Goal: Transaction & Acquisition: Obtain resource

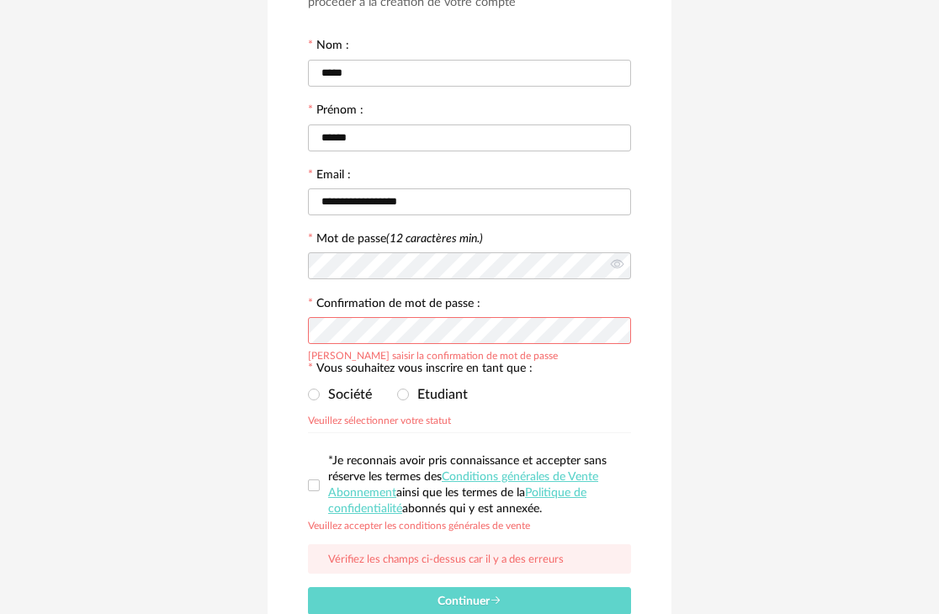
scroll to position [168, 0]
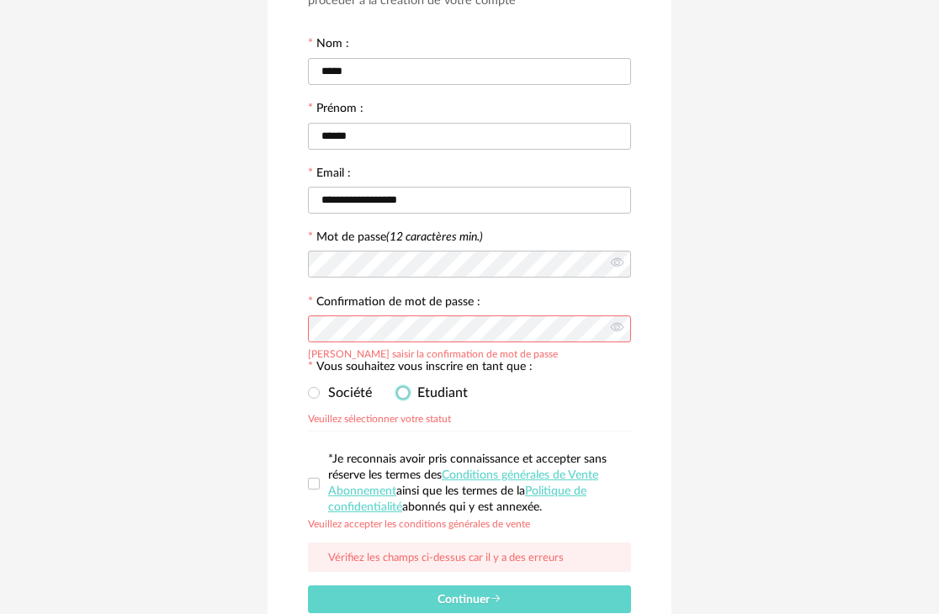
click at [410, 396] on span "Etudiant" at bounding box center [438, 392] width 59 height 13
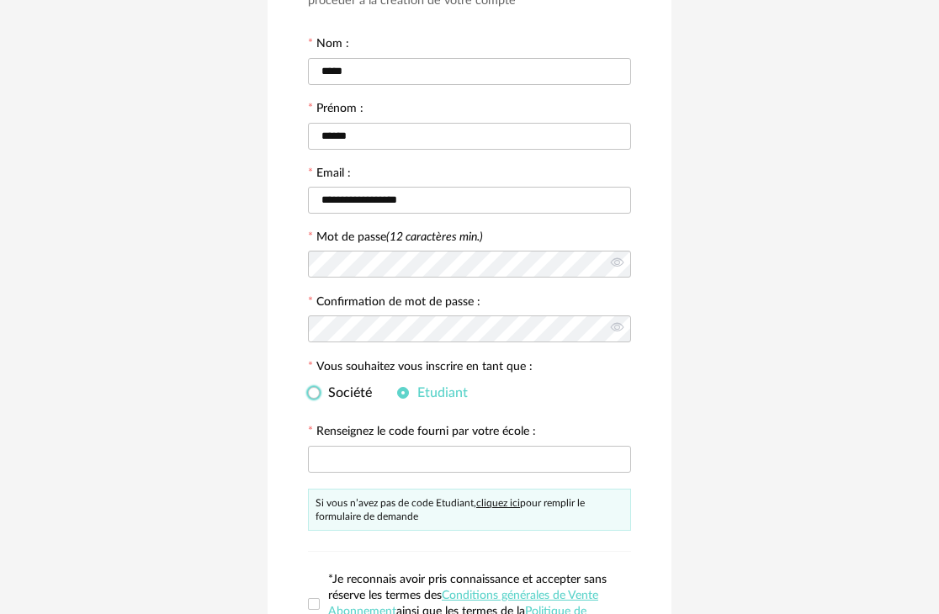
click at [321, 391] on span "Société" at bounding box center [346, 392] width 52 height 13
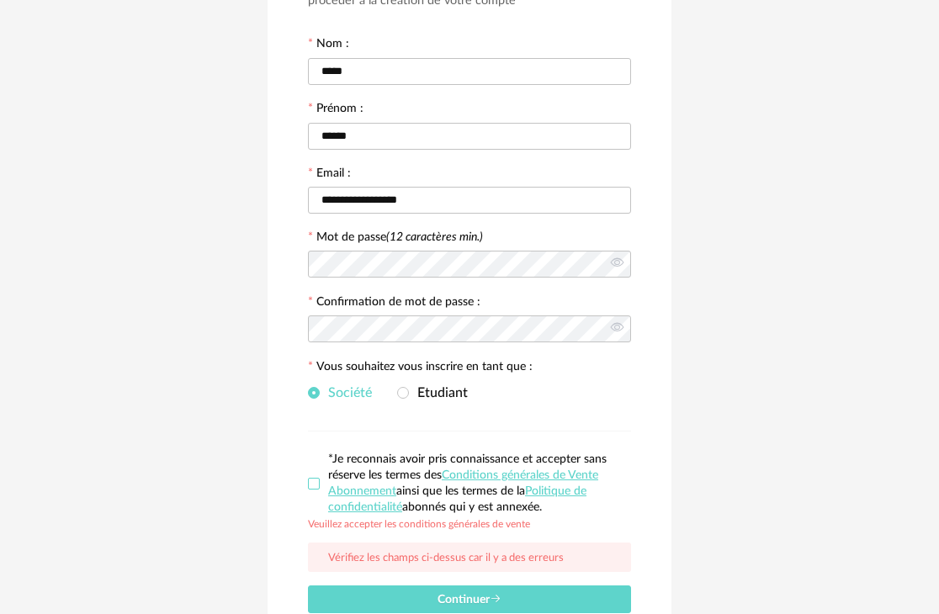
click at [316, 482] on span at bounding box center [314, 484] width 12 height 12
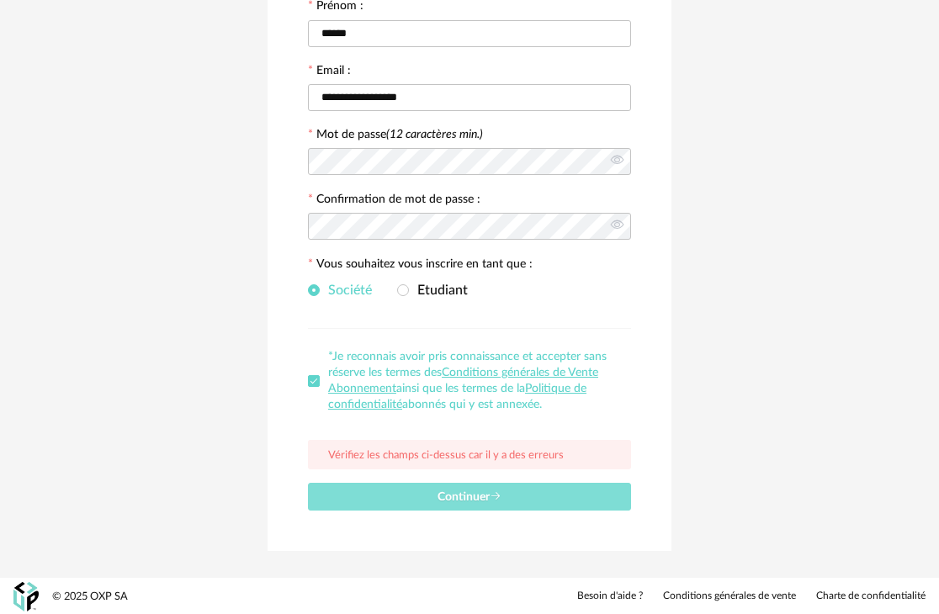
click at [463, 500] on span "Continuer" at bounding box center [469, 497] width 64 height 12
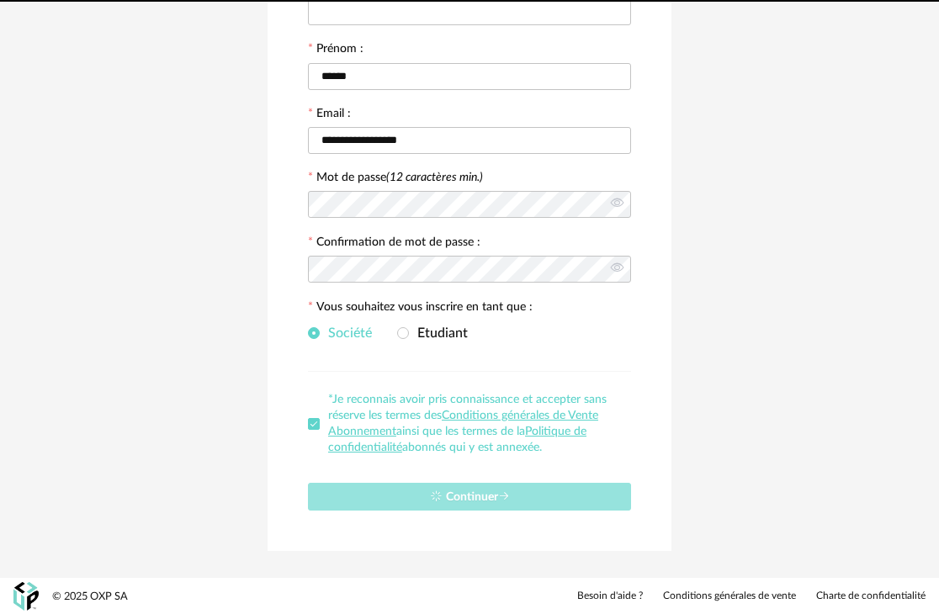
scroll to position [0, 0]
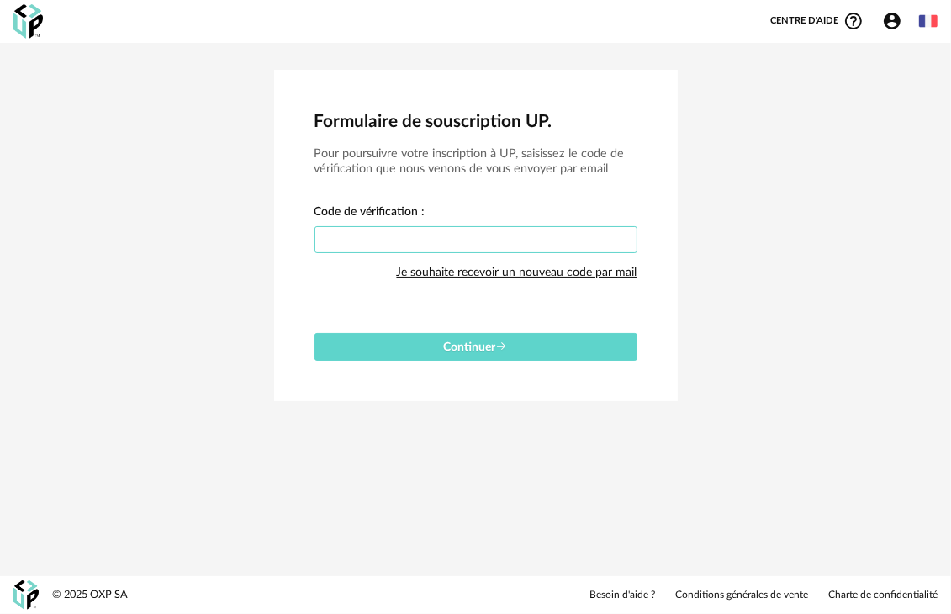
click at [343, 246] on input "text" at bounding box center [476, 239] width 323 height 27
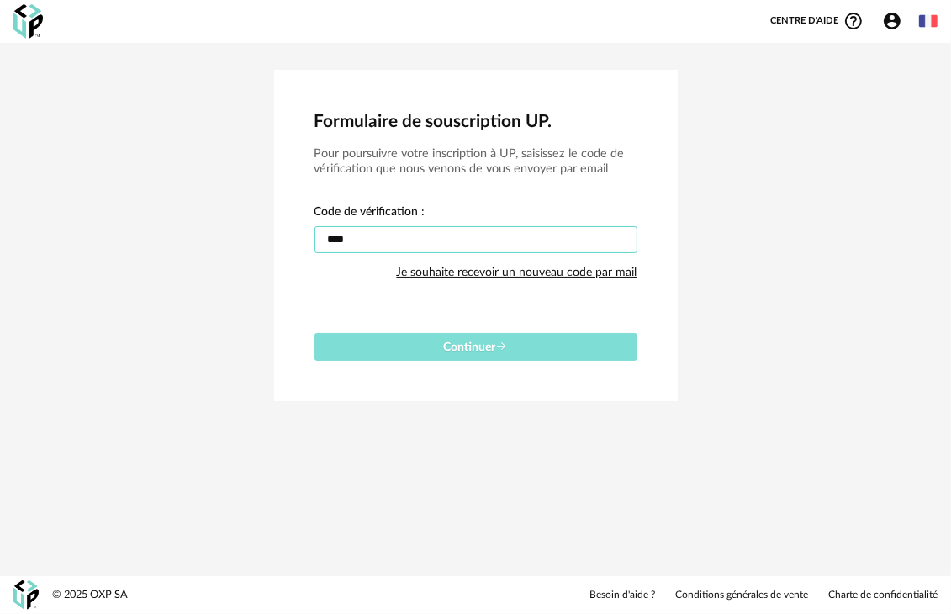
type input "****"
click at [406, 352] on button "Continuer" at bounding box center [476, 347] width 323 height 28
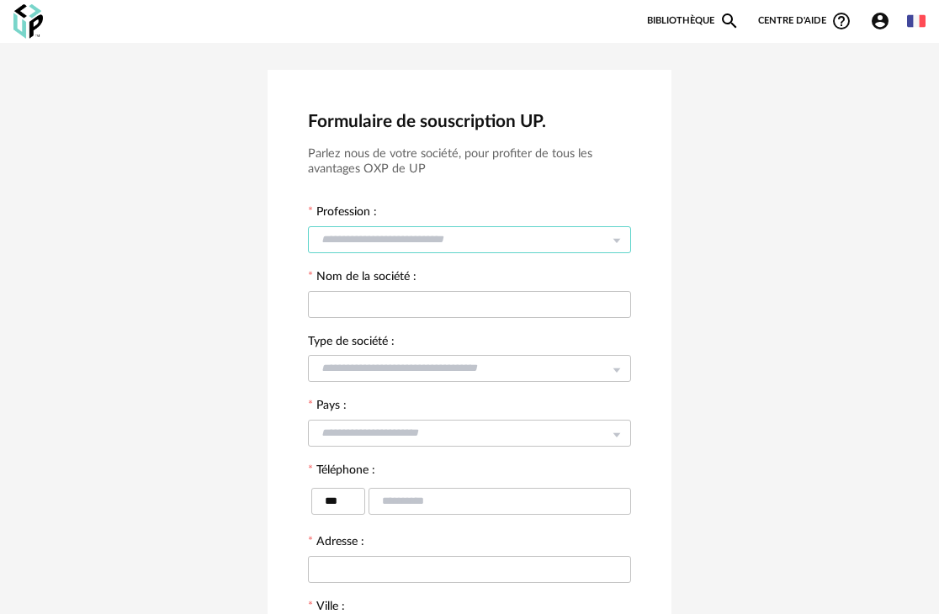
click at [389, 236] on input "text" at bounding box center [469, 239] width 323 height 27
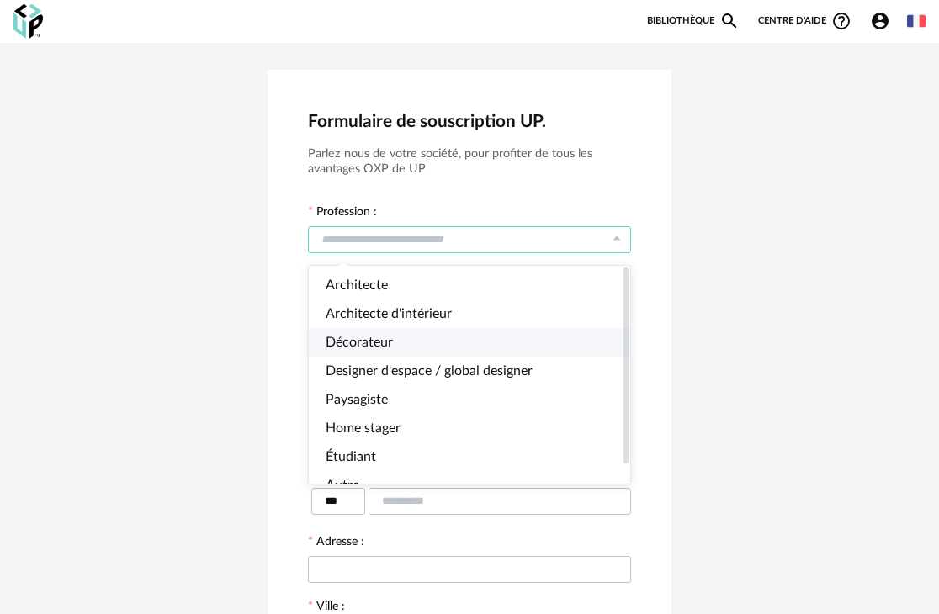
click at [376, 341] on span "Décorateur" at bounding box center [358, 342] width 67 height 13
type input "**********"
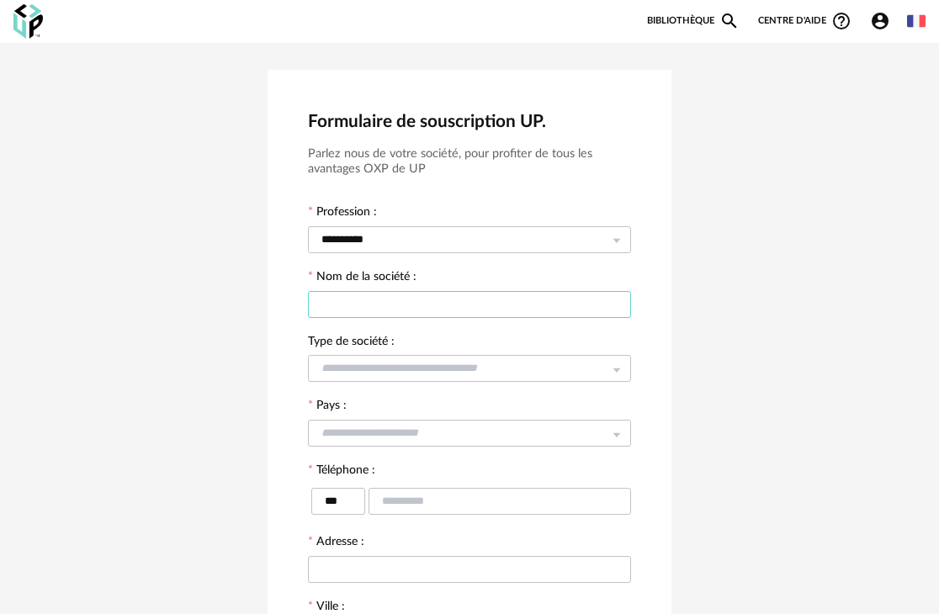
click at [384, 301] on input "text" at bounding box center [469, 304] width 323 height 27
type input "*"
click at [388, 302] on input "**********" at bounding box center [469, 304] width 323 height 27
type input "**********"
click at [424, 366] on input "text" at bounding box center [469, 368] width 323 height 27
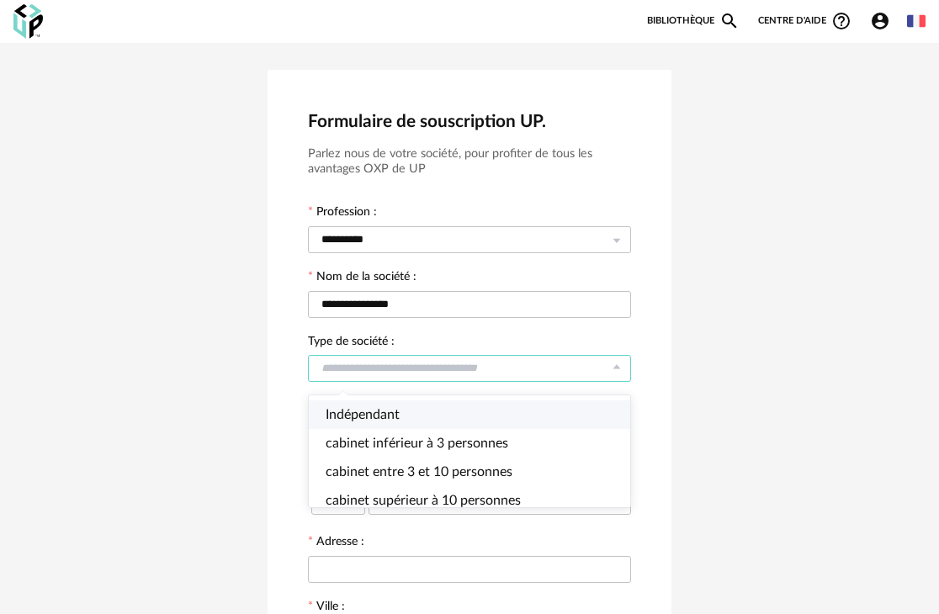
click at [405, 403] on li "Indépendant" at bounding box center [476, 414] width 334 height 29
type input "**********"
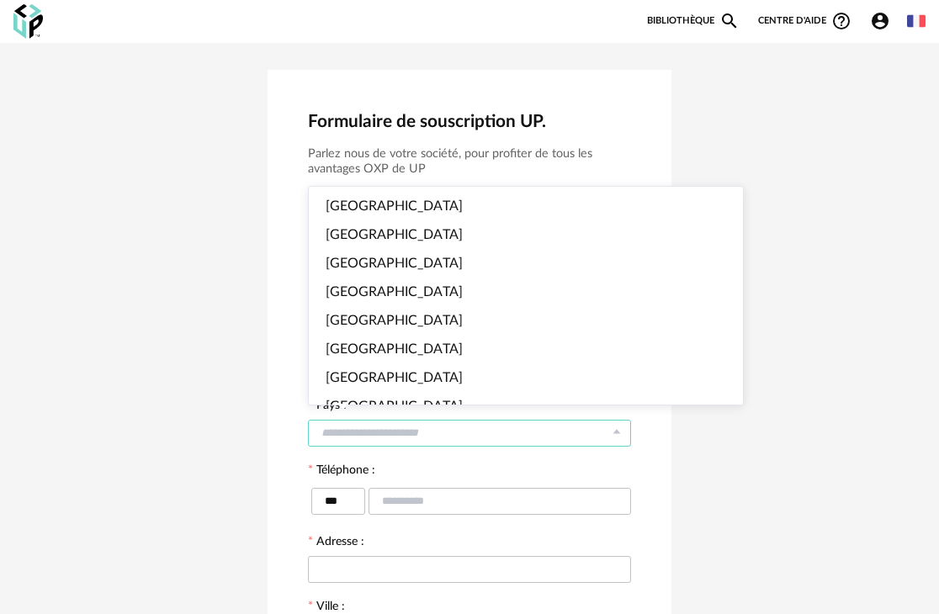
click at [378, 442] on input "text" at bounding box center [469, 433] width 323 height 27
click at [367, 199] on li "France" at bounding box center [532, 206] width 447 height 29
type input "******"
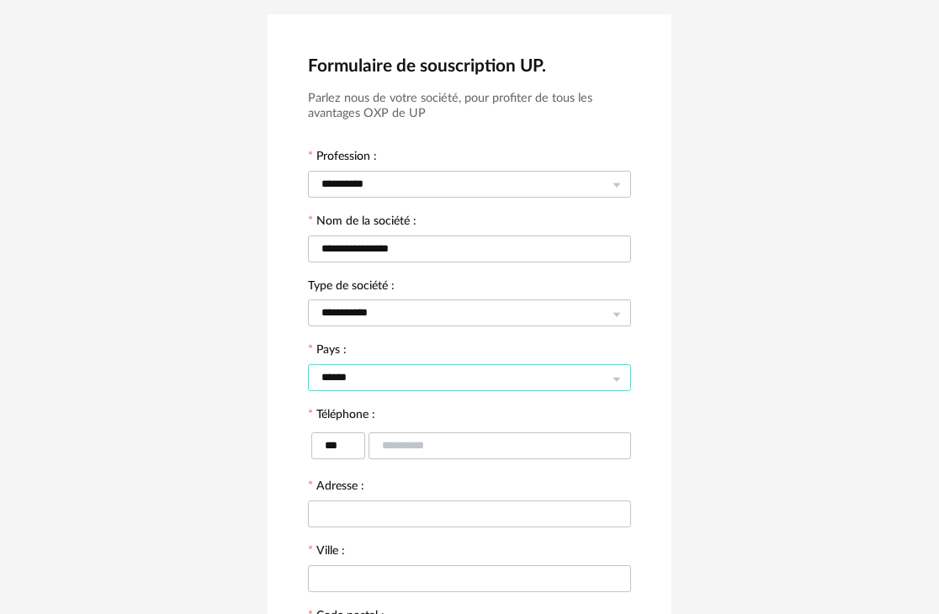
scroll to position [84, 0]
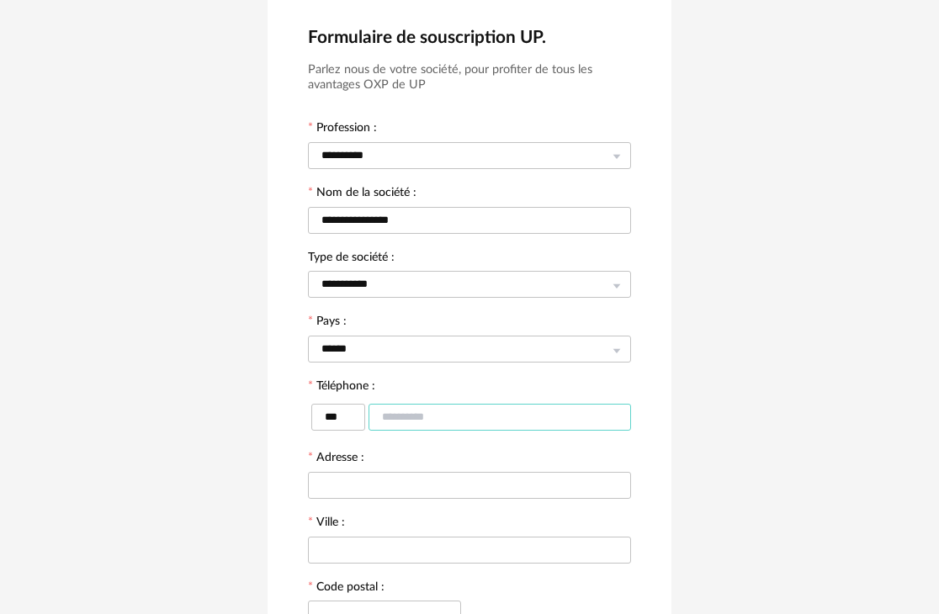
click at [410, 416] on input "text" at bounding box center [499, 417] width 262 height 27
type input "**********"
click at [398, 492] on input "text" at bounding box center [469, 485] width 323 height 27
type input "**********"
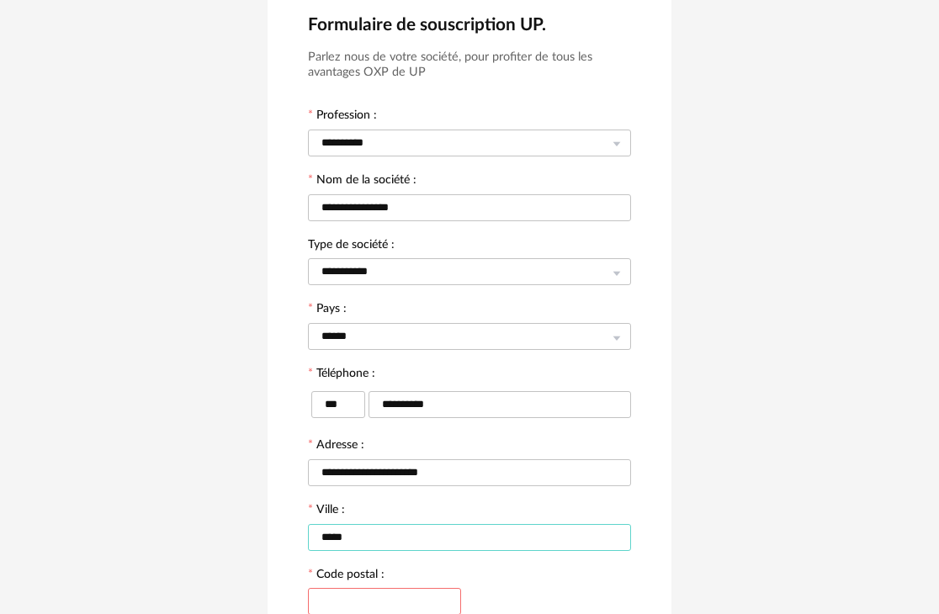
drag, startPoint x: 377, startPoint y: 539, endPoint x: 91, endPoint y: 508, distance: 287.6
click at [91, 508] on div "**********" at bounding box center [469, 375] width 939 height 859
type input "*****"
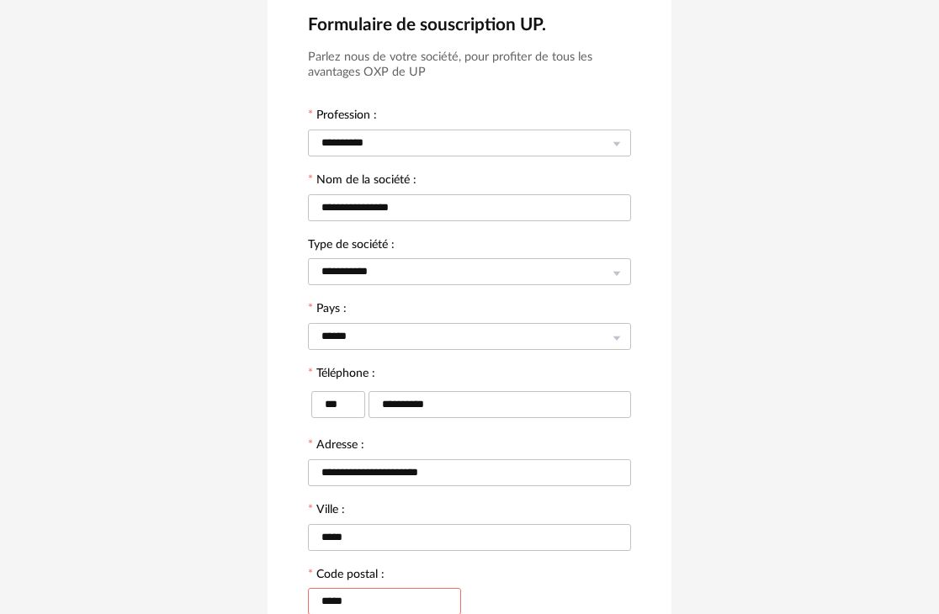
type input "******"
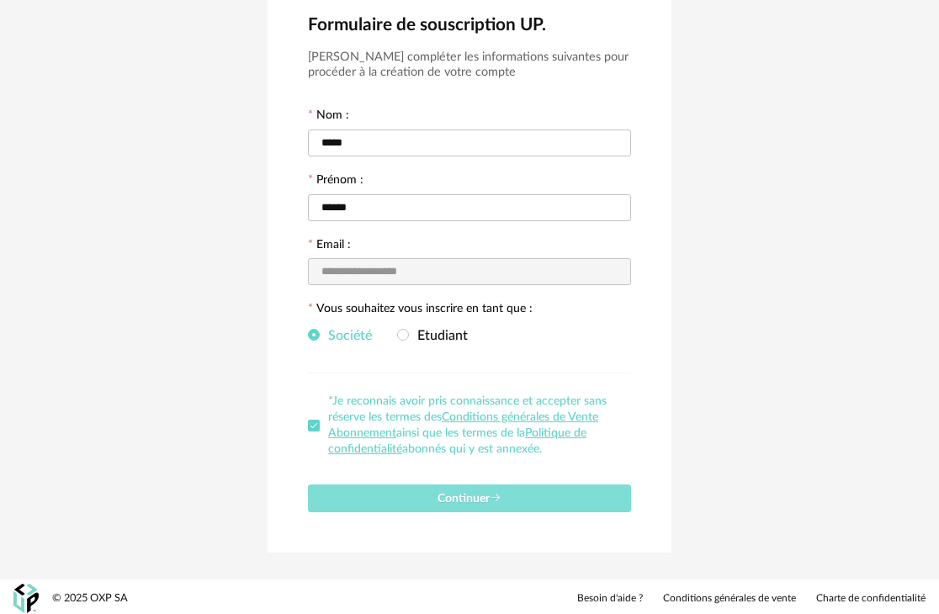
click at [457, 504] on button "Continuer" at bounding box center [469, 498] width 323 height 28
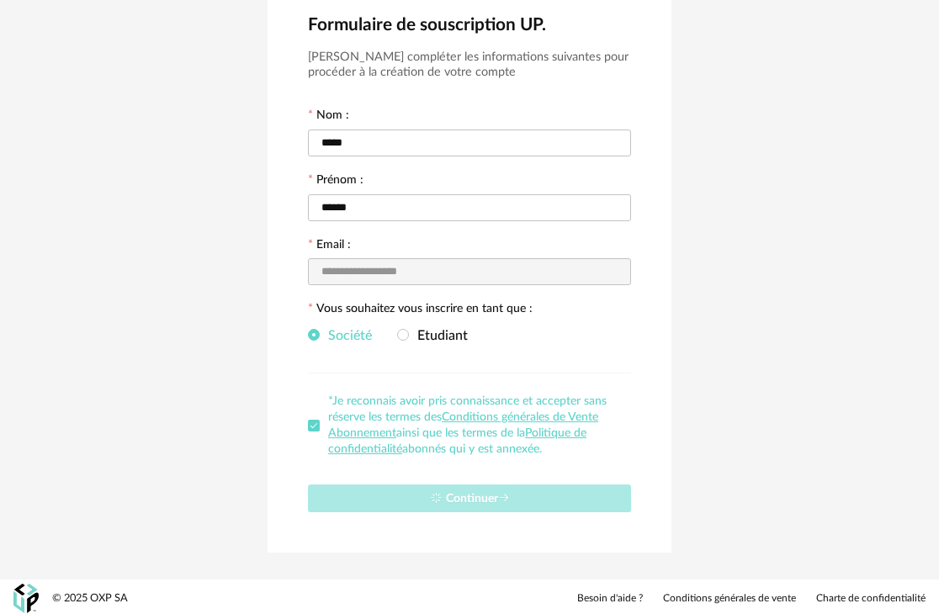
type input "**********"
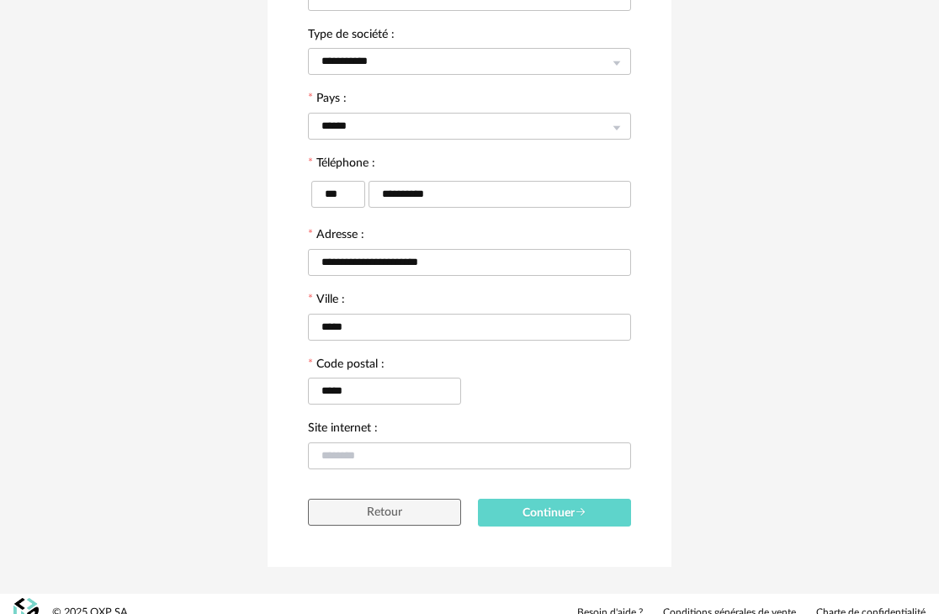
scroll to position [323, 0]
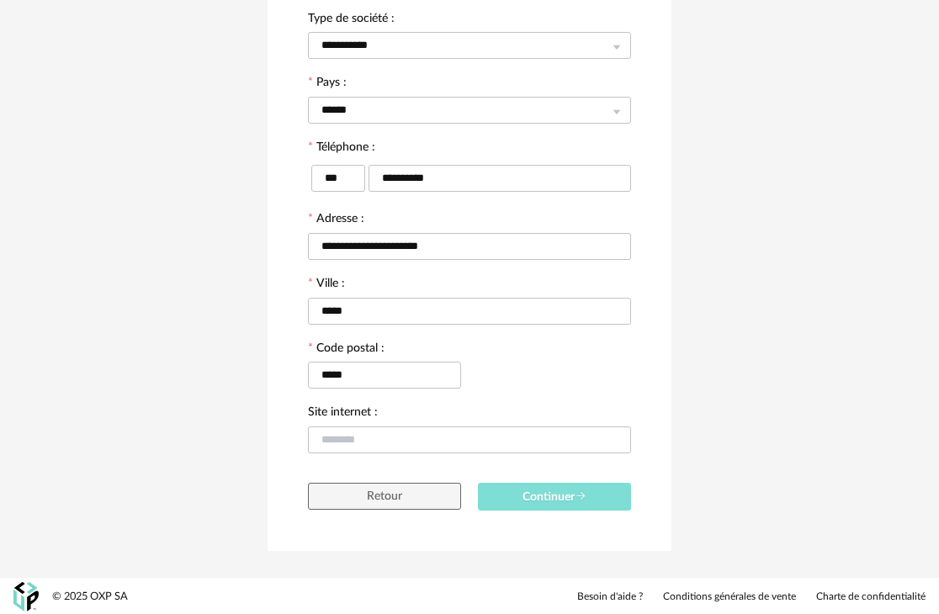
click at [555, 500] on span "Continuer" at bounding box center [554, 497] width 64 height 12
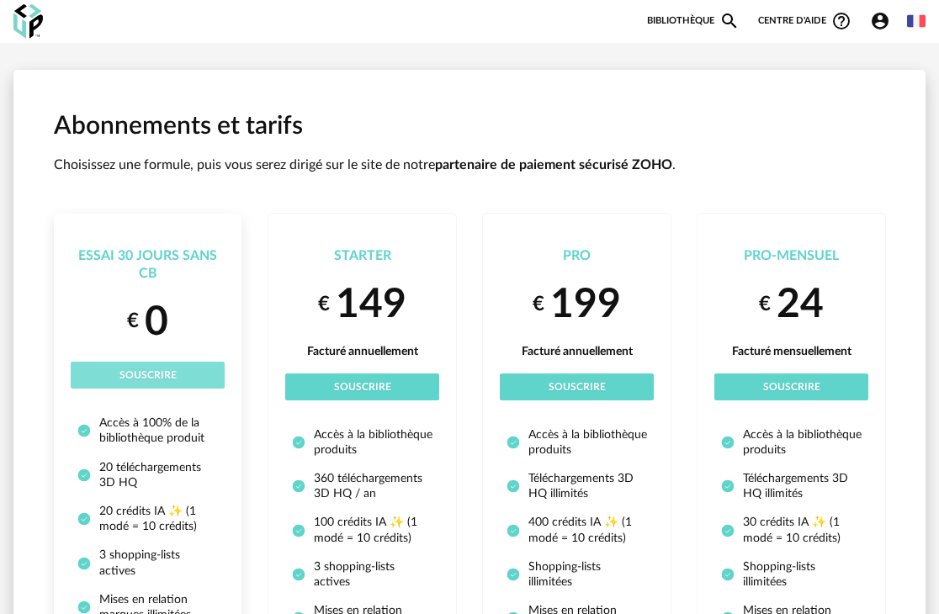
click at [138, 374] on span "Souscrire" at bounding box center [147, 375] width 57 height 10
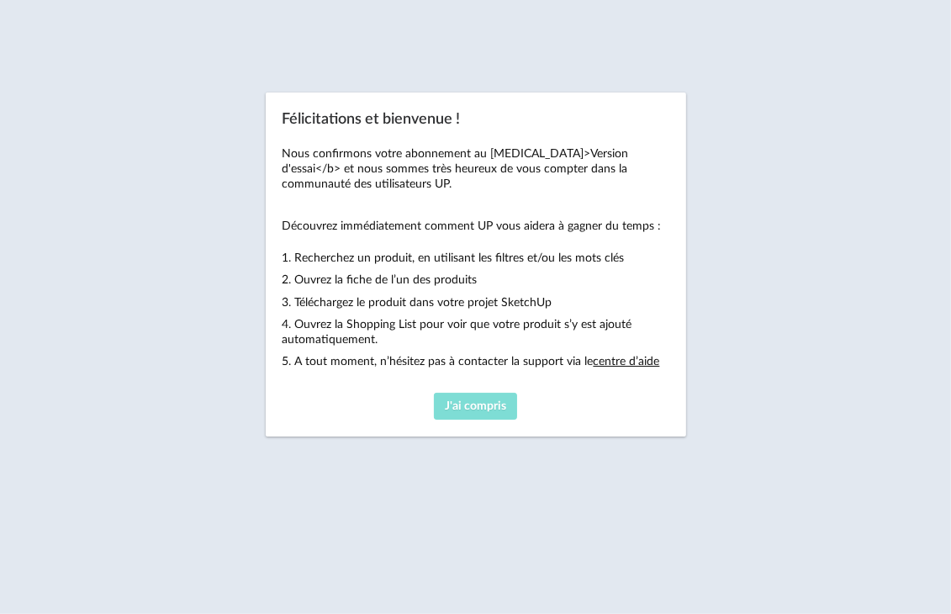
click at [490, 410] on span "J'ai compris" at bounding box center [475, 406] width 61 height 12
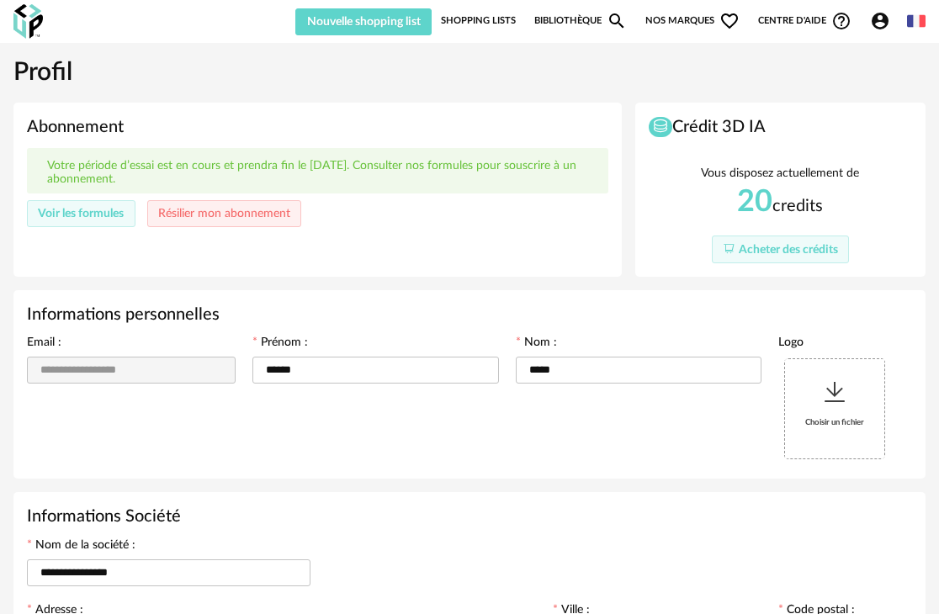
type input "**********"
click at [590, 21] on link "Bibliothèque Magnify icon" at bounding box center [580, 21] width 93 height 29
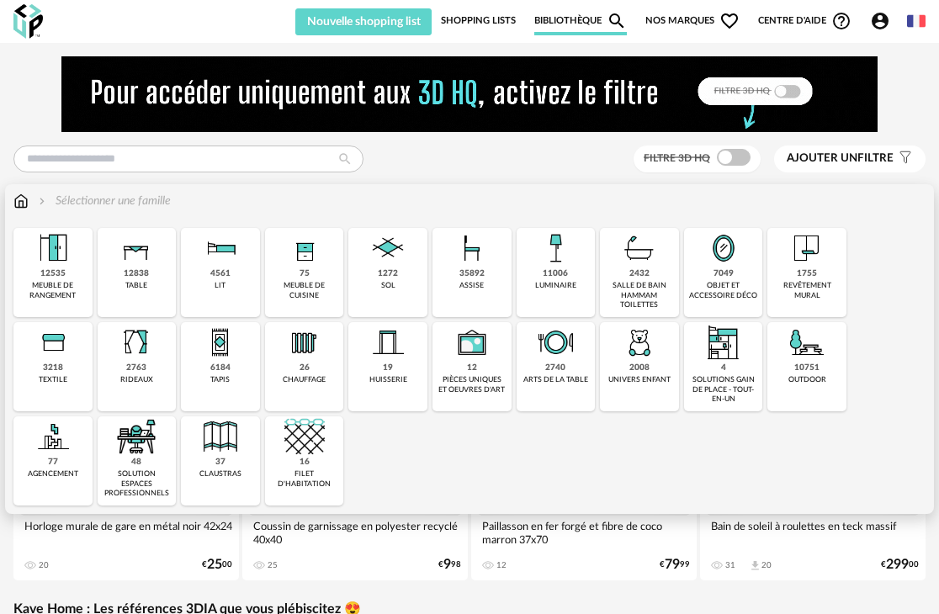
click at [631, 352] on img at bounding box center [639, 342] width 40 height 40
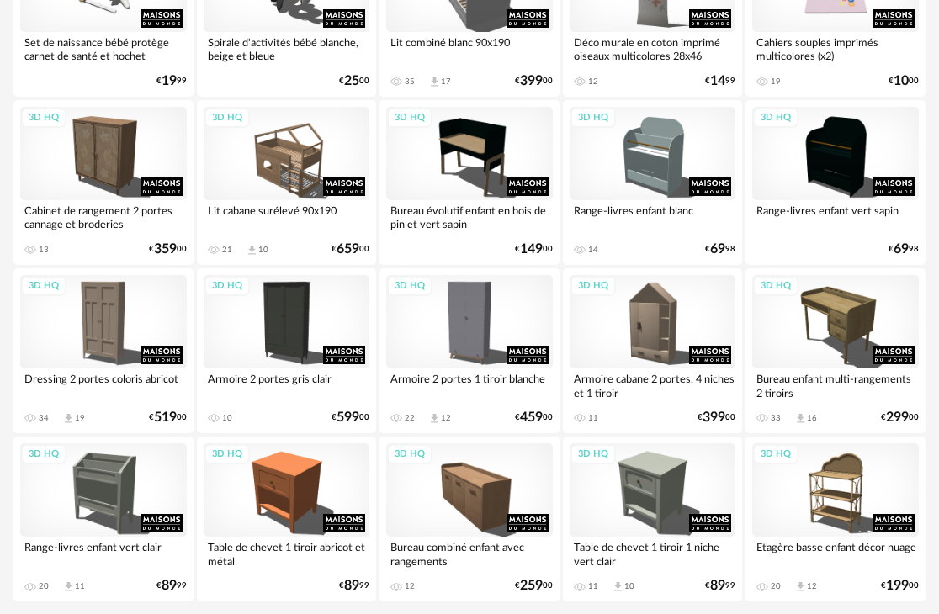
scroll to position [3166, 0]
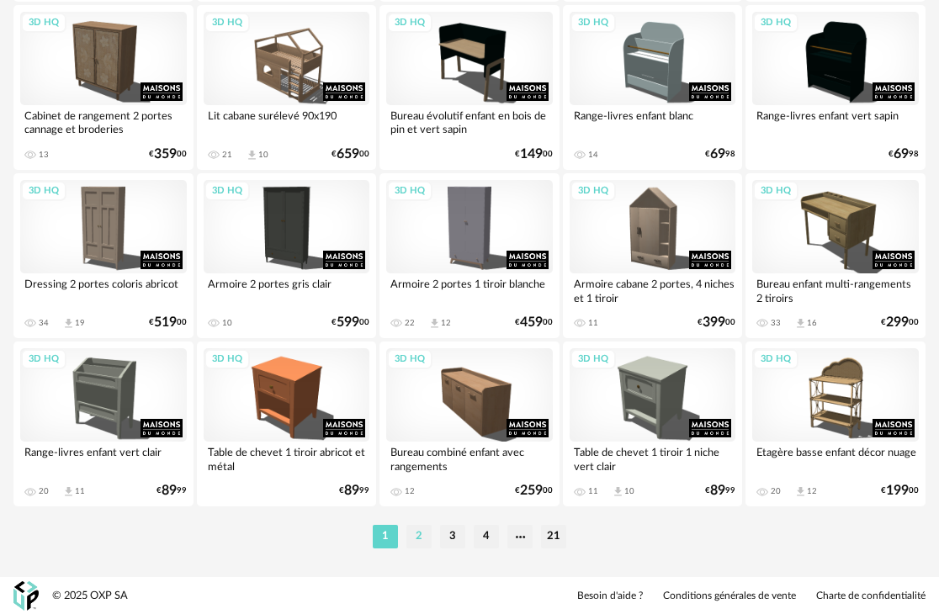
click at [420, 532] on li "2" at bounding box center [418, 537] width 25 height 24
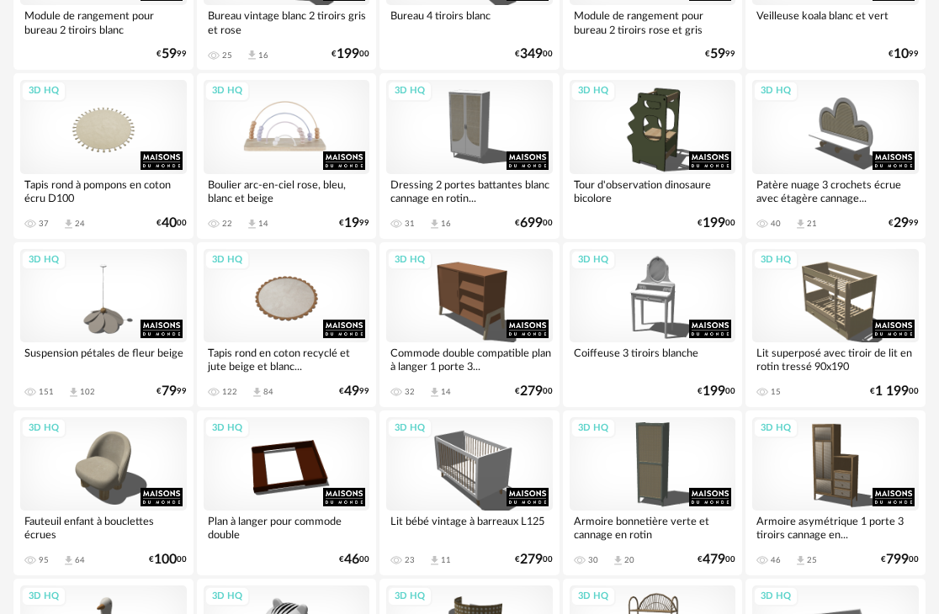
scroll to position [1598, 0]
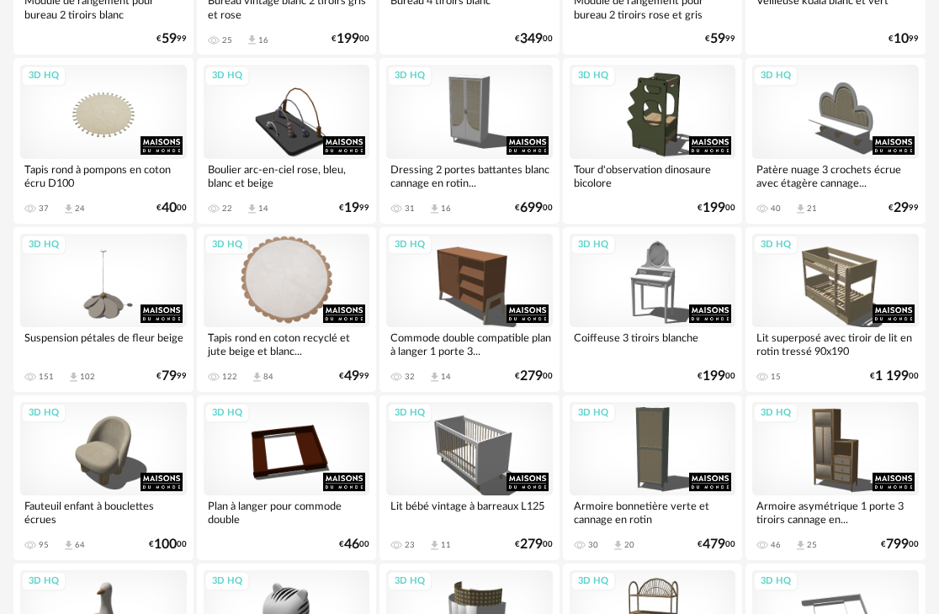
click at [313, 270] on div "3D HQ" at bounding box center [287, 280] width 167 height 93
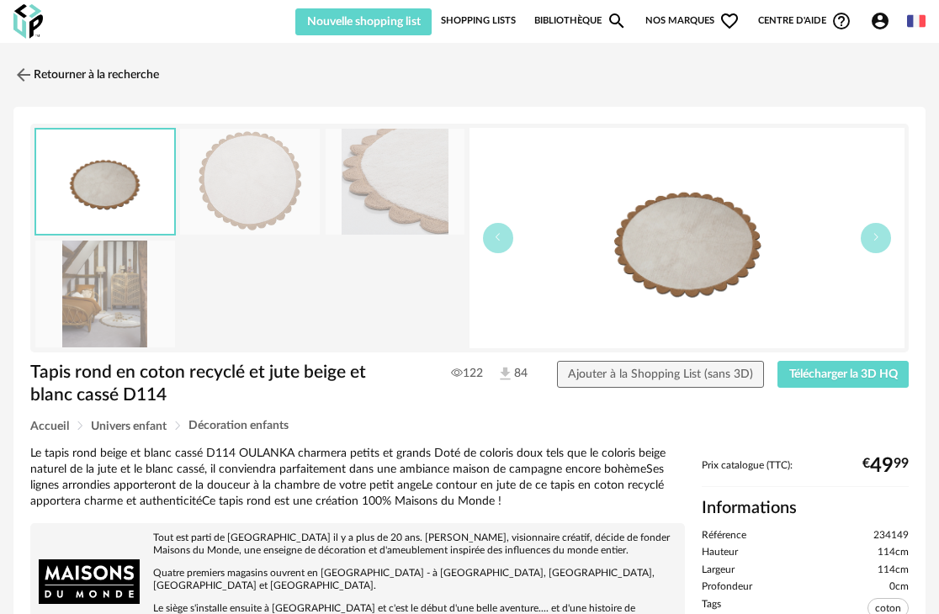
click at [108, 297] on img at bounding box center [105, 294] width 140 height 107
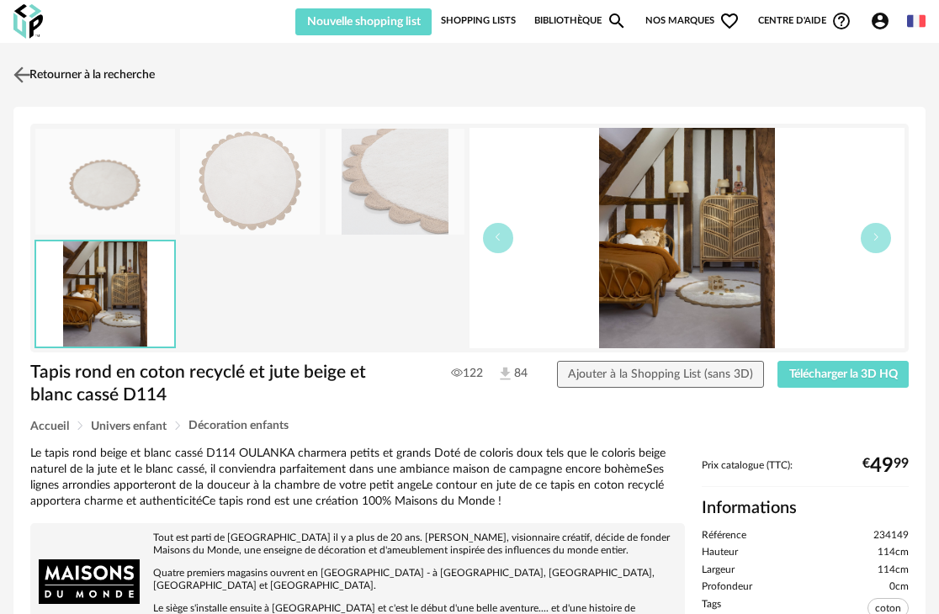
click at [29, 70] on img at bounding box center [22, 74] width 24 height 24
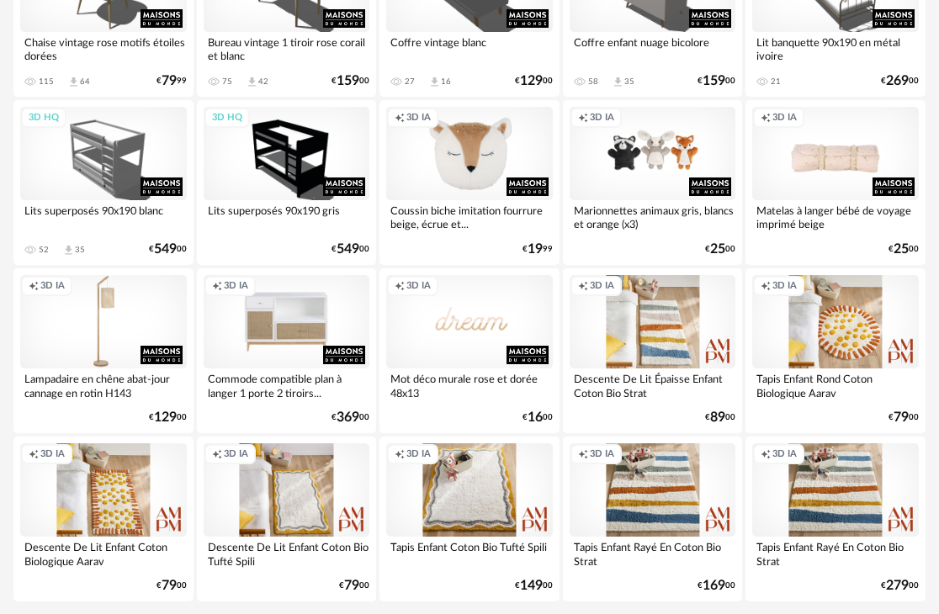
scroll to position [3112, 0]
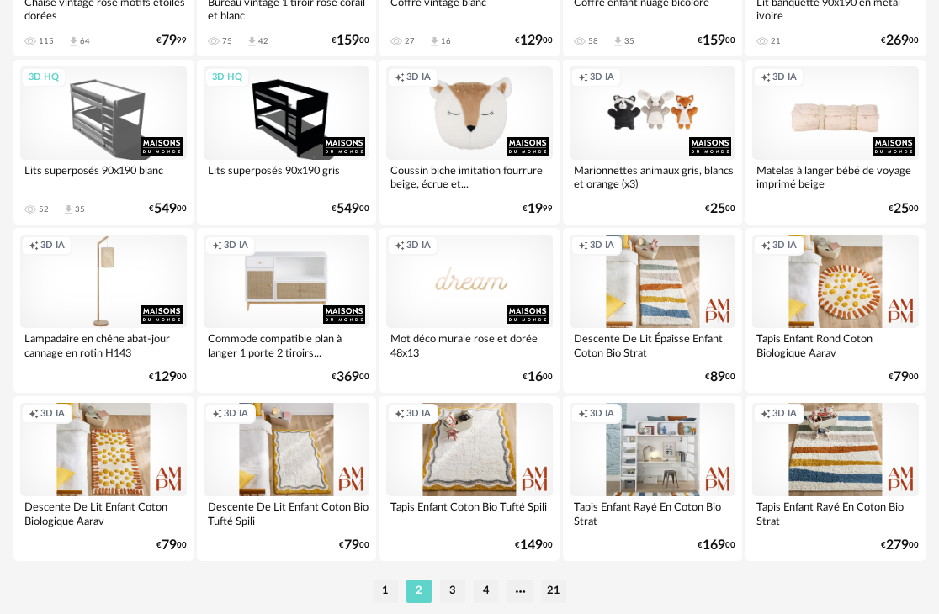
click at [638, 465] on div "Creation icon 3D IA" at bounding box center [652, 449] width 167 height 93
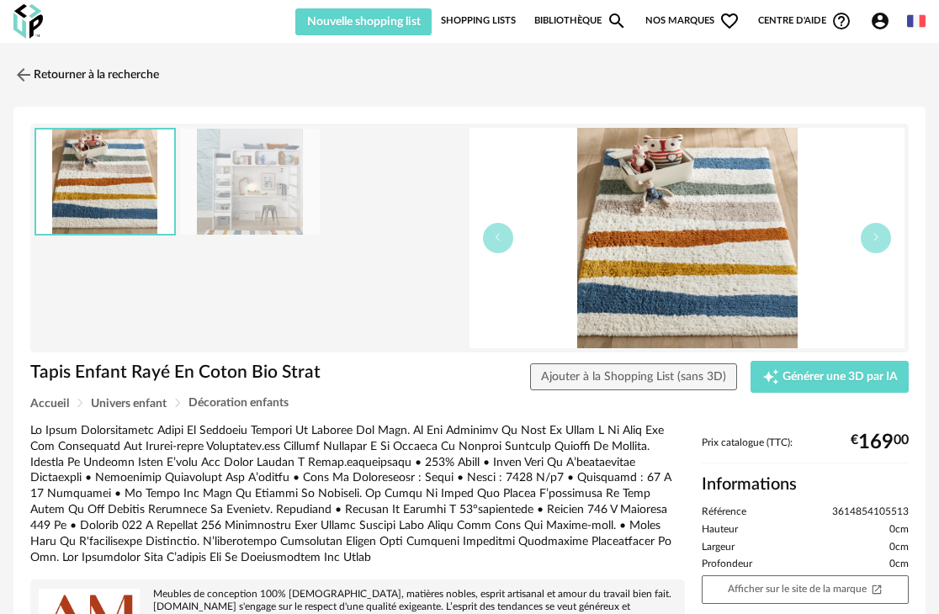
click at [256, 204] on img at bounding box center [250, 182] width 140 height 107
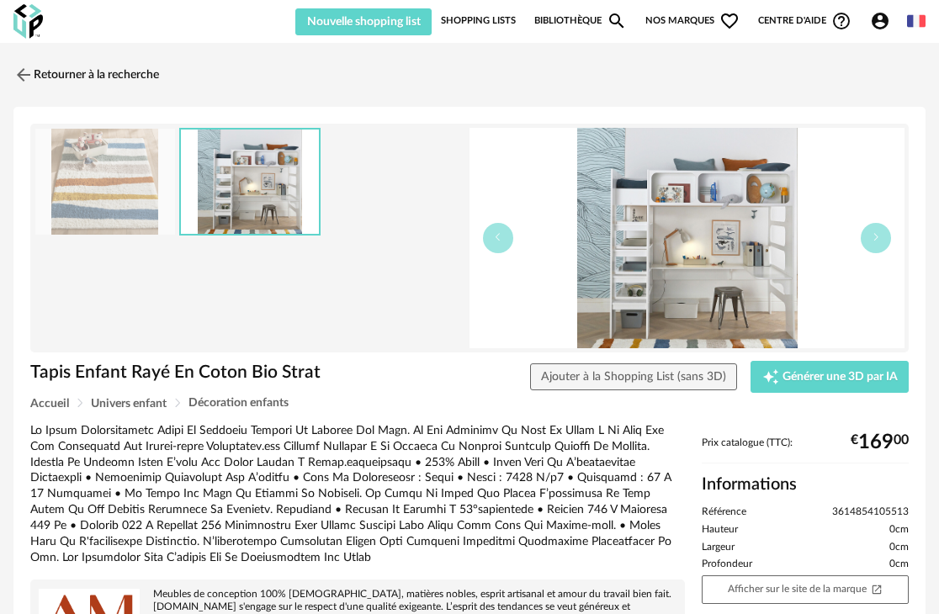
click at [124, 184] on img at bounding box center [105, 182] width 140 height 107
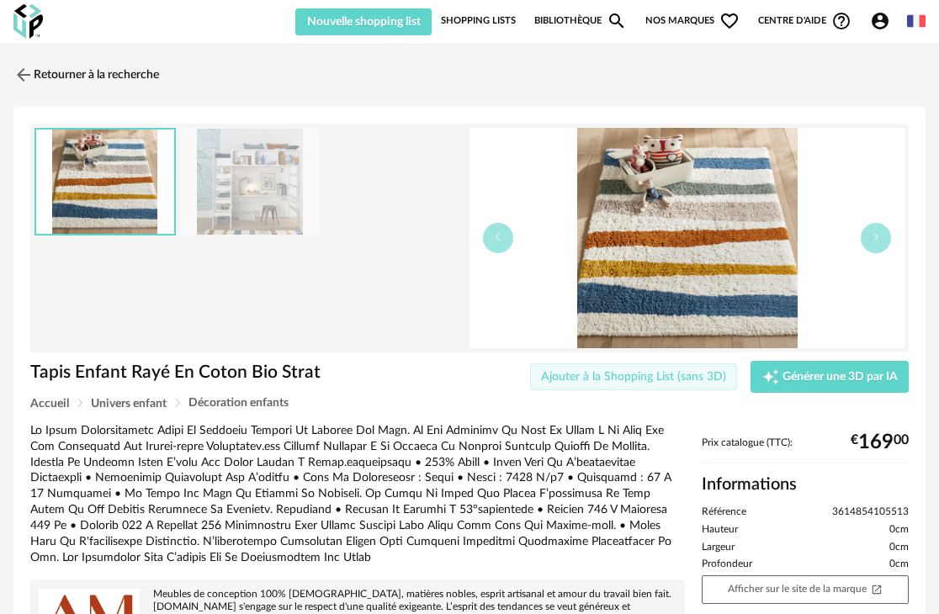
click at [695, 378] on span "Ajouter à la Shopping List (sans 3D)" at bounding box center [633, 377] width 185 height 12
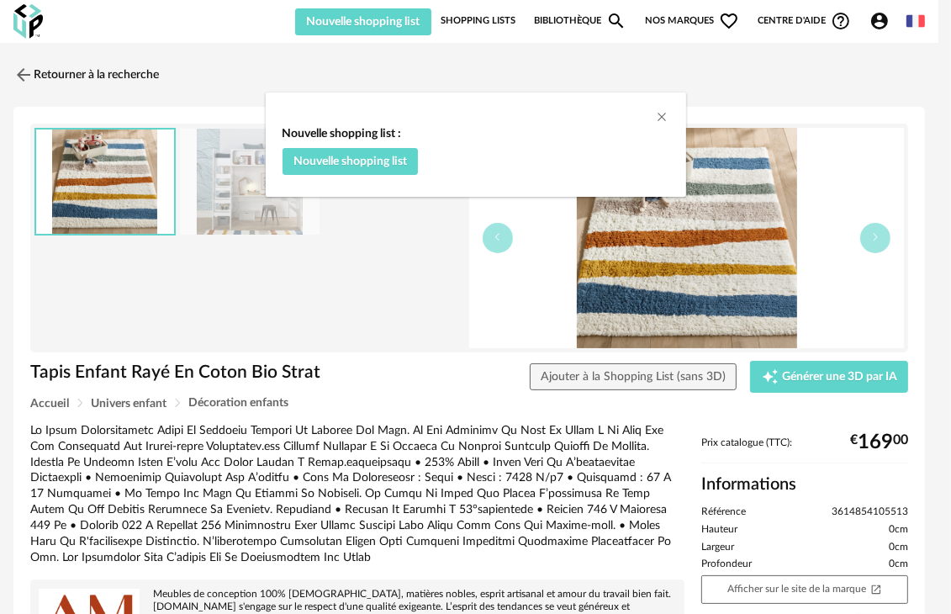
click at [891, 124] on div "Nouvelle shopping list : Nouvelle shopping list" at bounding box center [475, 307] width 951 height 614
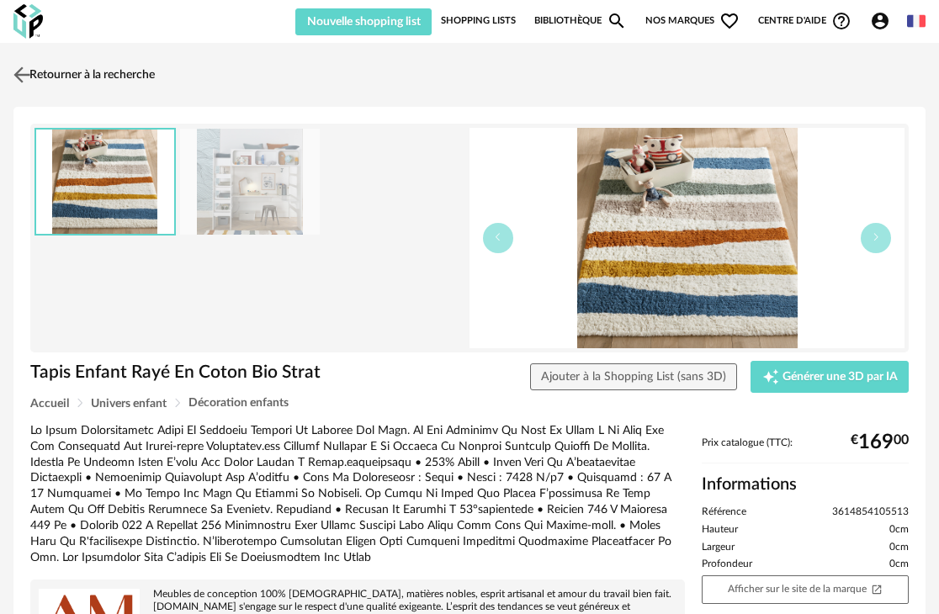
click at [28, 73] on img at bounding box center [22, 74] width 24 height 24
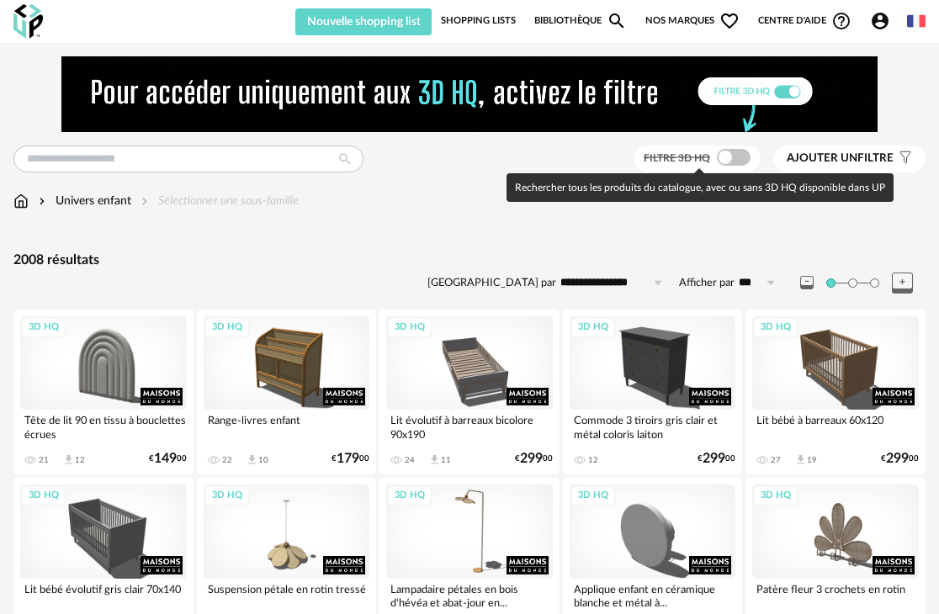
click at [738, 152] on span at bounding box center [733, 157] width 34 height 17
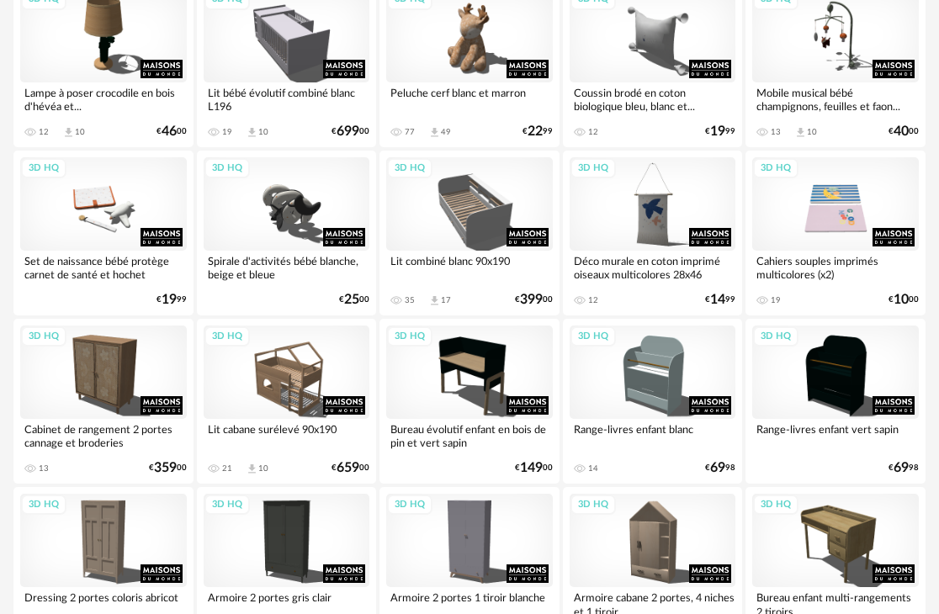
scroll to position [3166, 0]
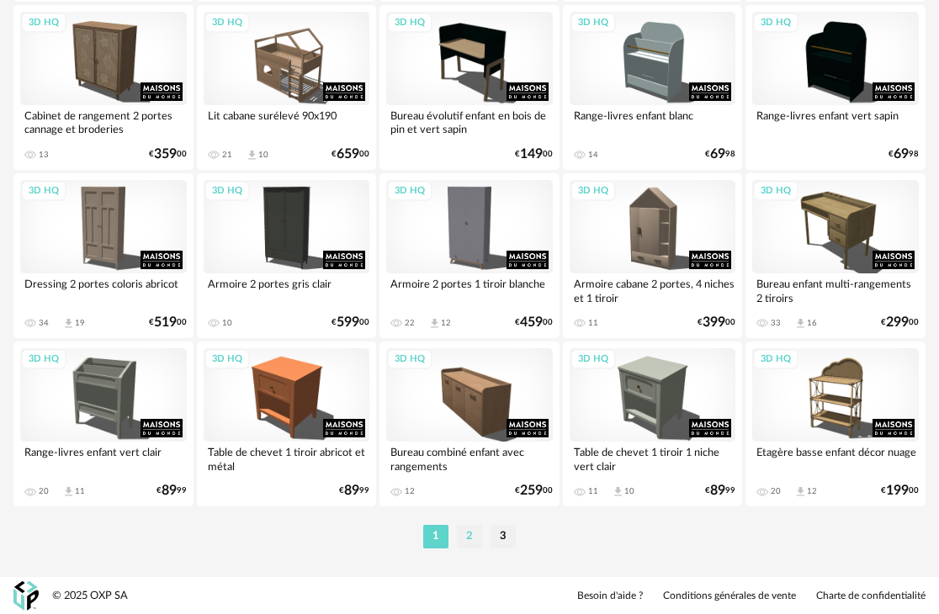
click at [468, 537] on li "2" at bounding box center [469, 537] width 25 height 24
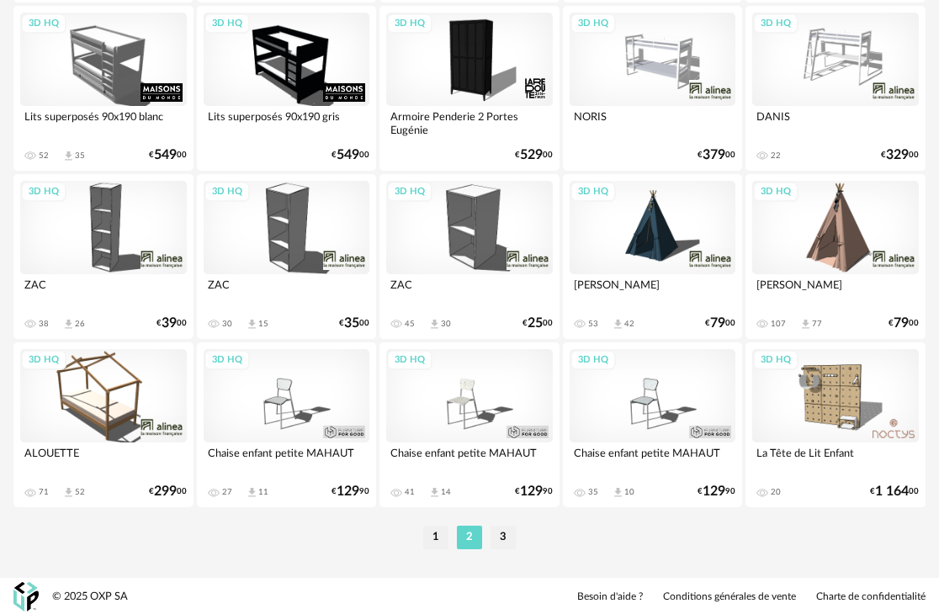
scroll to position [3166, 0]
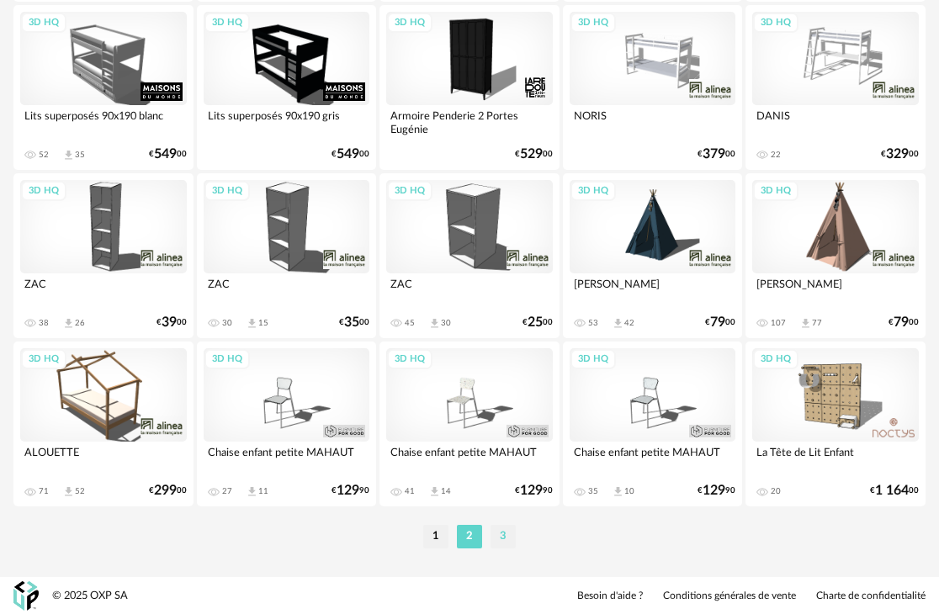
click at [501, 536] on li "3" at bounding box center [502, 537] width 25 height 24
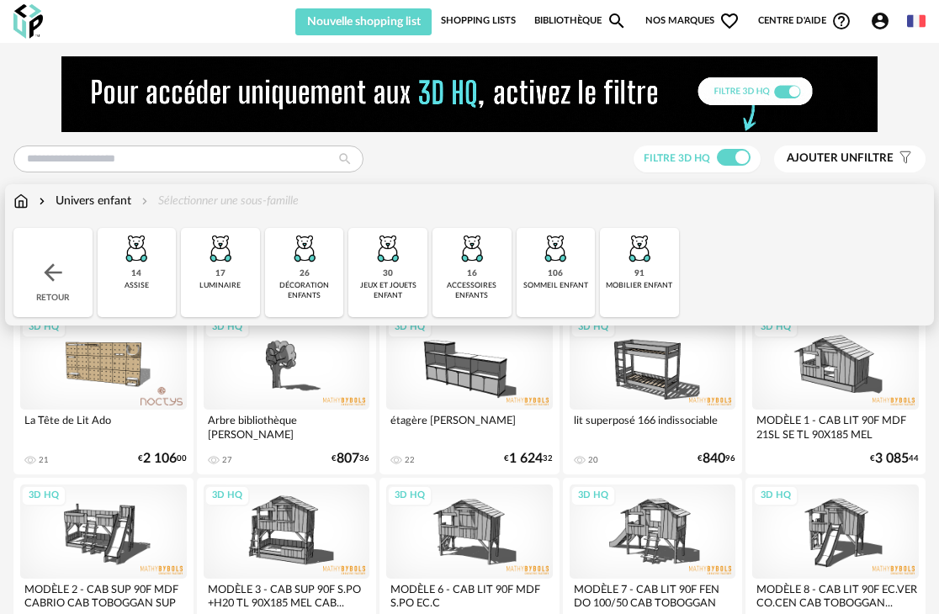
click at [58, 294] on div "Retour" at bounding box center [52, 272] width 79 height 89
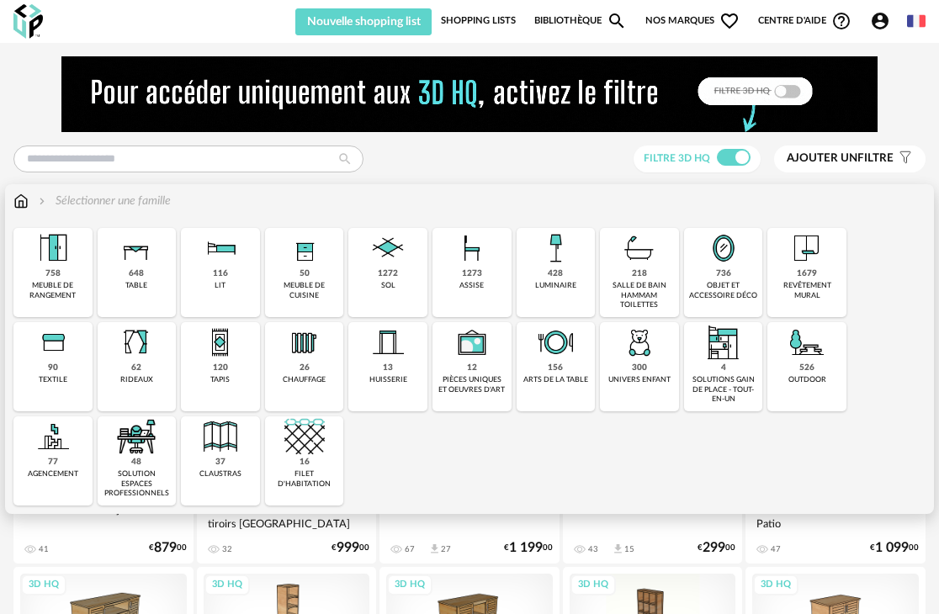
click at [796, 274] on div "1679 revêtement mural" at bounding box center [806, 272] width 79 height 89
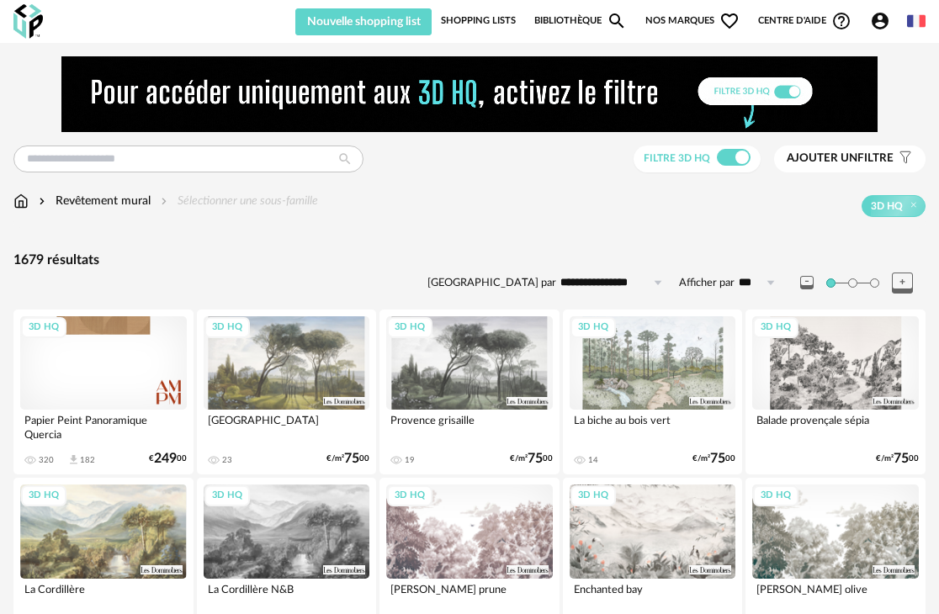
click at [20, 202] on img at bounding box center [20, 201] width 15 height 17
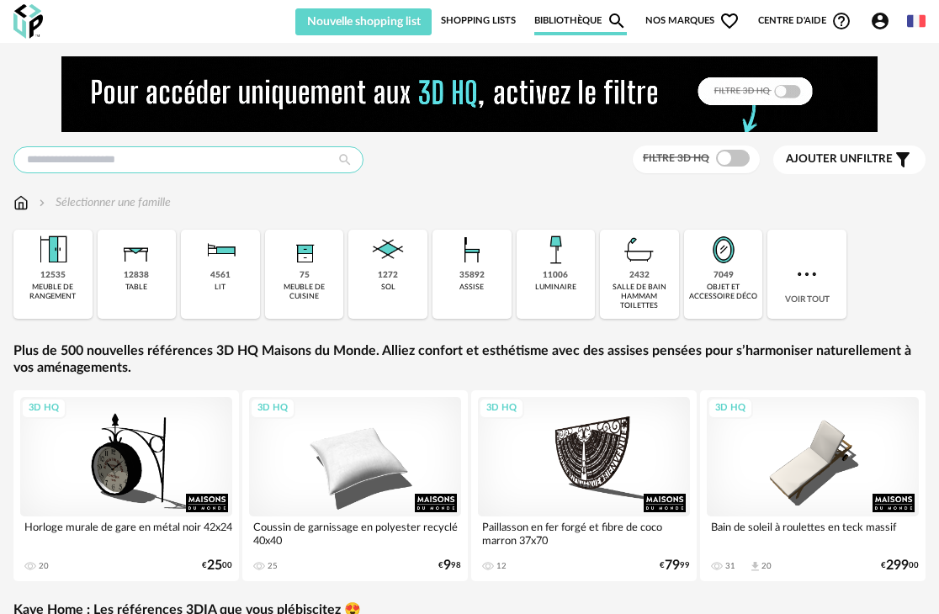
click at [242, 159] on input "text" at bounding box center [188, 159] width 350 height 27
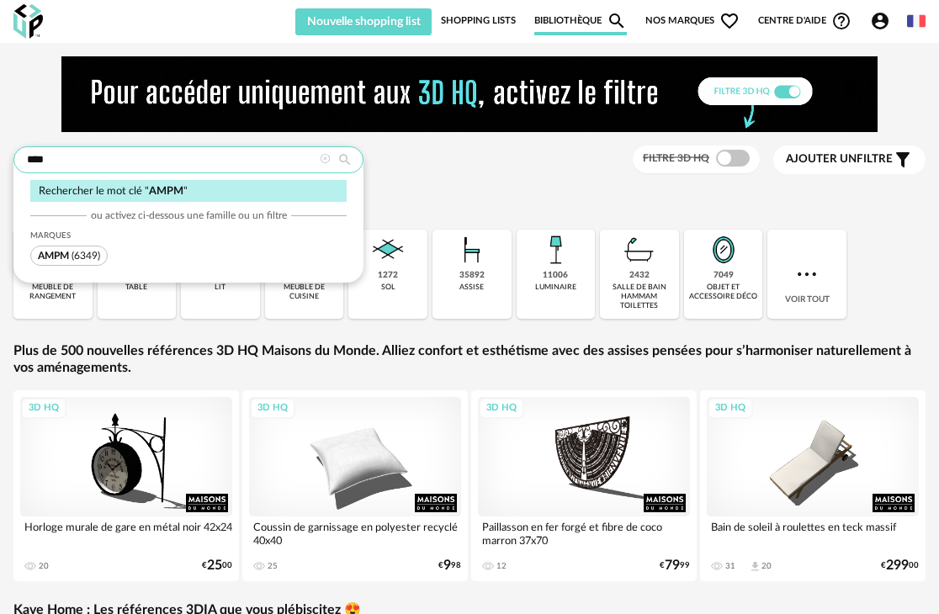
type input "****"
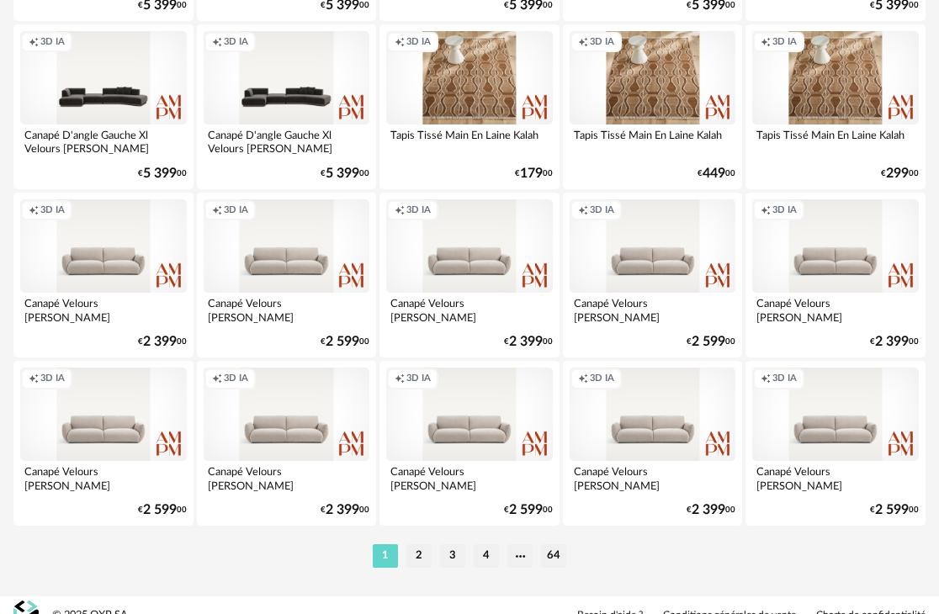
scroll to position [3167, 0]
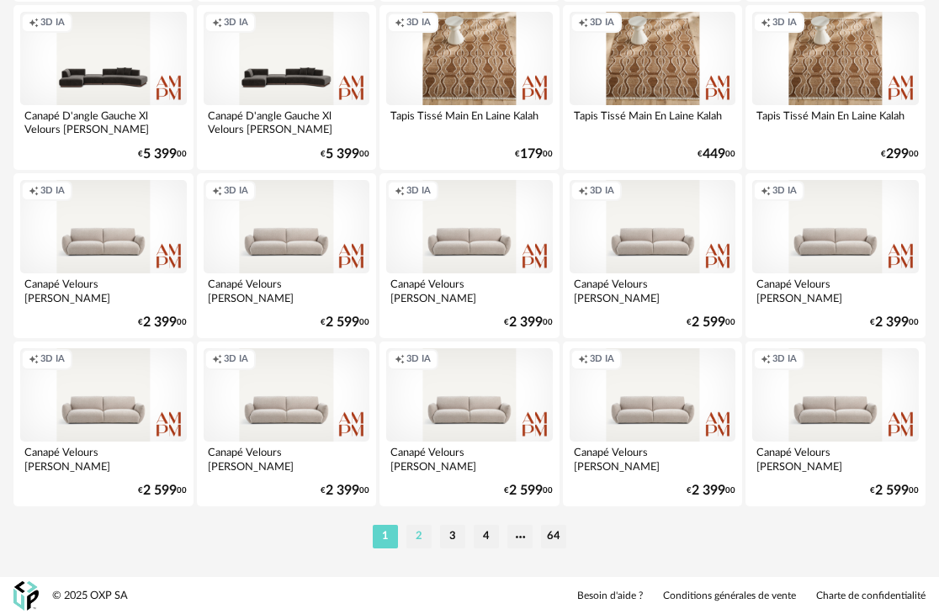
click at [418, 536] on li "2" at bounding box center [418, 537] width 25 height 24
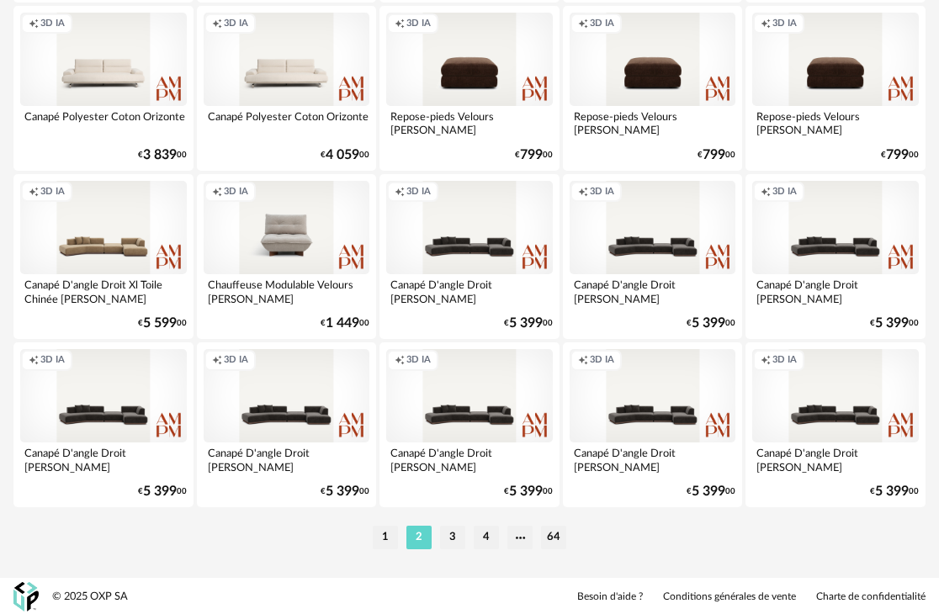
scroll to position [3167, 0]
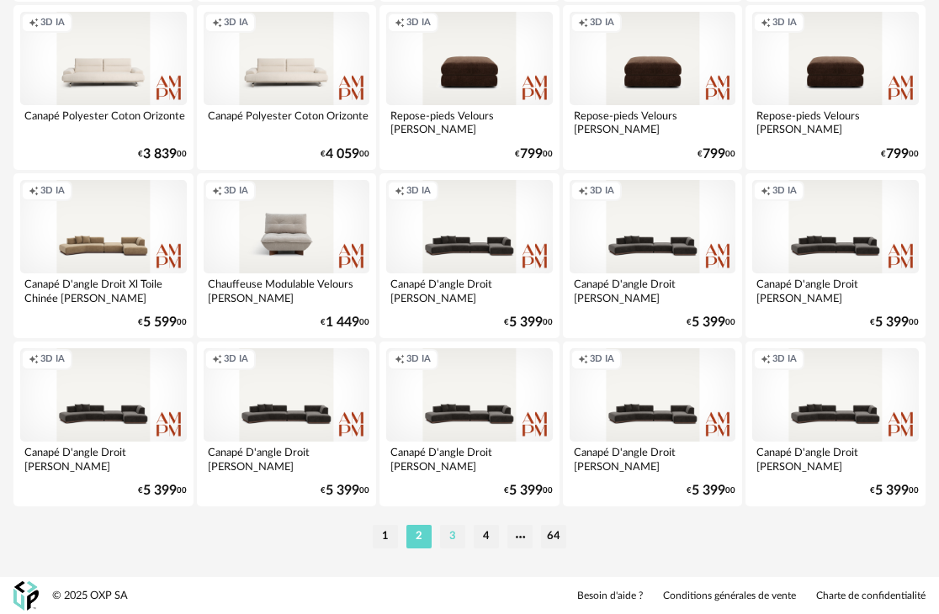
click at [454, 533] on li "3" at bounding box center [452, 537] width 25 height 24
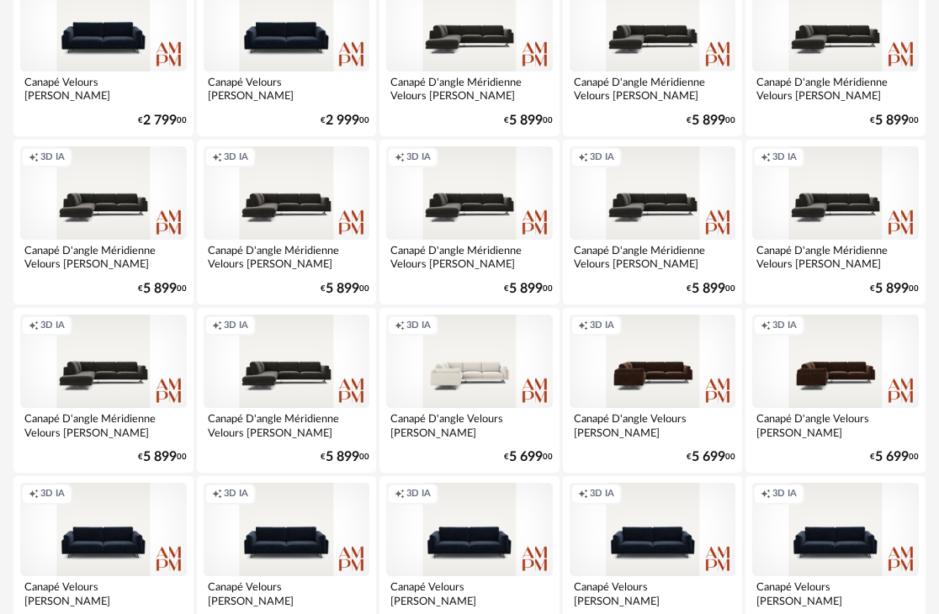
scroll to position [3167, 0]
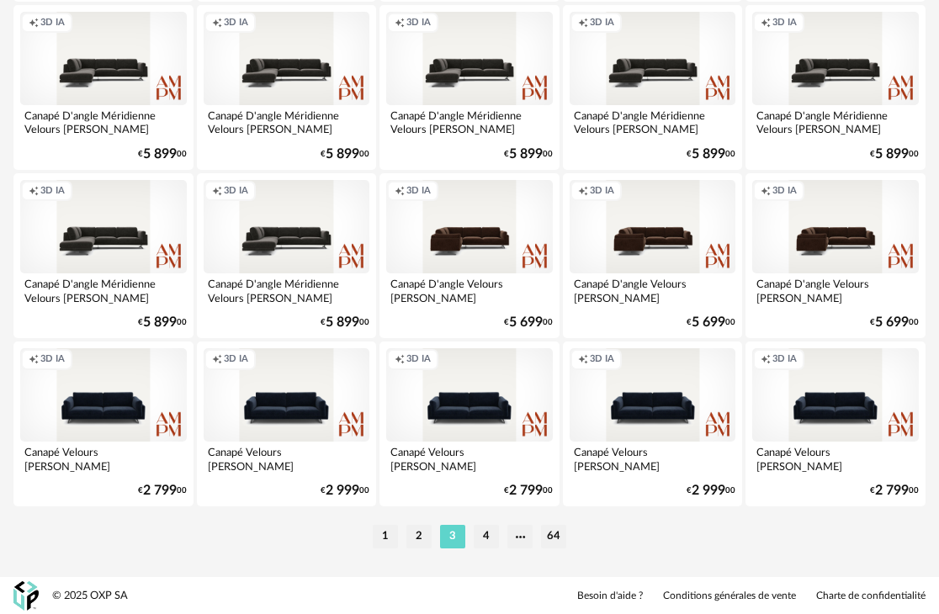
click at [484, 538] on li "4" at bounding box center [485, 537] width 25 height 24
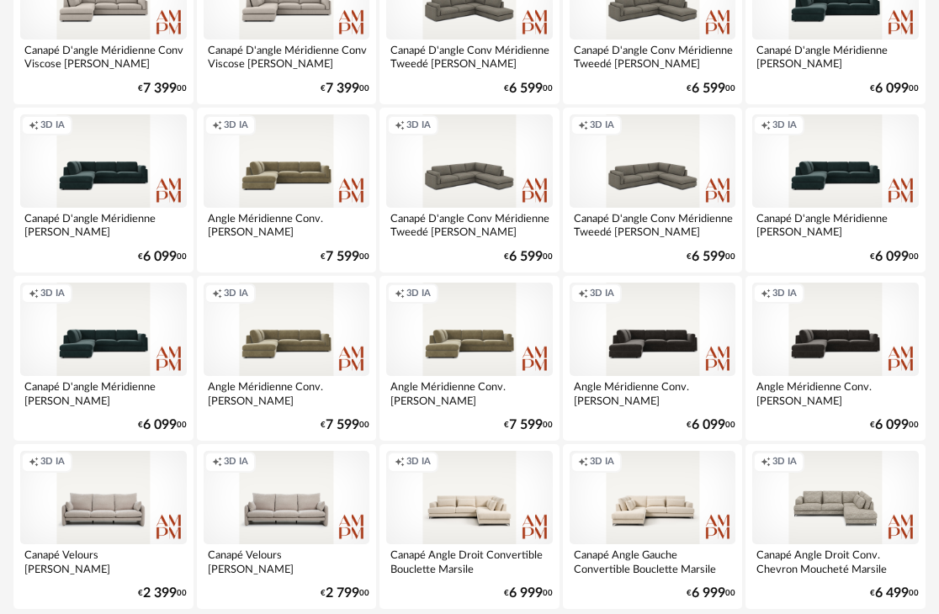
scroll to position [3167, 0]
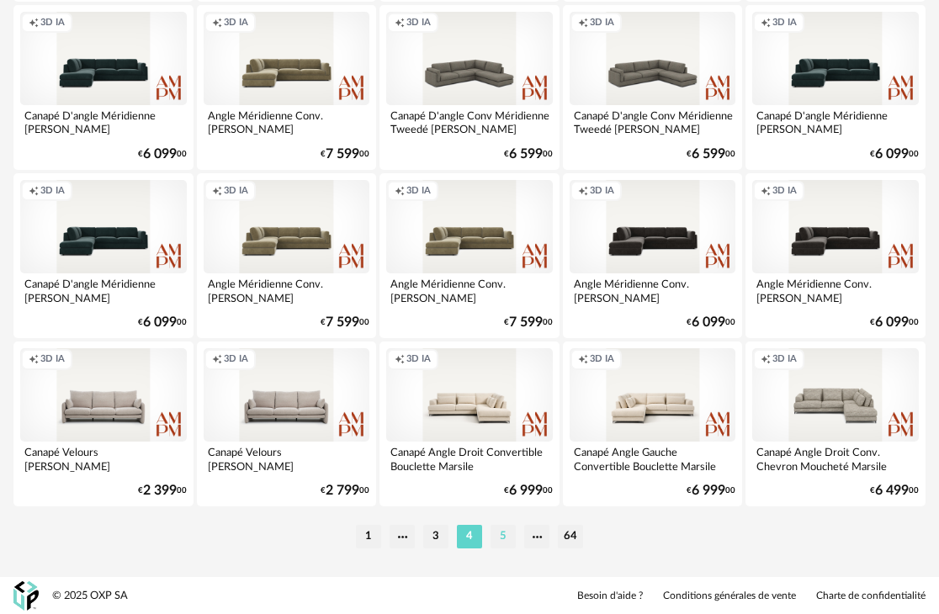
click at [505, 539] on li "5" at bounding box center [502, 537] width 25 height 24
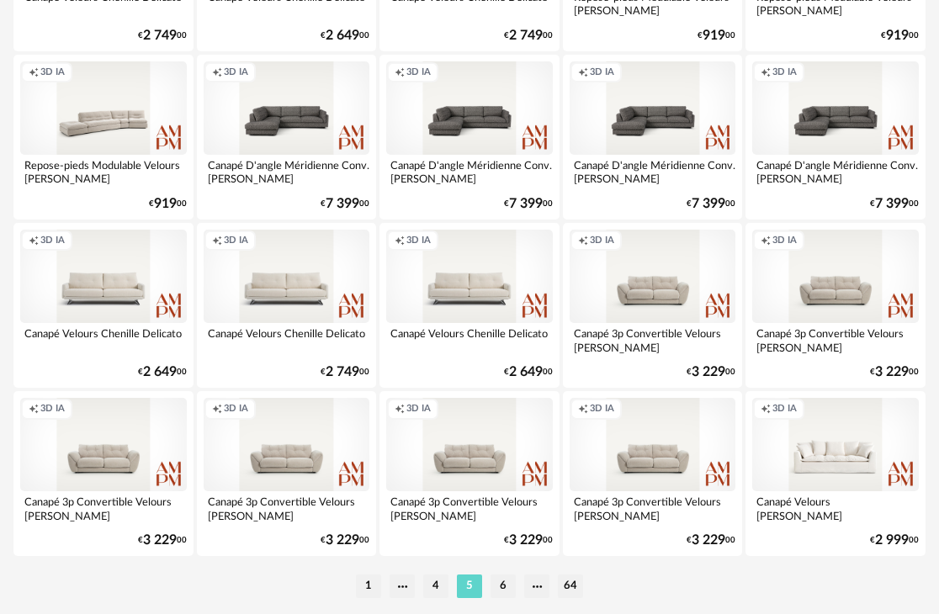
scroll to position [3167, 0]
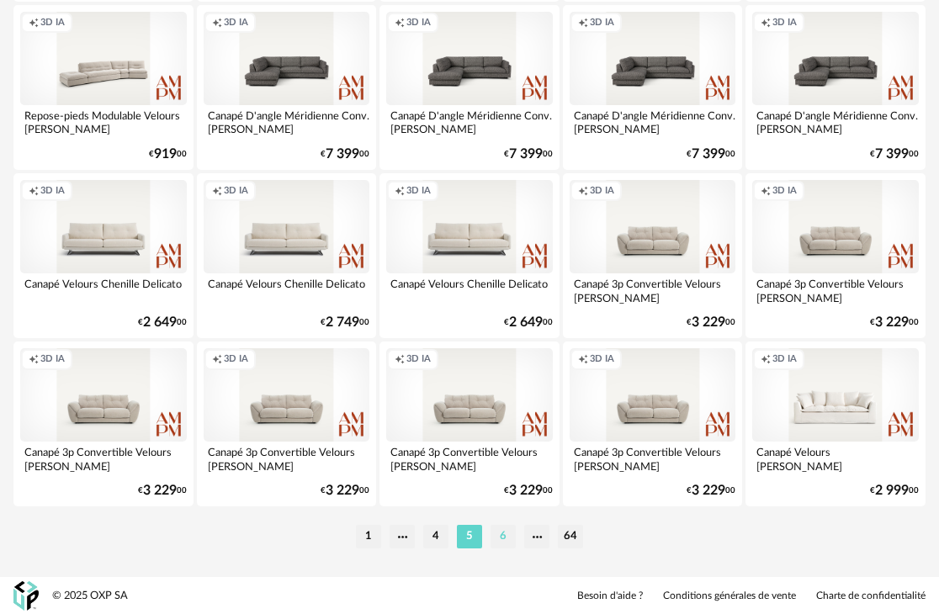
click at [505, 536] on li "6" at bounding box center [502, 537] width 25 height 24
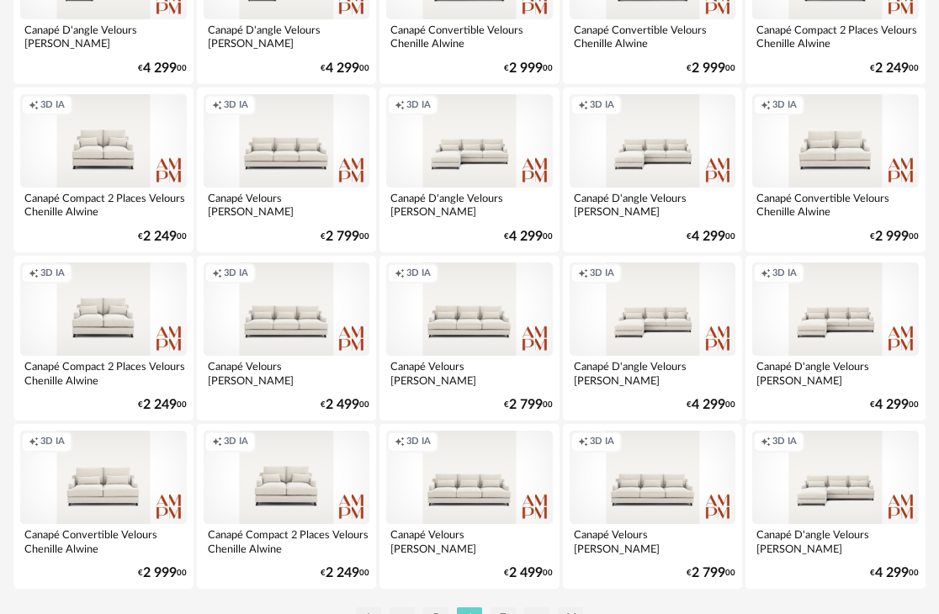
scroll to position [3167, 0]
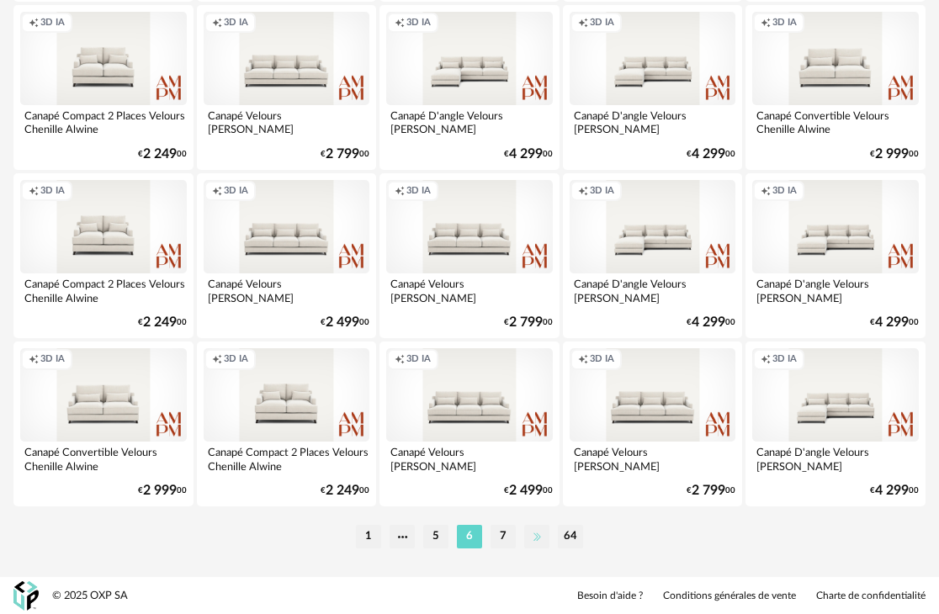
click at [537, 537] on li at bounding box center [536, 537] width 25 height 24
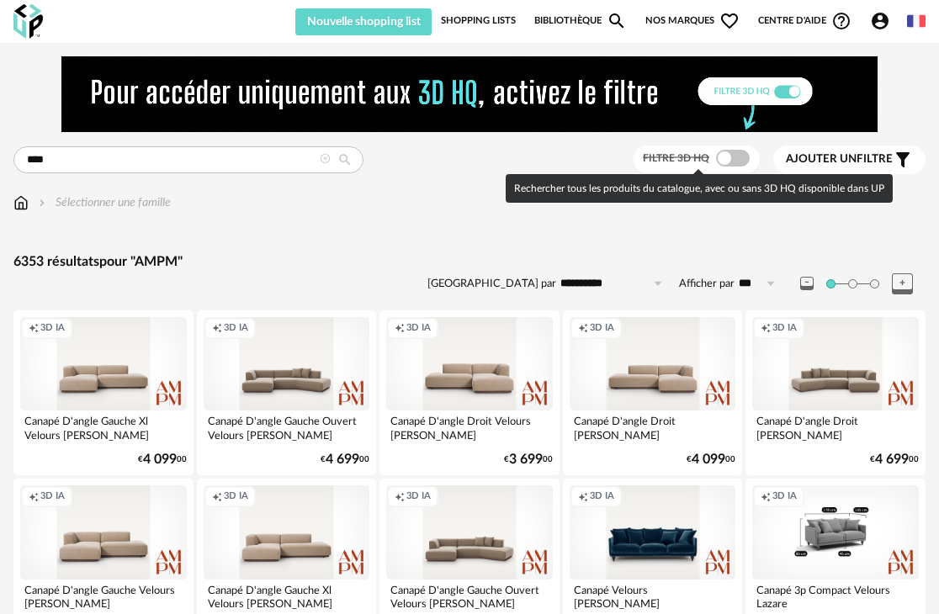
click at [732, 163] on span at bounding box center [733, 158] width 34 height 17
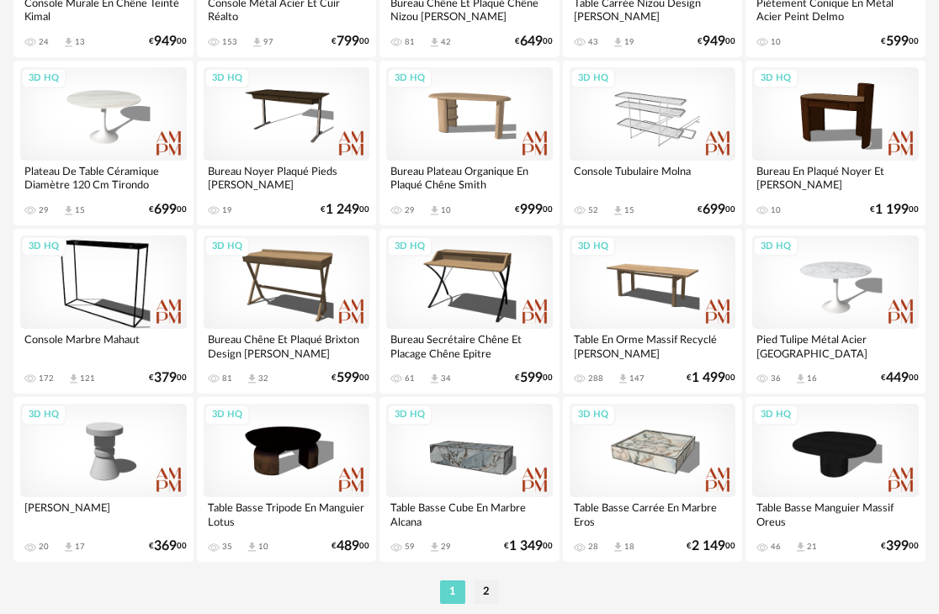
scroll to position [3167, 0]
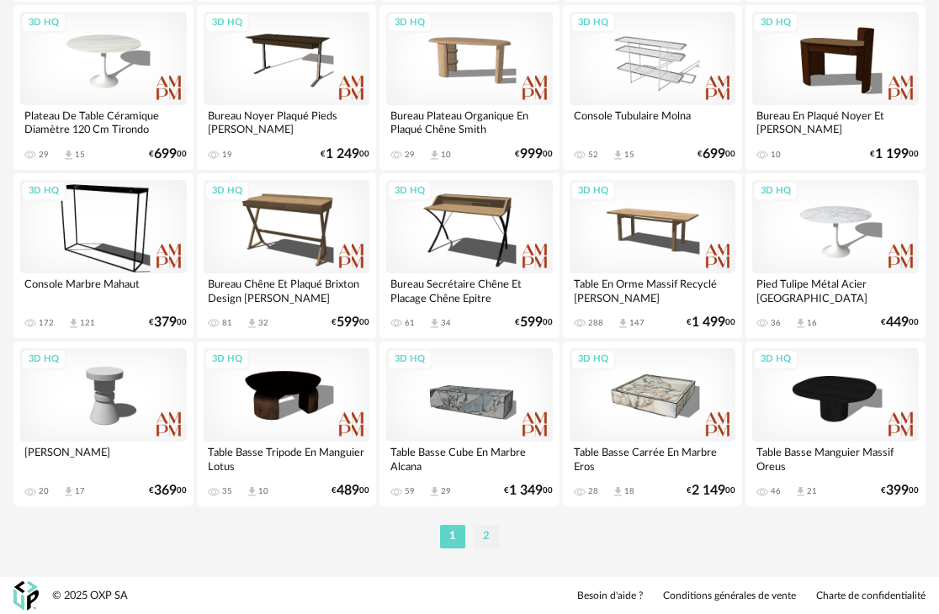
click at [490, 537] on li "2" at bounding box center [485, 537] width 25 height 24
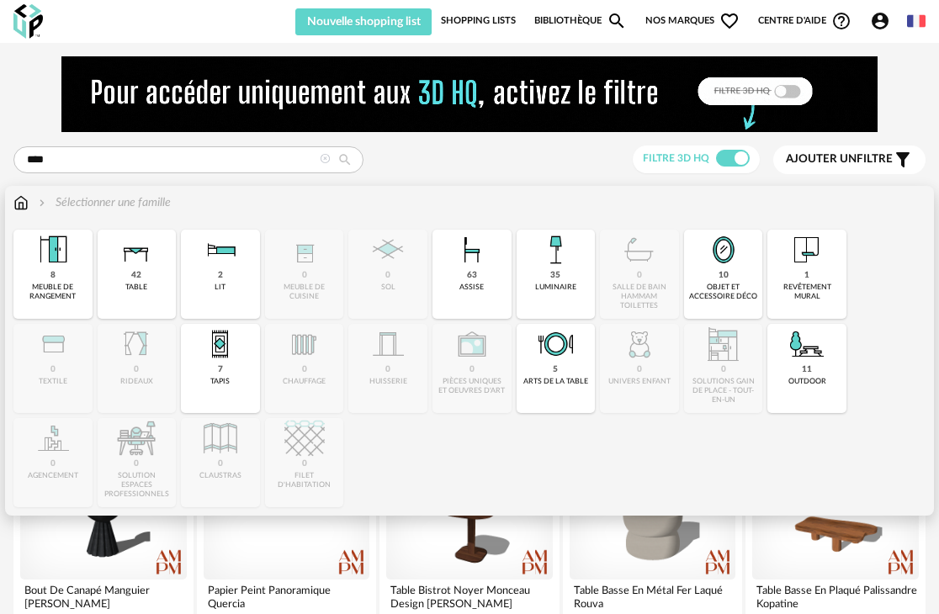
click at [14, 203] on img at bounding box center [20, 202] width 15 height 17
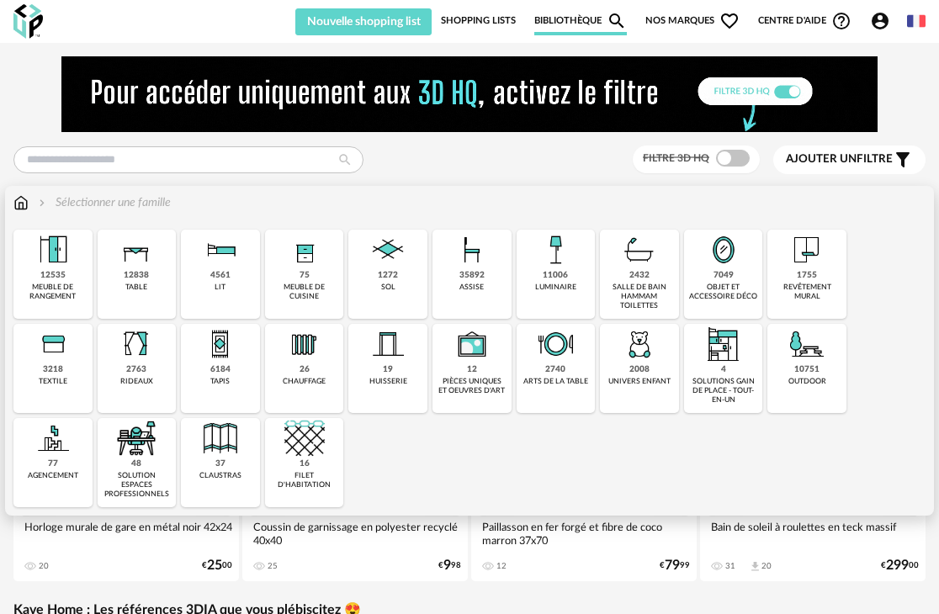
click at [468, 270] on div "35892" at bounding box center [471, 275] width 25 height 11
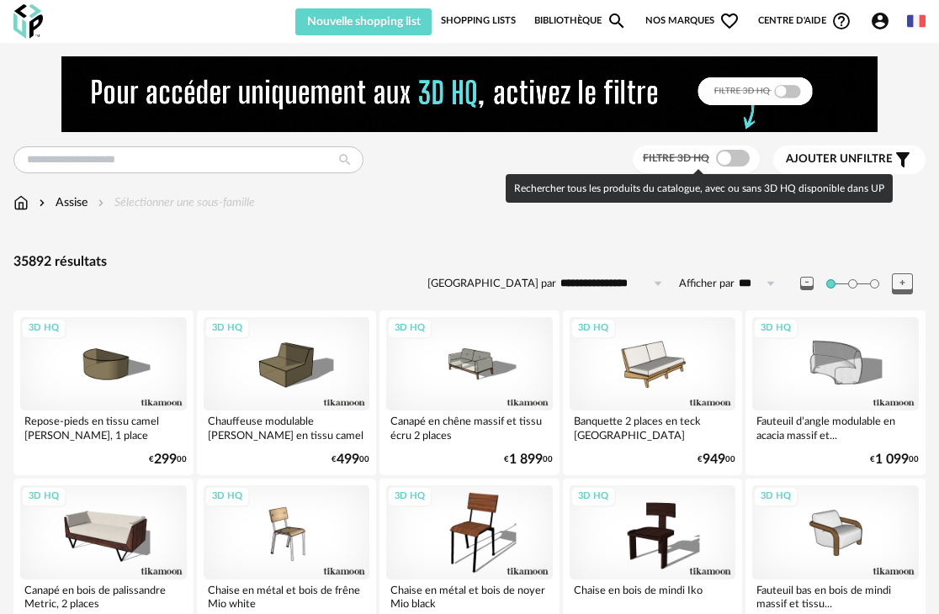
click at [733, 159] on span at bounding box center [733, 158] width 34 height 17
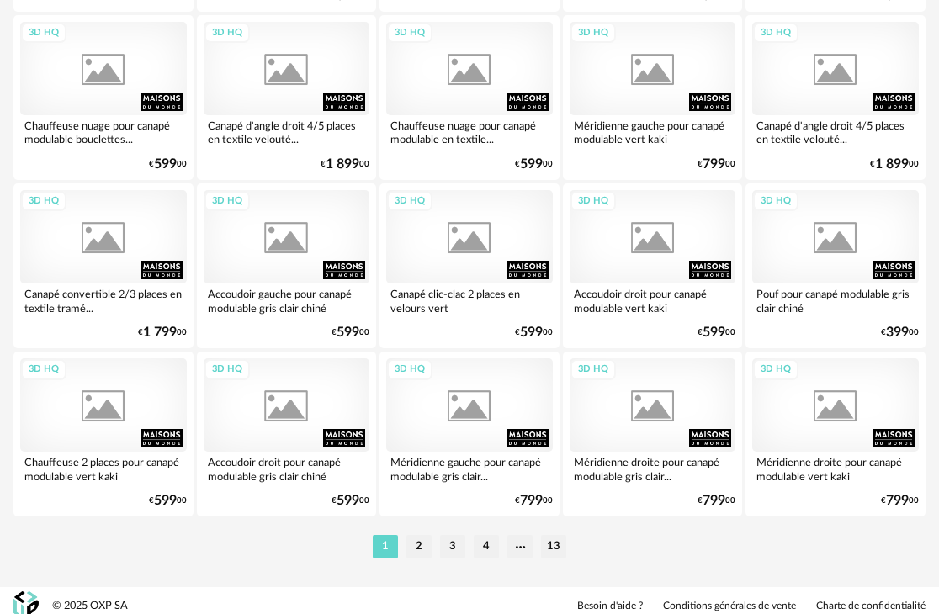
scroll to position [3167, 0]
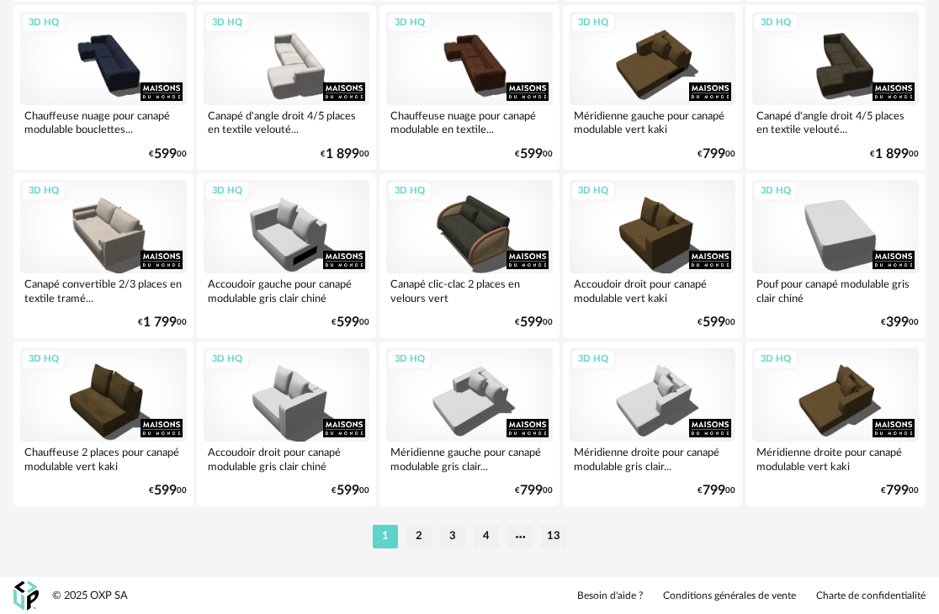
click at [415, 542] on li "2" at bounding box center [418, 537] width 25 height 24
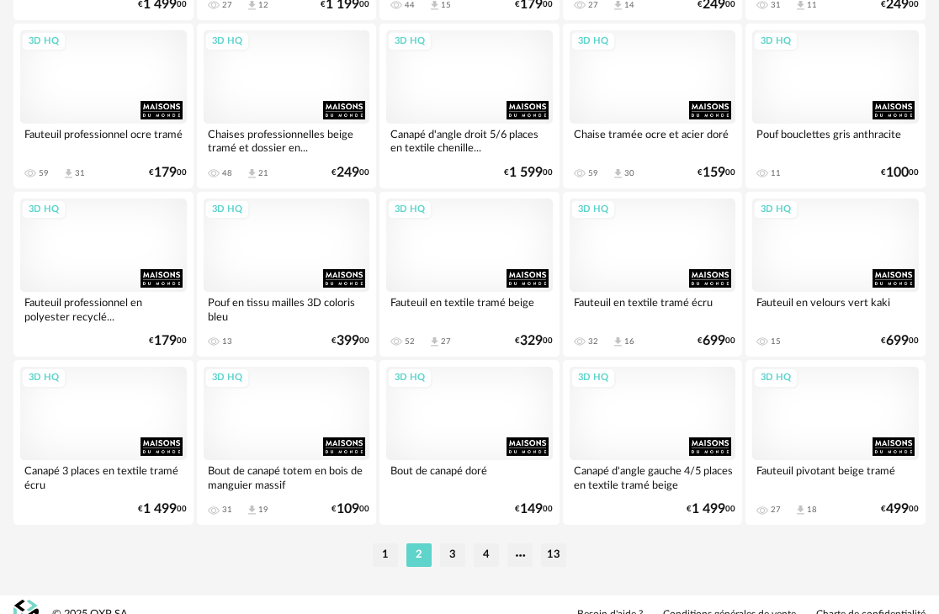
scroll to position [3167, 0]
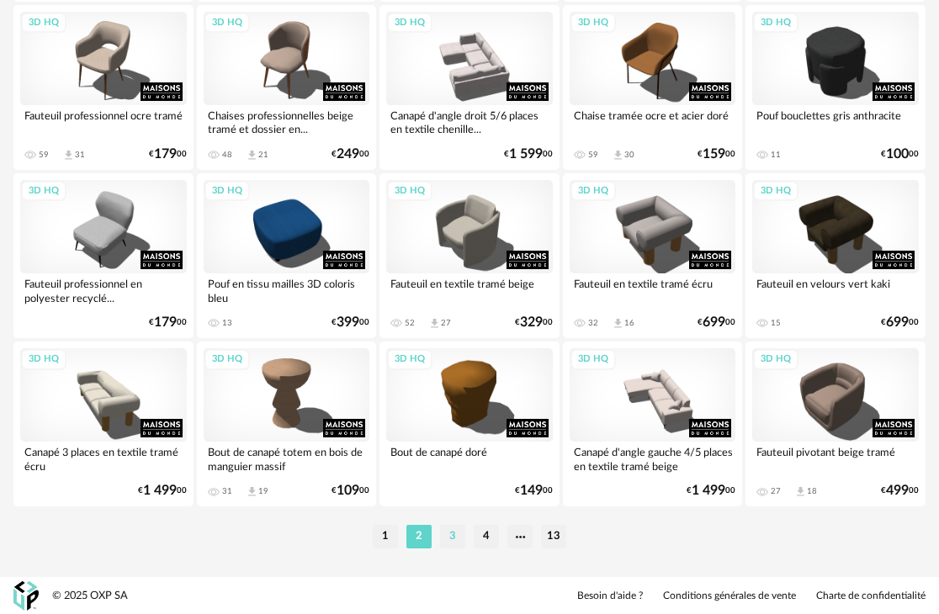
click at [451, 537] on li "3" at bounding box center [452, 537] width 25 height 24
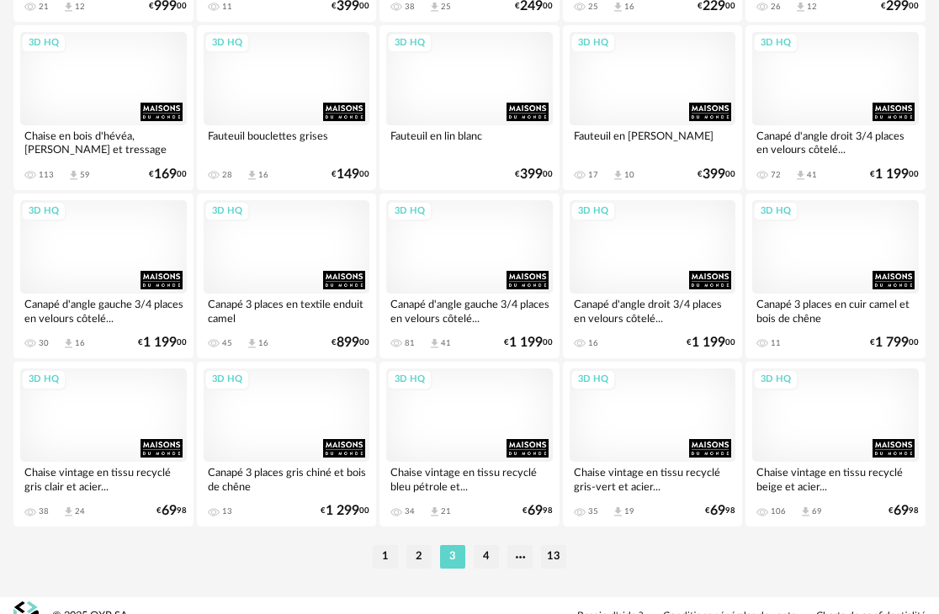
scroll to position [3167, 0]
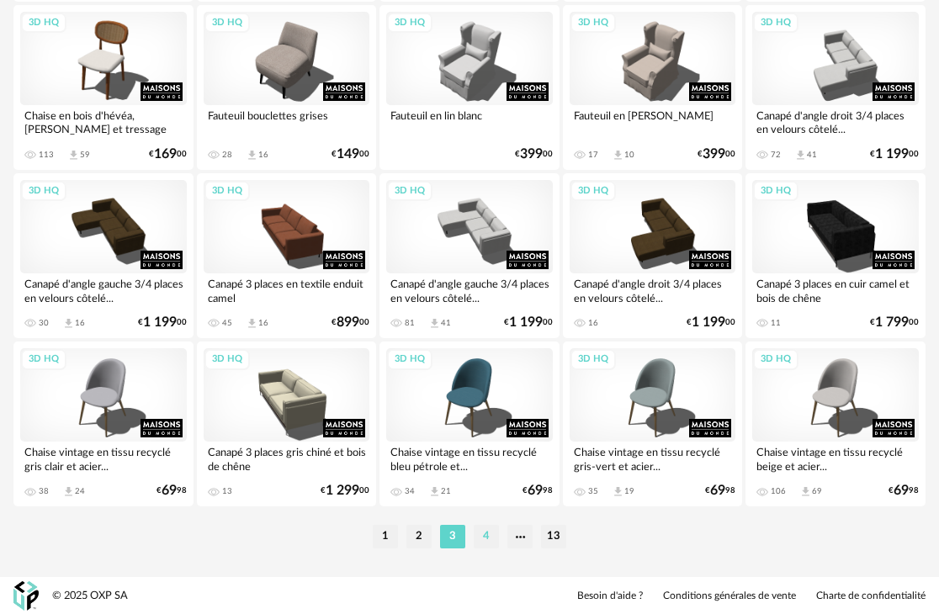
click at [484, 533] on li "4" at bounding box center [485, 537] width 25 height 24
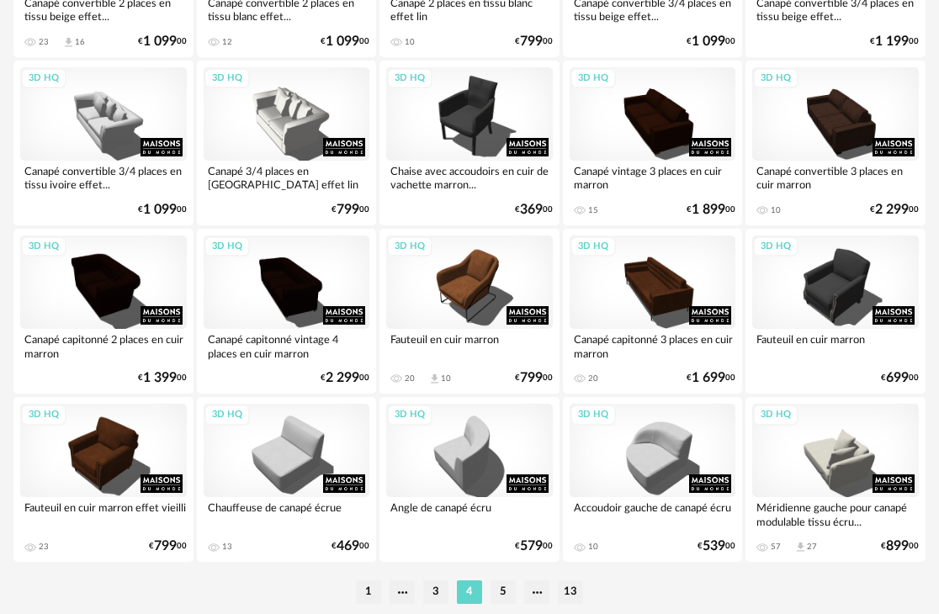
scroll to position [3167, 0]
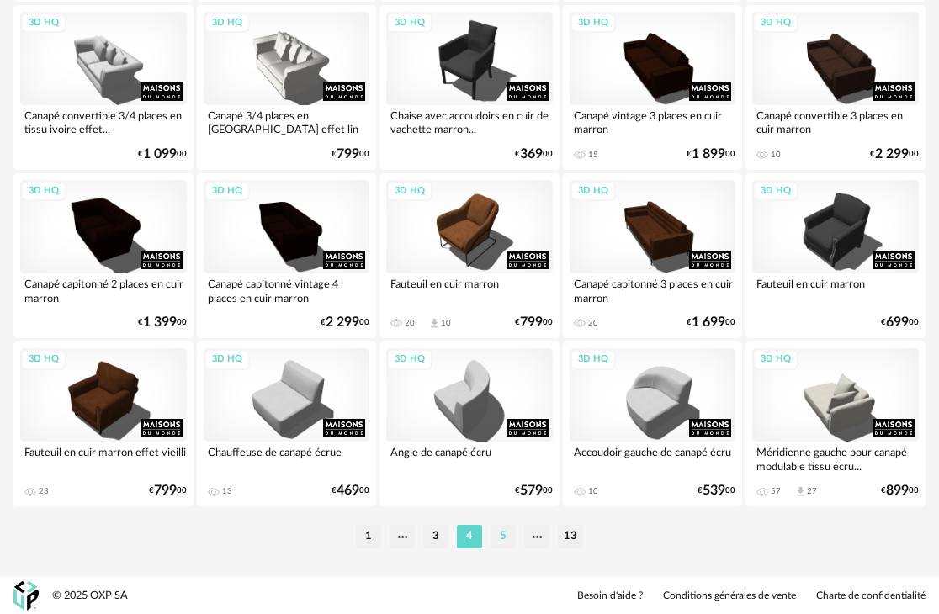
click at [501, 535] on li "5" at bounding box center [502, 537] width 25 height 24
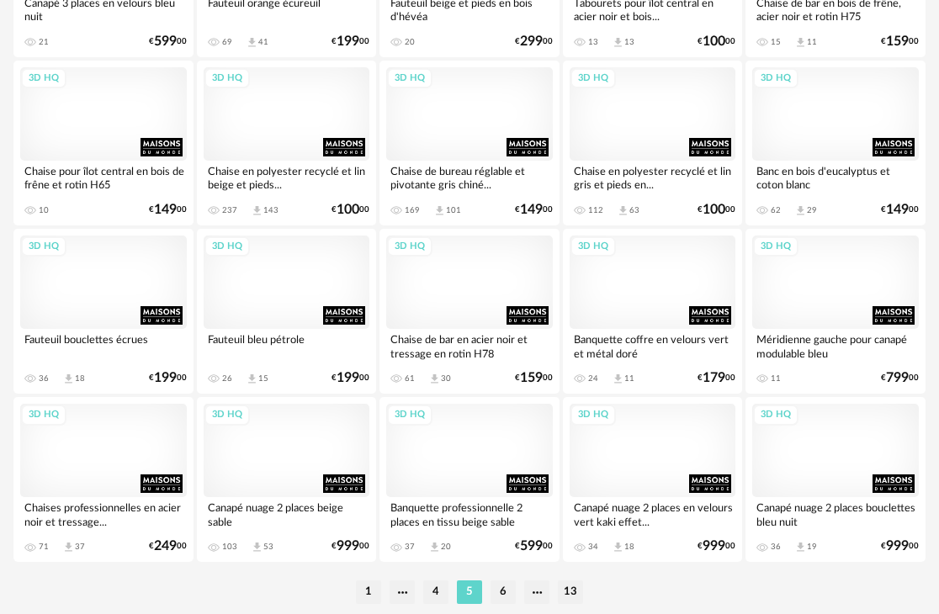
scroll to position [3167, 0]
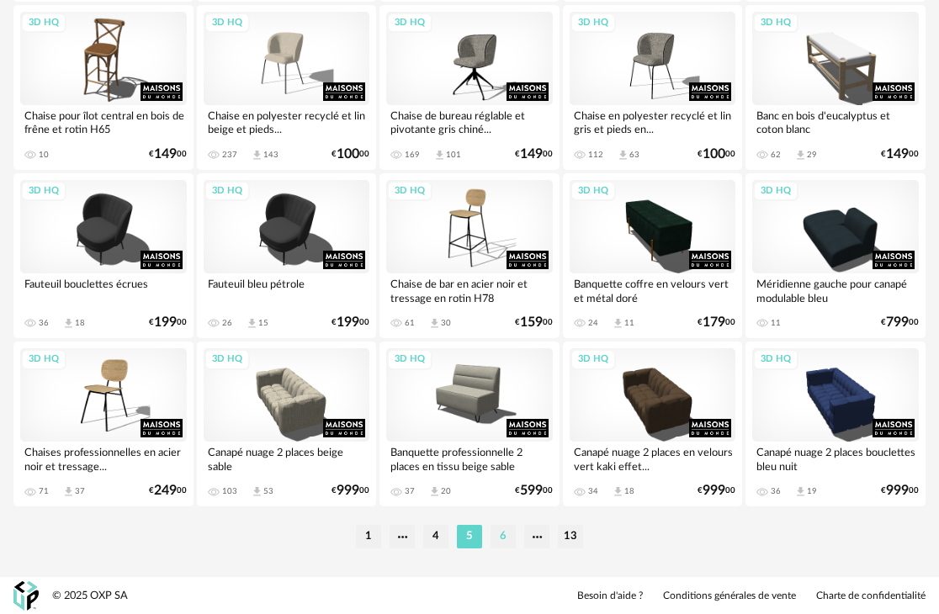
click at [498, 530] on li "6" at bounding box center [502, 537] width 25 height 24
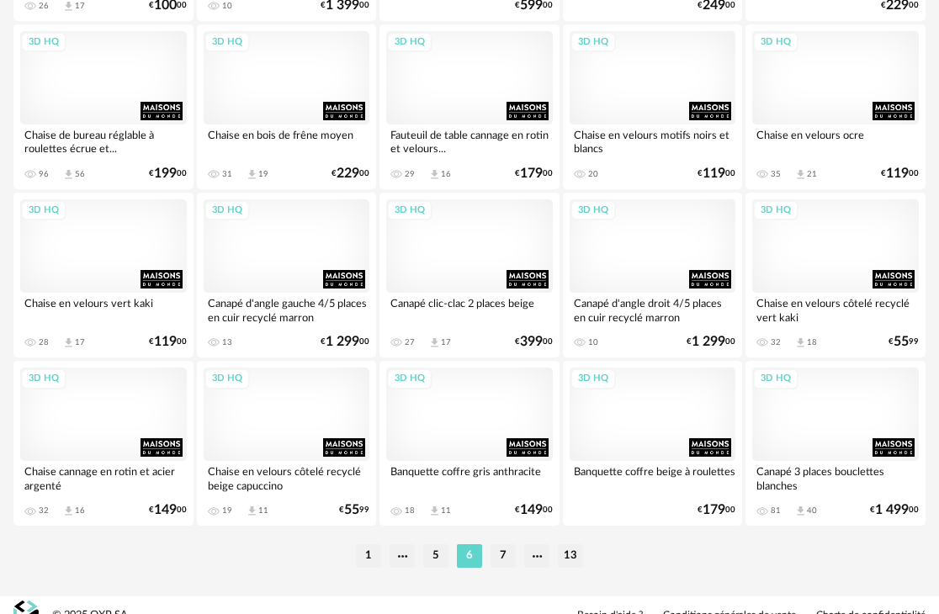
scroll to position [3167, 0]
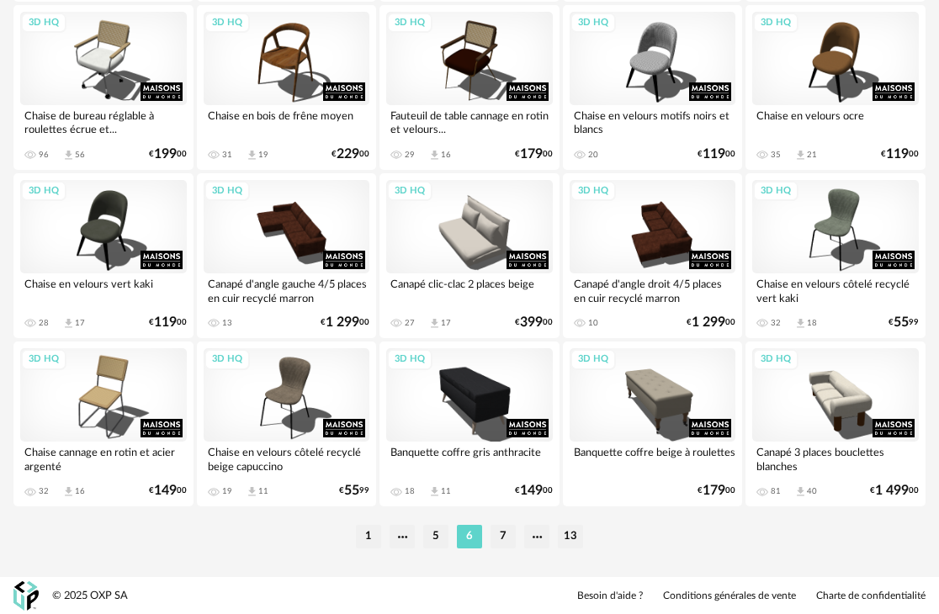
click at [500, 534] on li "7" at bounding box center [502, 537] width 25 height 24
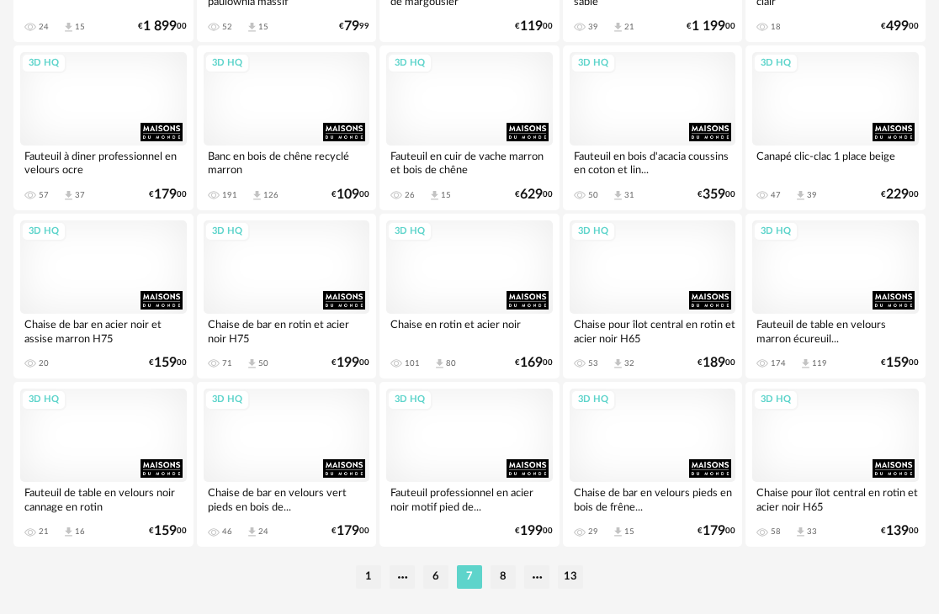
scroll to position [3167, 0]
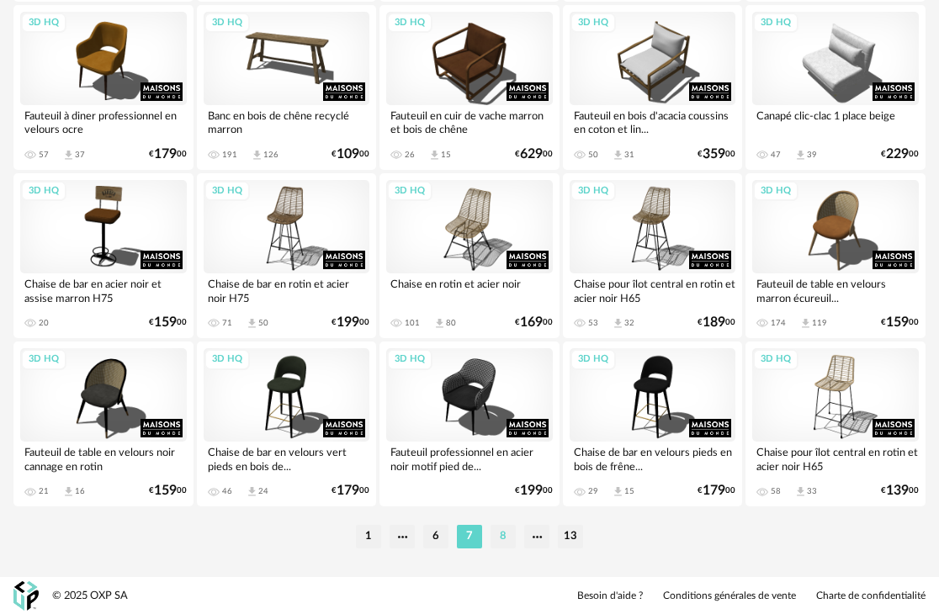
click at [505, 539] on li "8" at bounding box center [502, 537] width 25 height 24
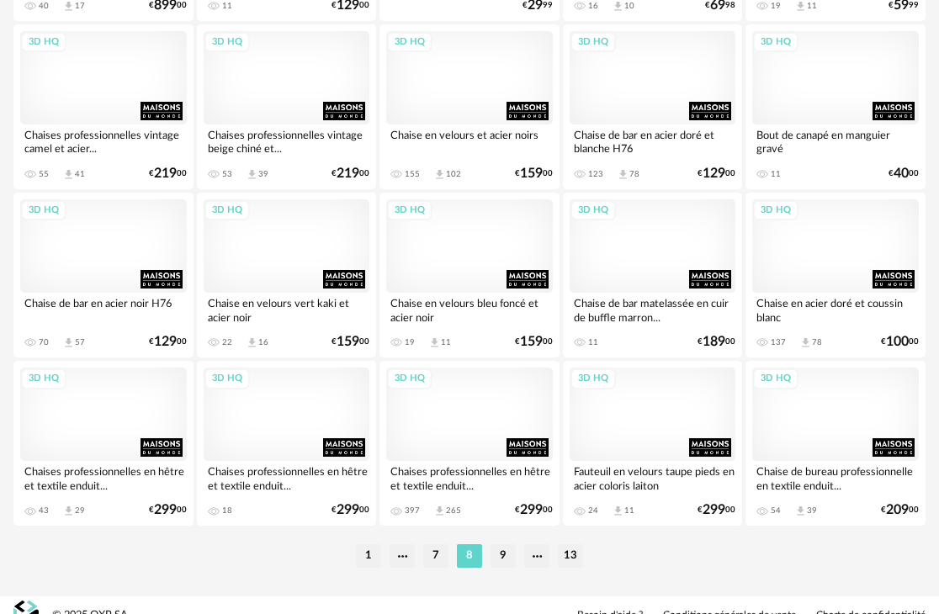
scroll to position [3167, 0]
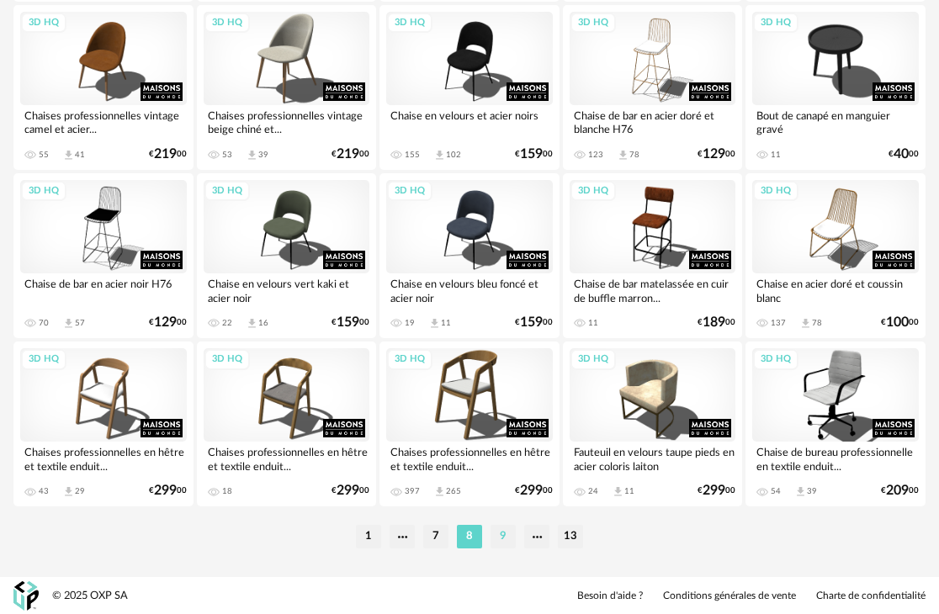
click at [504, 535] on li "9" at bounding box center [502, 537] width 25 height 24
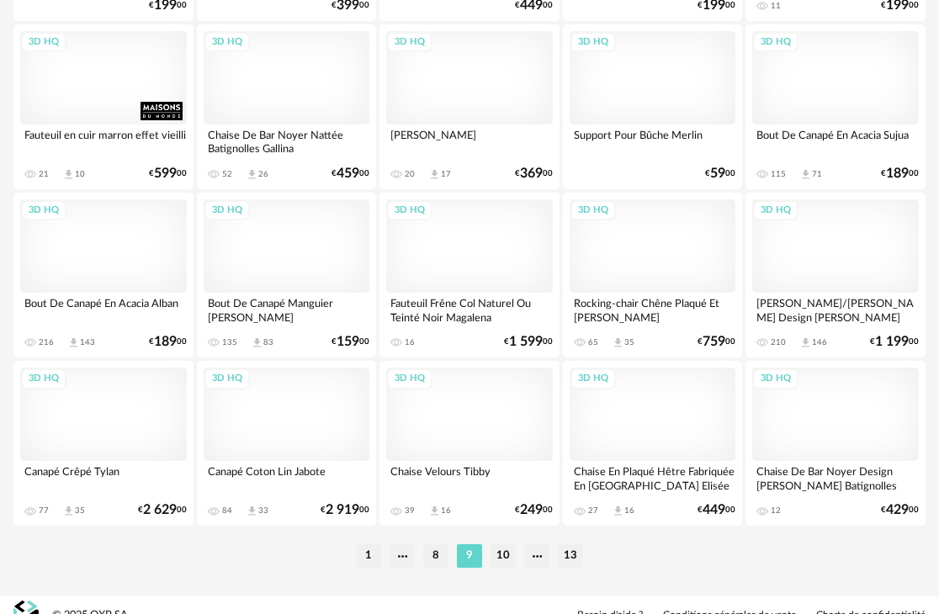
scroll to position [3167, 0]
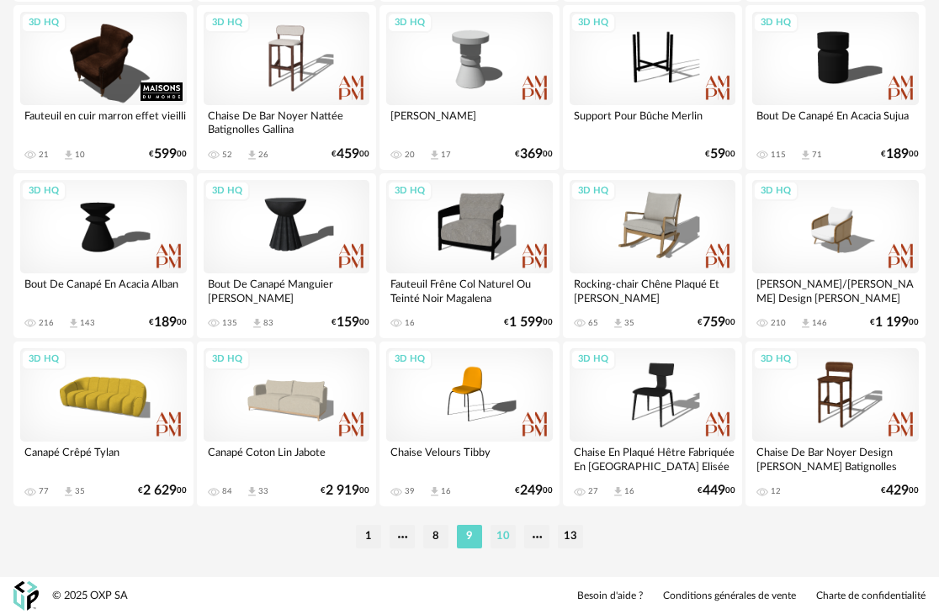
click at [503, 542] on li "10" at bounding box center [502, 537] width 25 height 24
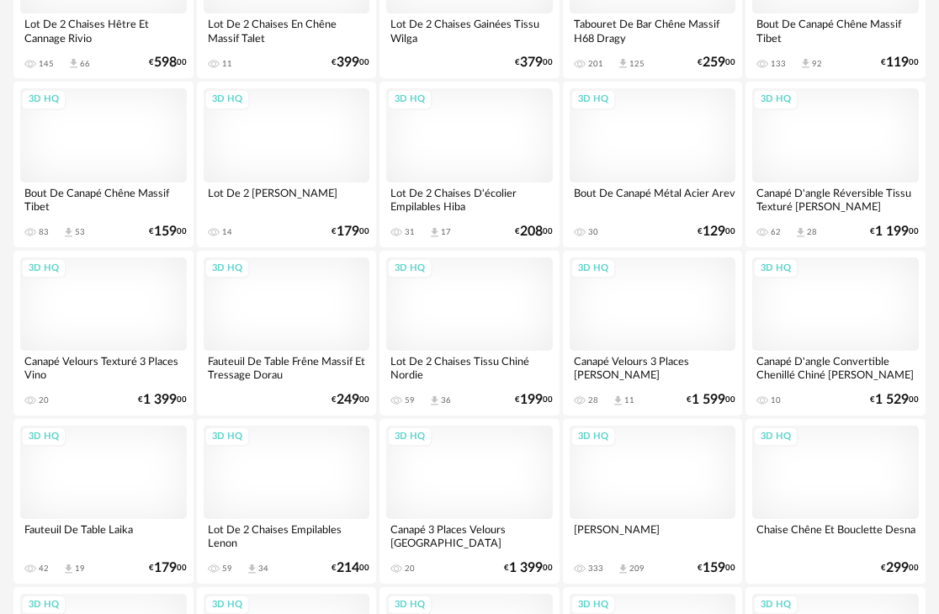
scroll to position [2859, 0]
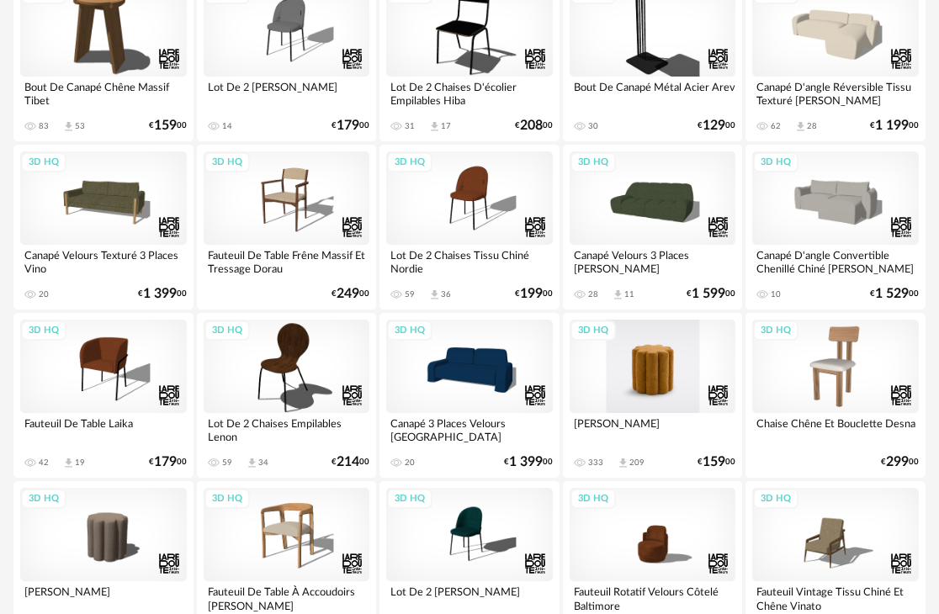
click at [634, 384] on div "3D HQ" at bounding box center [652, 366] width 167 height 93
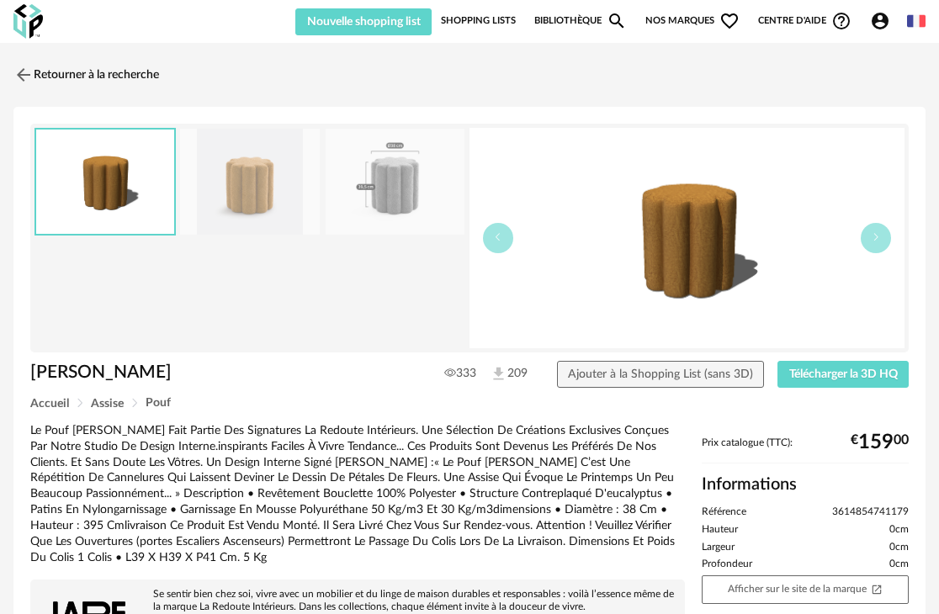
click at [392, 182] on img at bounding box center [395, 182] width 140 height 107
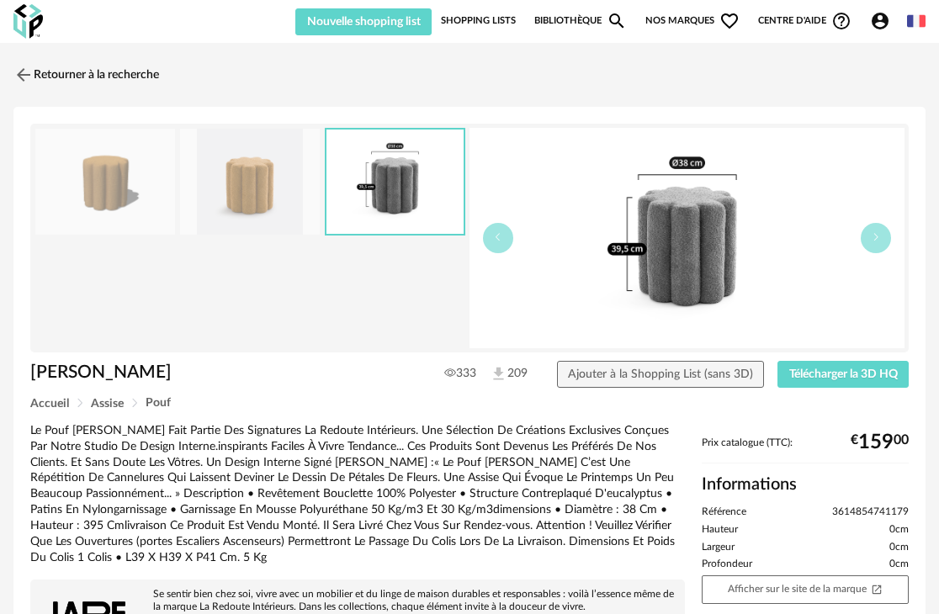
click at [269, 182] on img at bounding box center [250, 182] width 140 height 107
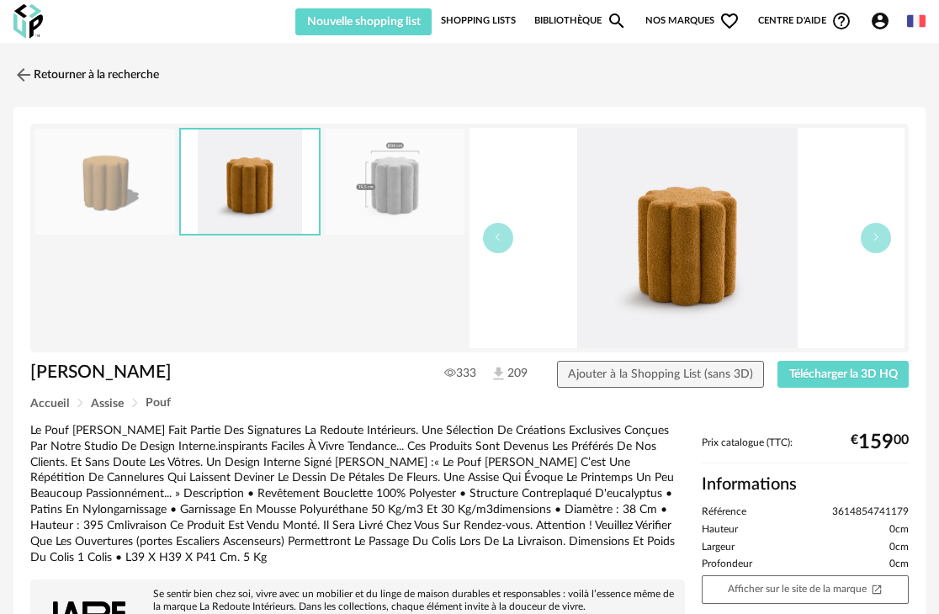
click at [102, 186] on img at bounding box center [105, 182] width 140 height 107
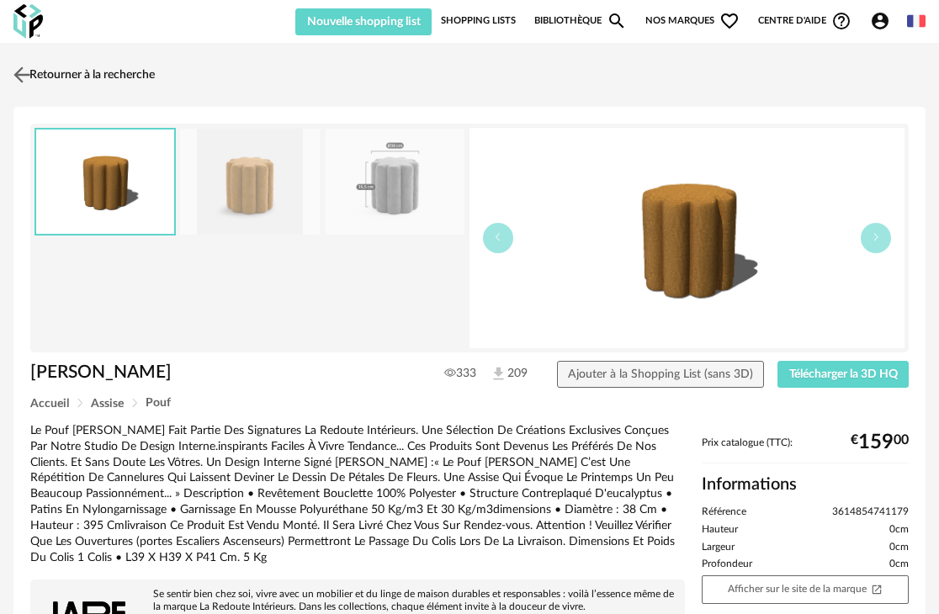
click at [24, 67] on img at bounding box center [22, 74] width 24 height 24
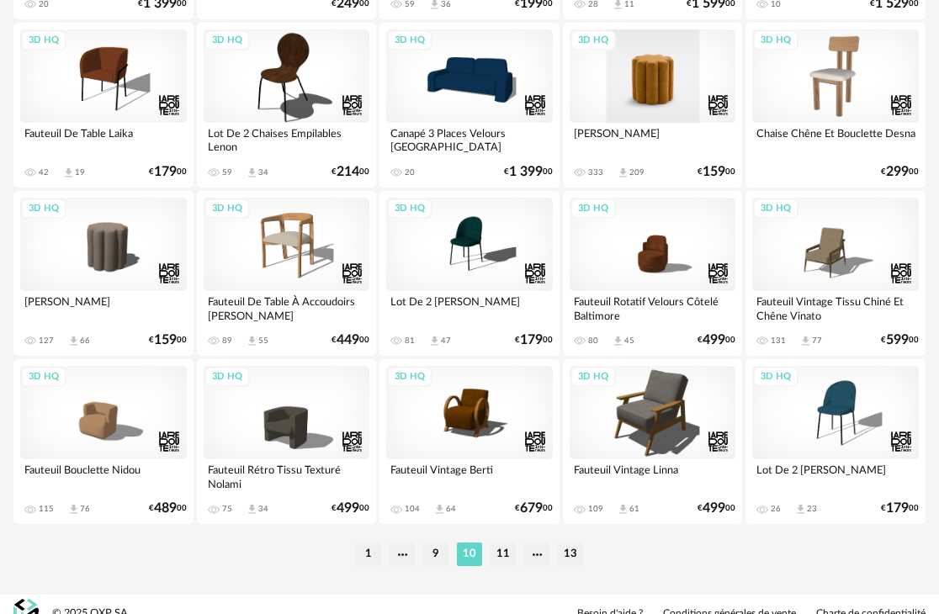
scroll to position [3166, 0]
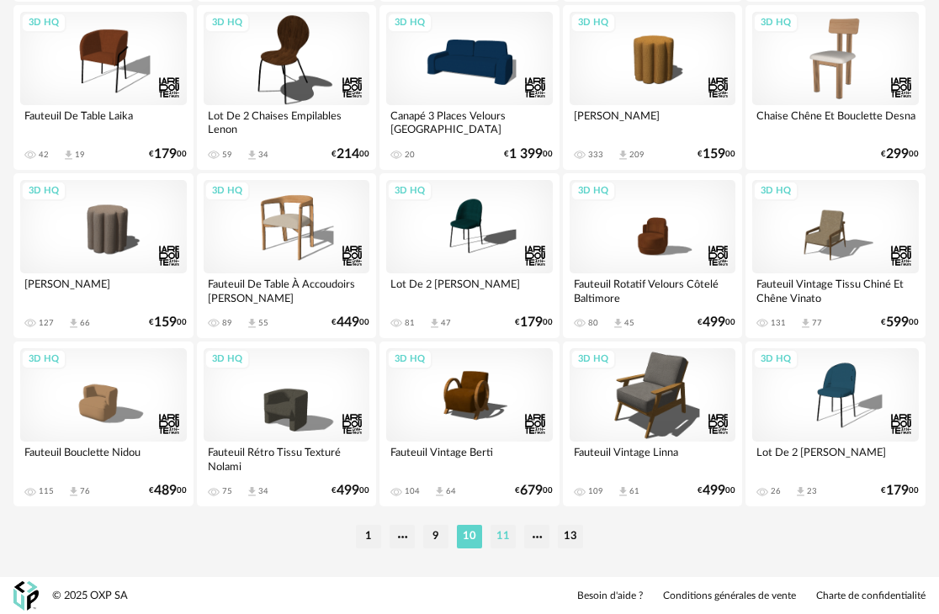
click at [498, 537] on li "11" at bounding box center [502, 537] width 25 height 24
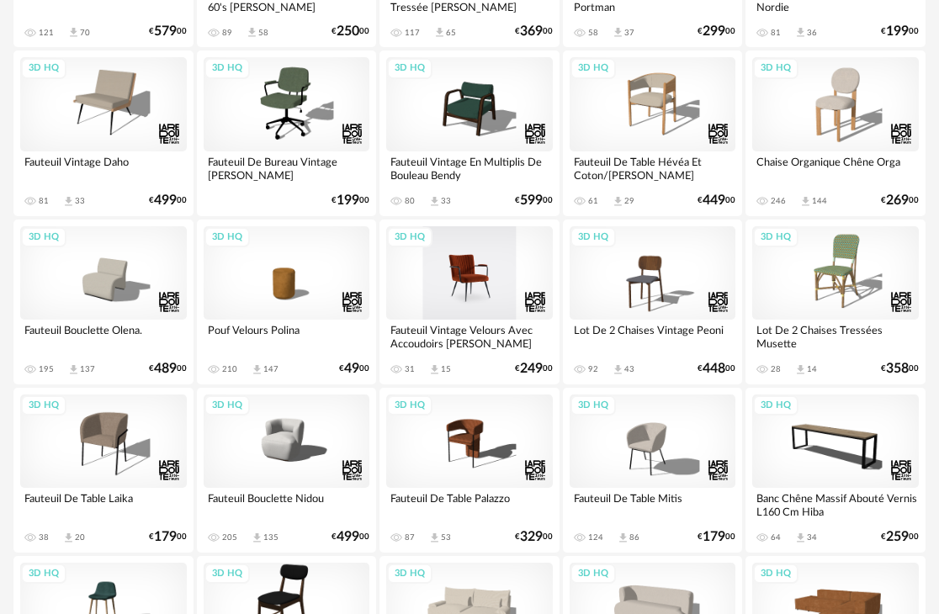
scroll to position [505, 0]
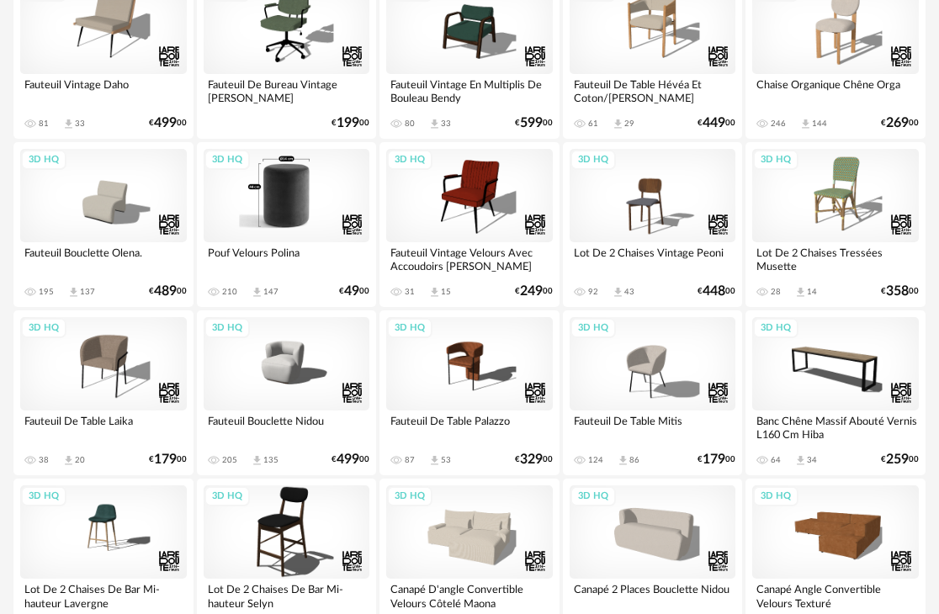
click at [290, 203] on div "3D HQ" at bounding box center [287, 195] width 167 height 93
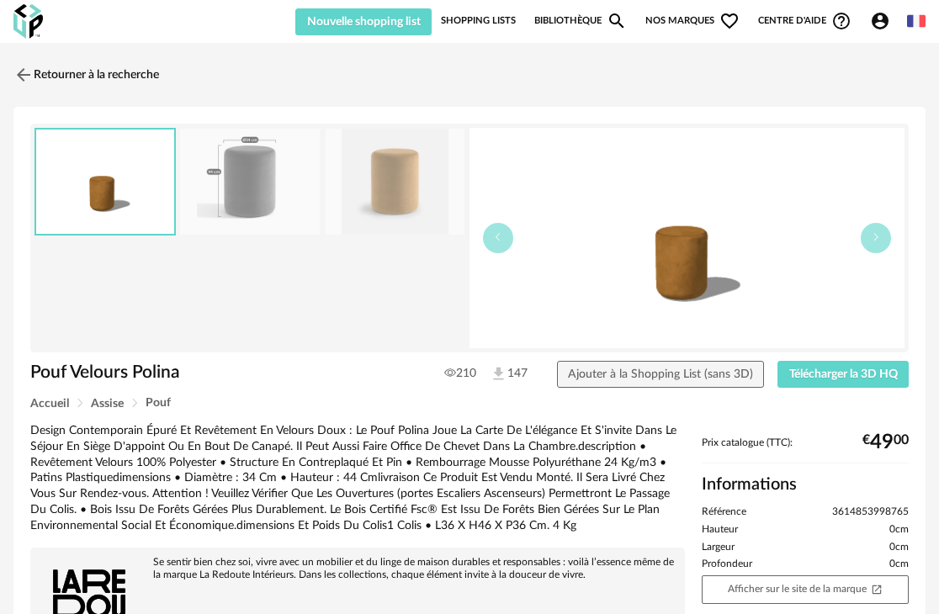
click at [696, 266] on img at bounding box center [686, 238] width 435 height 220
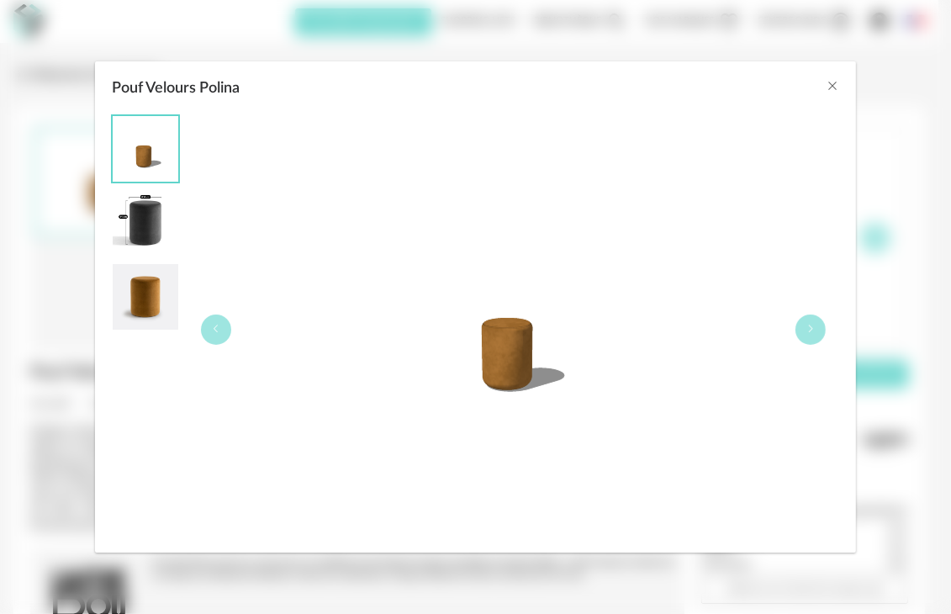
click at [151, 160] on img "Pouf Velours Polina" at bounding box center [146, 149] width 66 height 66
click at [147, 207] on img "Pouf Velours Polina" at bounding box center [146, 223] width 66 height 66
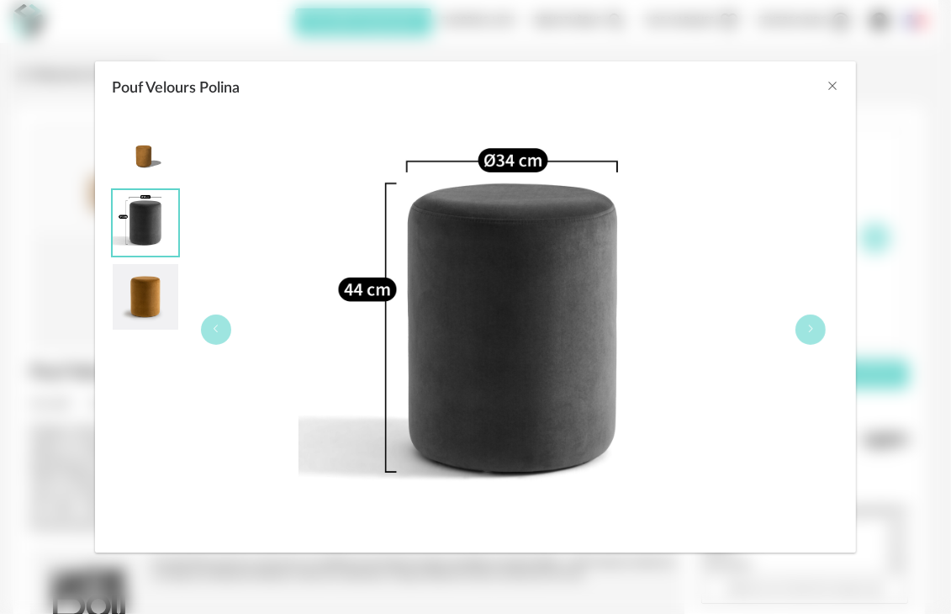
click at [140, 287] on img "Pouf Velours Polina" at bounding box center [146, 297] width 66 height 66
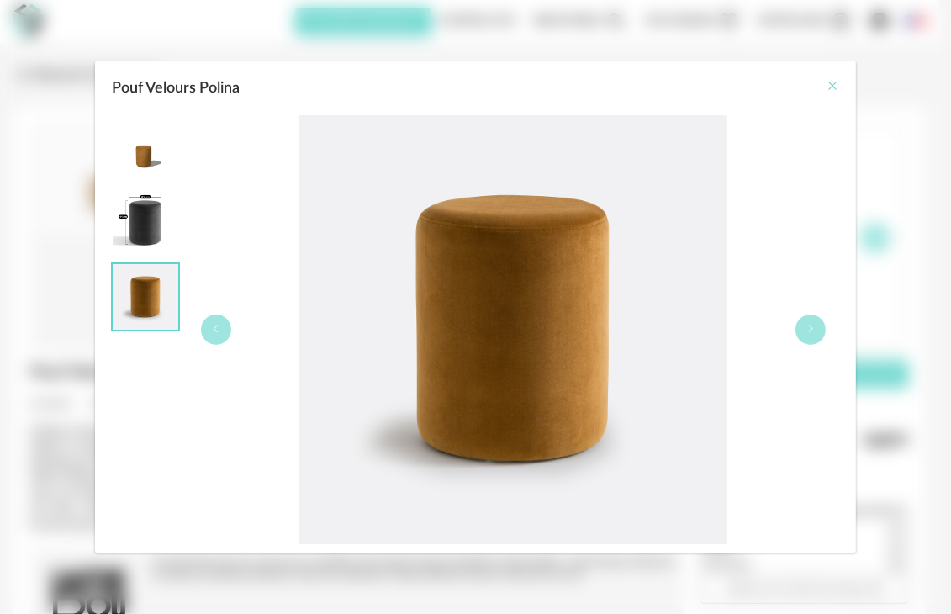
click at [836, 89] on icon "Close" at bounding box center [832, 85] width 13 height 13
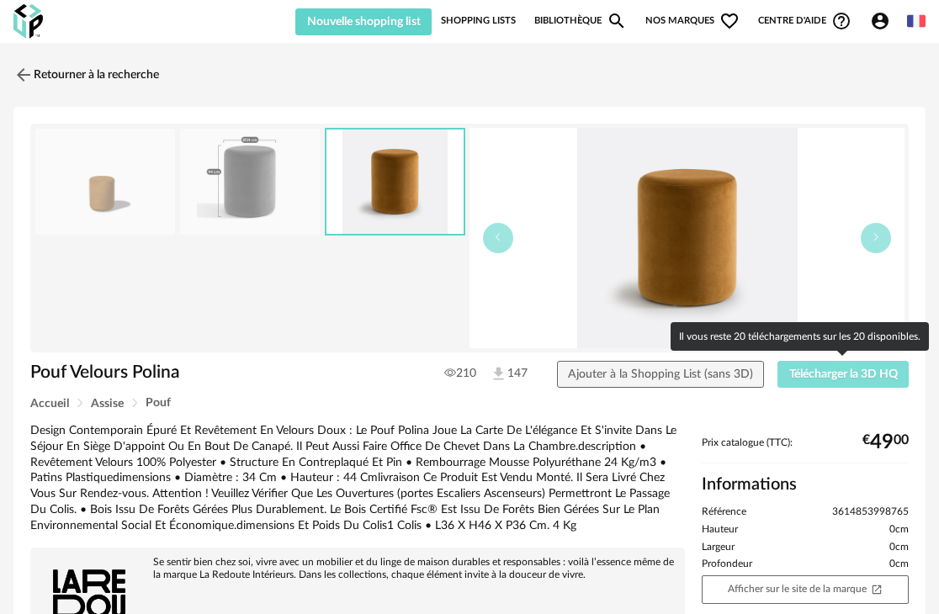
click at [801, 379] on button "Télécharger la 3D HQ" at bounding box center [842, 374] width 131 height 27
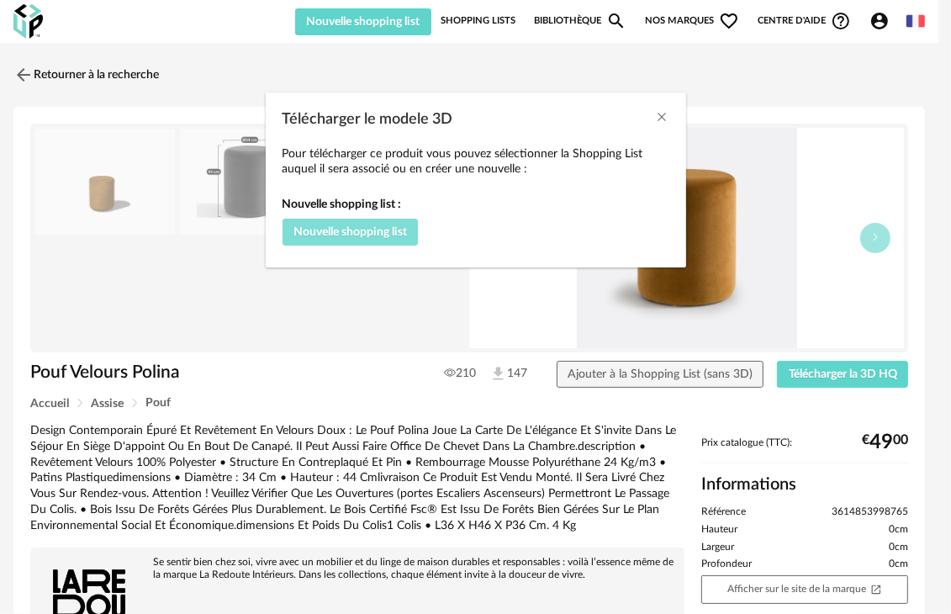
click at [366, 233] on span "Nouvelle shopping list" at bounding box center [350, 232] width 114 height 12
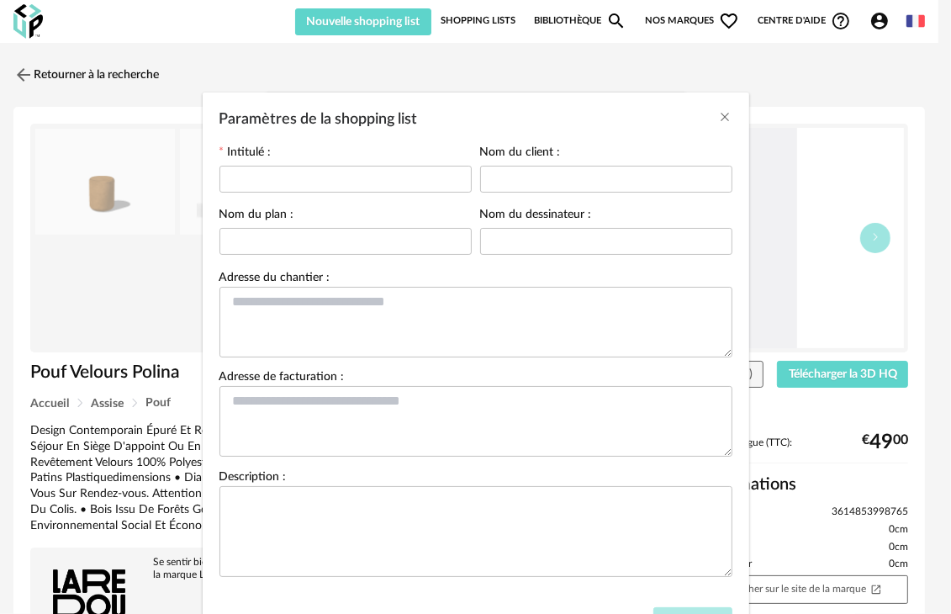
click at [858, 399] on div "Paramètres de la shopping list Intitulé : Nom du client : Nom du plan : Nom du …" at bounding box center [475, 307] width 951 height 614
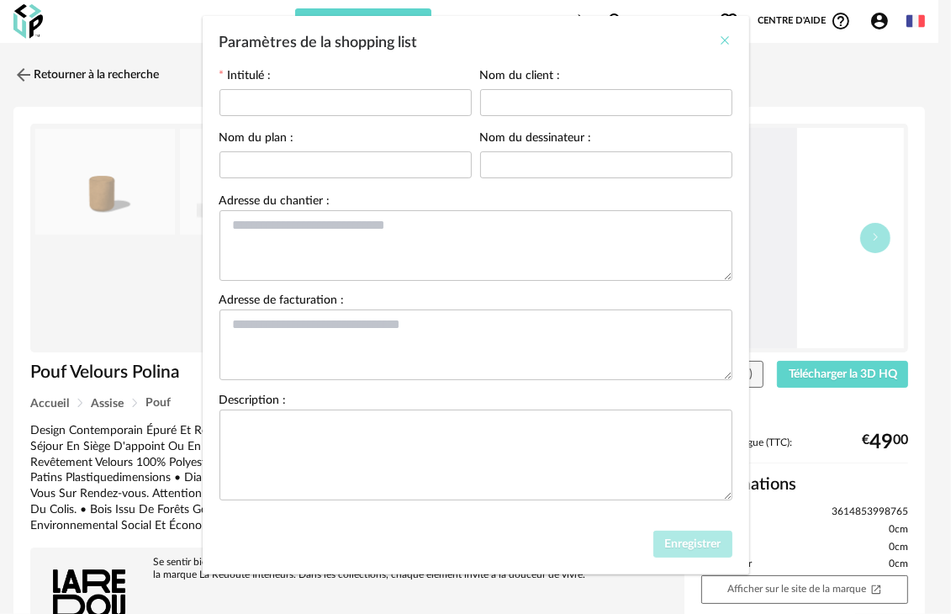
click at [719, 37] on icon "Close" at bounding box center [725, 40] width 13 height 13
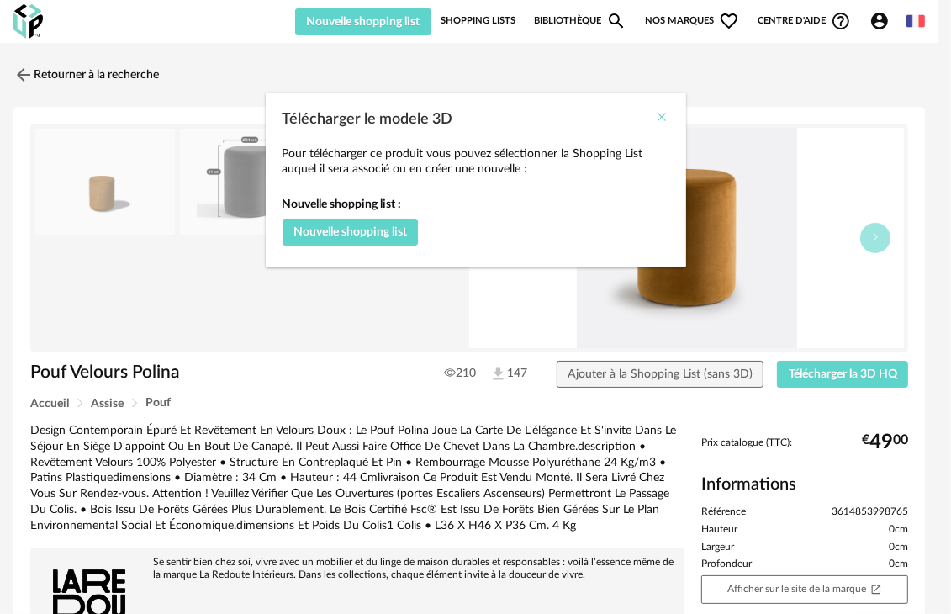
click at [664, 114] on icon "Close" at bounding box center [662, 116] width 13 height 13
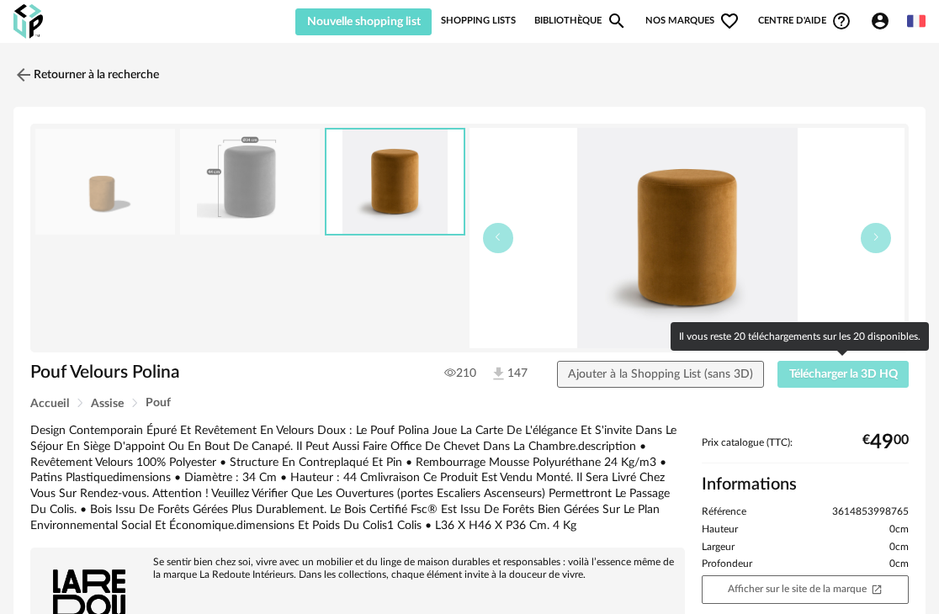
click at [801, 375] on span "Télécharger la 3D HQ" at bounding box center [843, 374] width 108 height 12
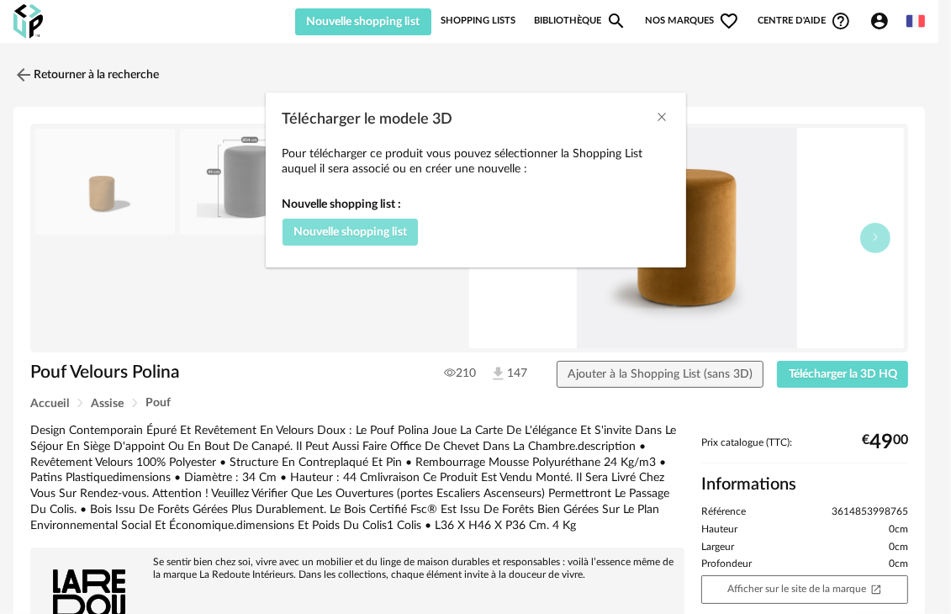
click at [378, 226] on span "Nouvelle shopping list" at bounding box center [350, 232] width 114 height 12
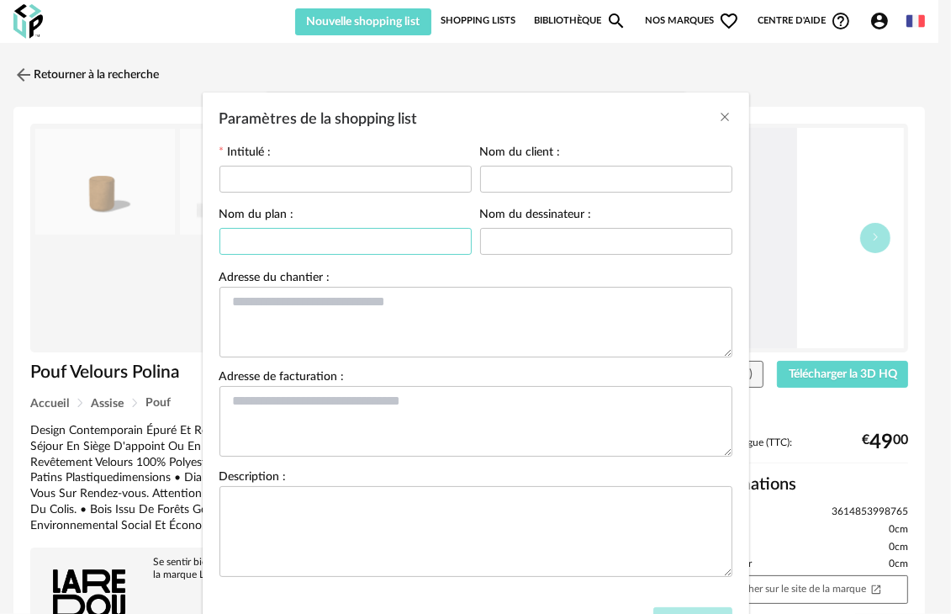
click at [336, 242] on input "Paramètres de la shopping list" at bounding box center [345, 241] width 252 height 27
click at [310, 170] on input "Paramètres de la shopping list" at bounding box center [345, 179] width 252 height 27
type input "**********"
click at [243, 240] on input "Paramètres de la shopping list" at bounding box center [345, 241] width 252 height 27
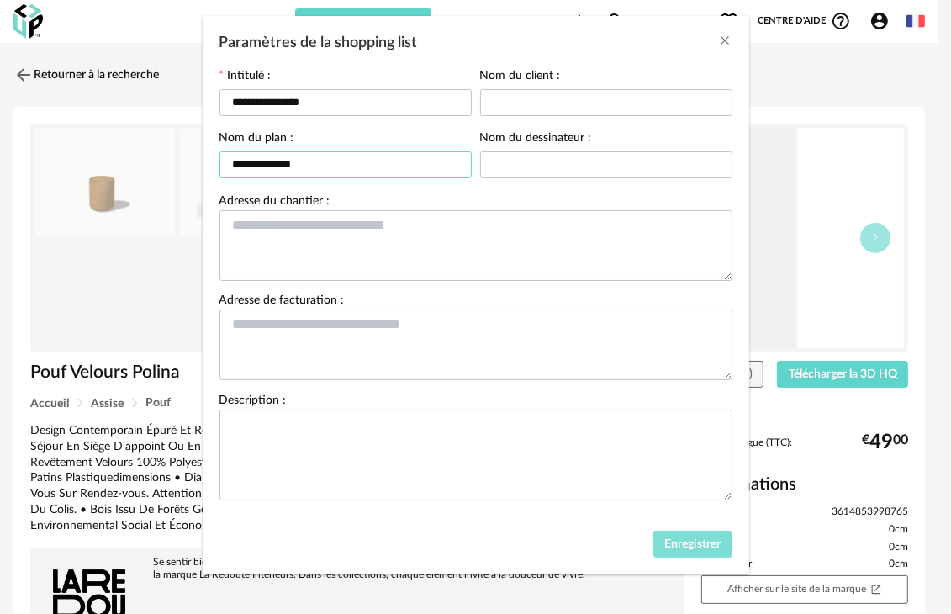
type input "**********"
click at [711, 541] on span "Enregistrer" at bounding box center [692, 544] width 56 height 12
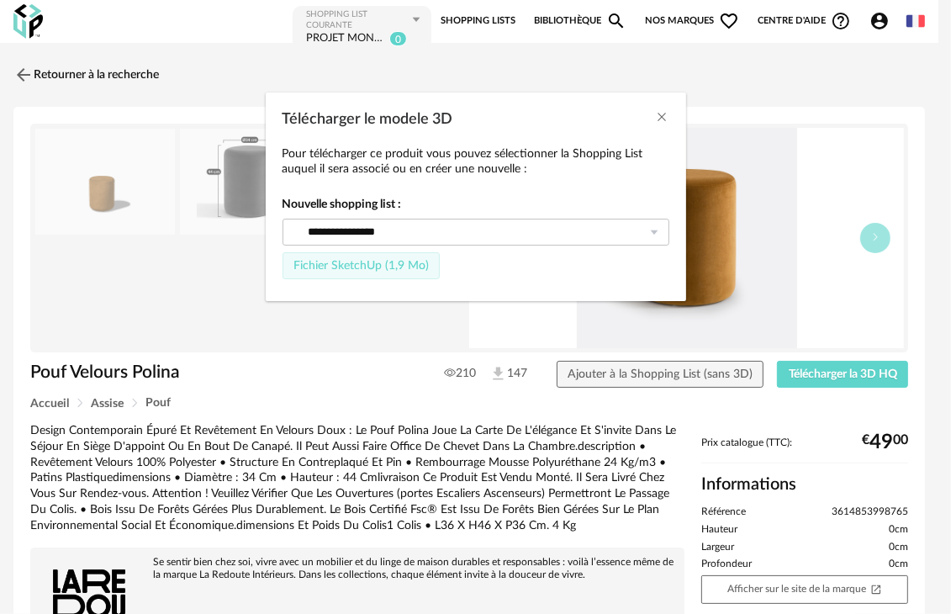
click at [400, 261] on span "Fichier SketchUp (1,9 Mo)" at bounding box center [360, 266] width 135 height 12
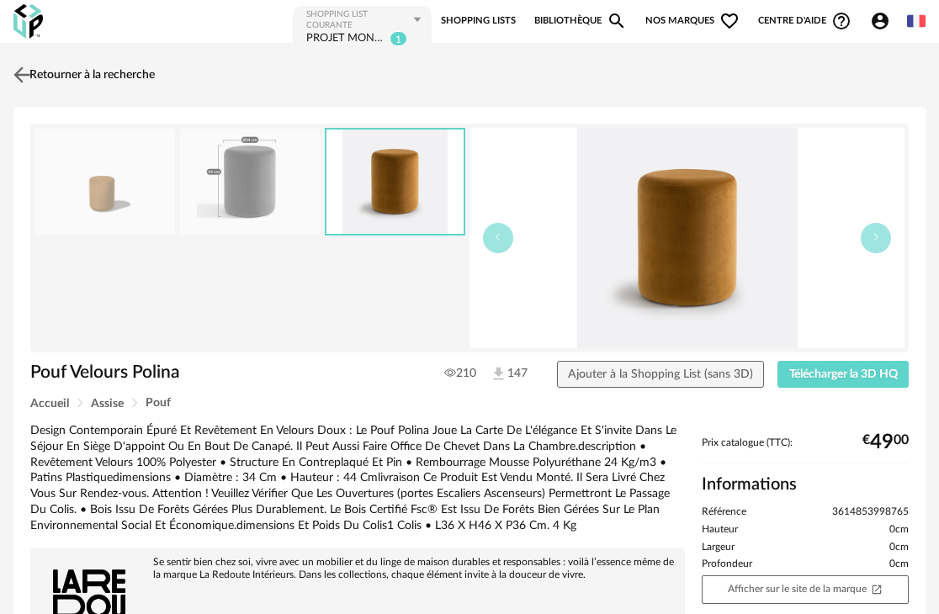
click at [17, 75] on img at bounding box center [22, 74] width 24 height 24
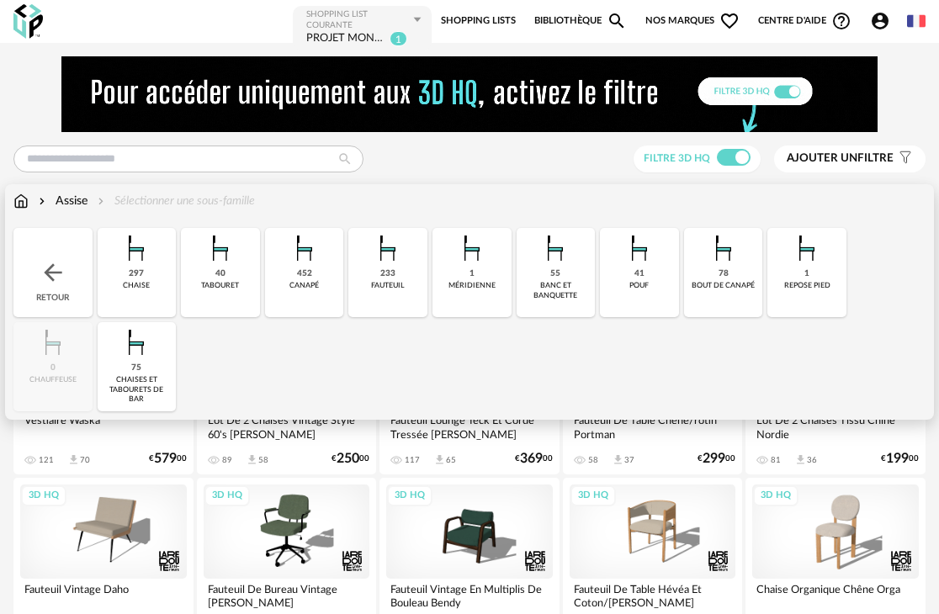
click at [15, 198] on img at bounding box center [20, 201] width 15 height 17
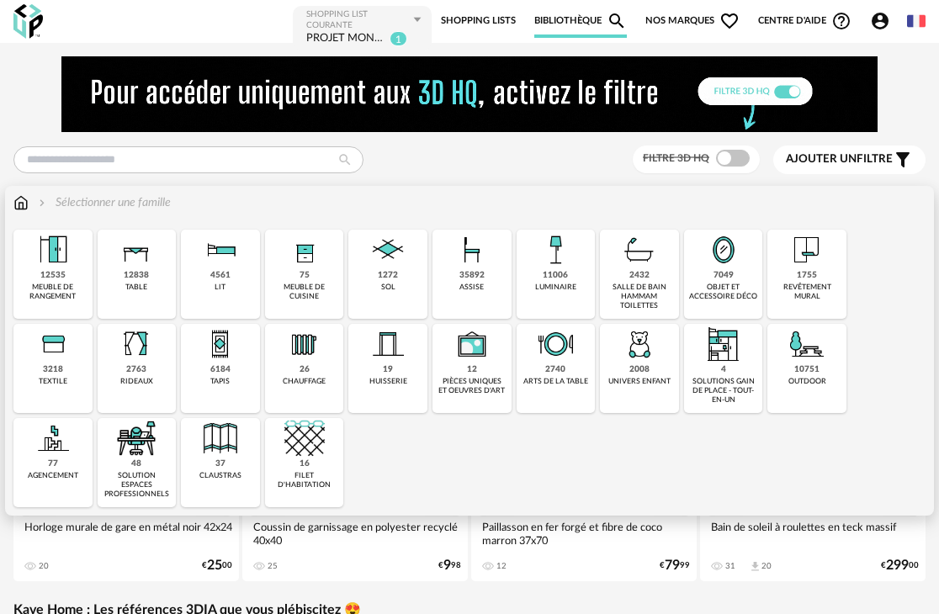
click at [217, 364] on div "6184" at bounding box center [220, 369] width 20 height 11
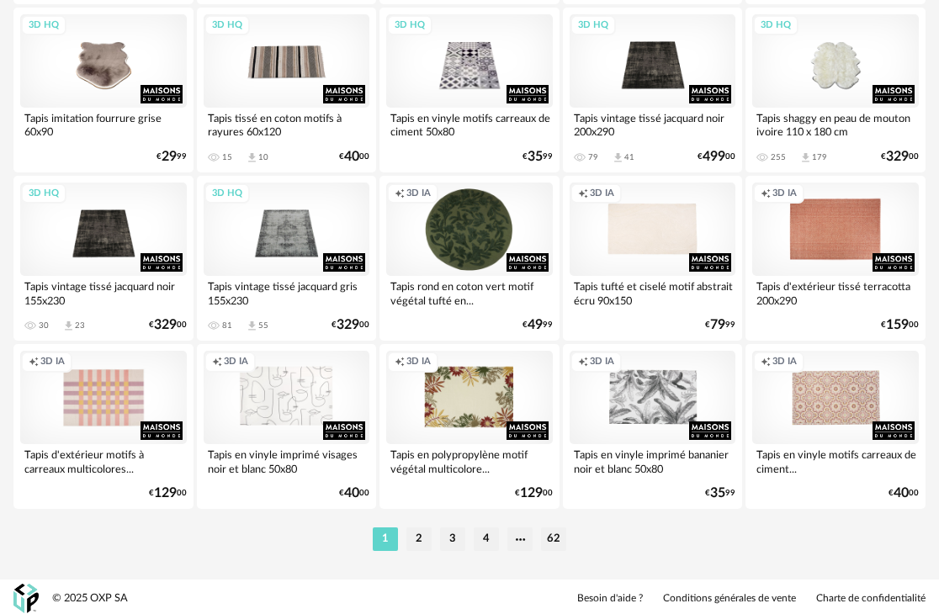
scroll to position [3167, 0]
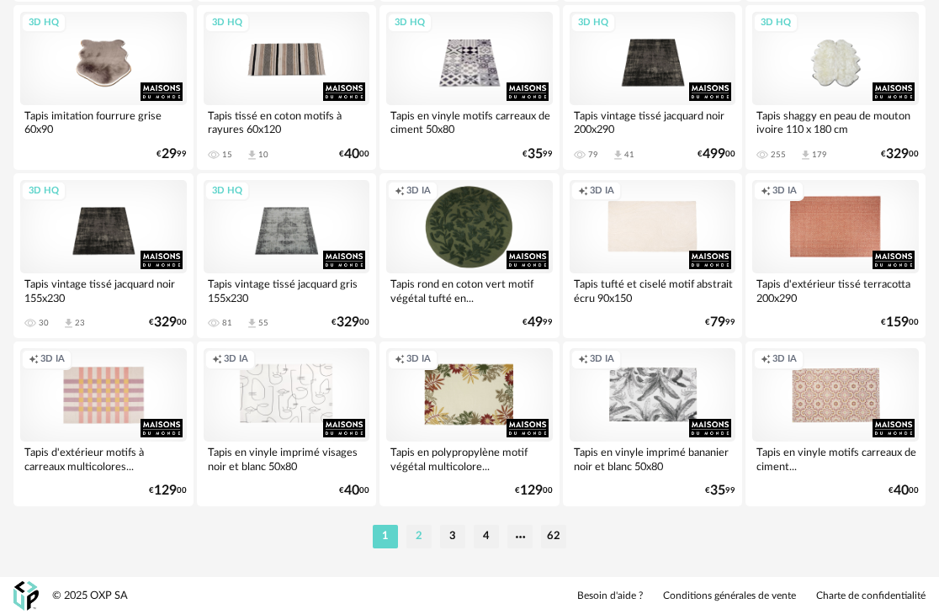
click at [420, 539] on li "2" at bounding box center [418, 537] width 25 height 24
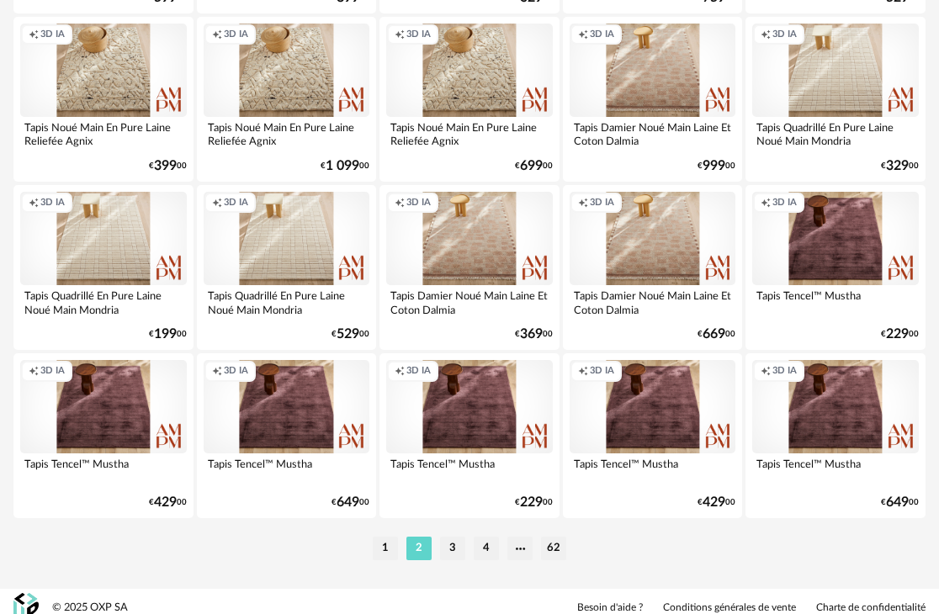
scroll to position [3167, 0]
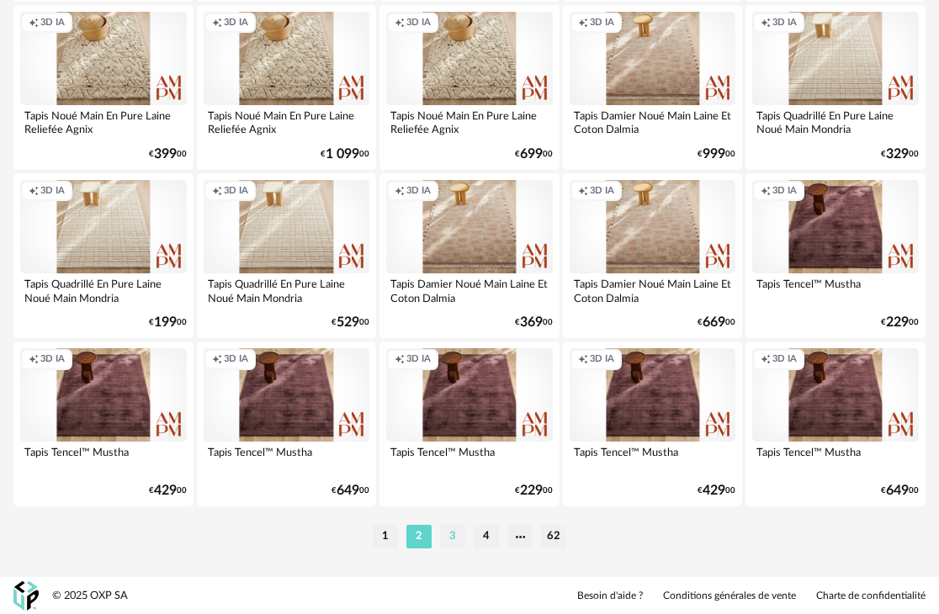
click at [455, 543] on li "3" at bounding box center [452, 537] width 25 height 24
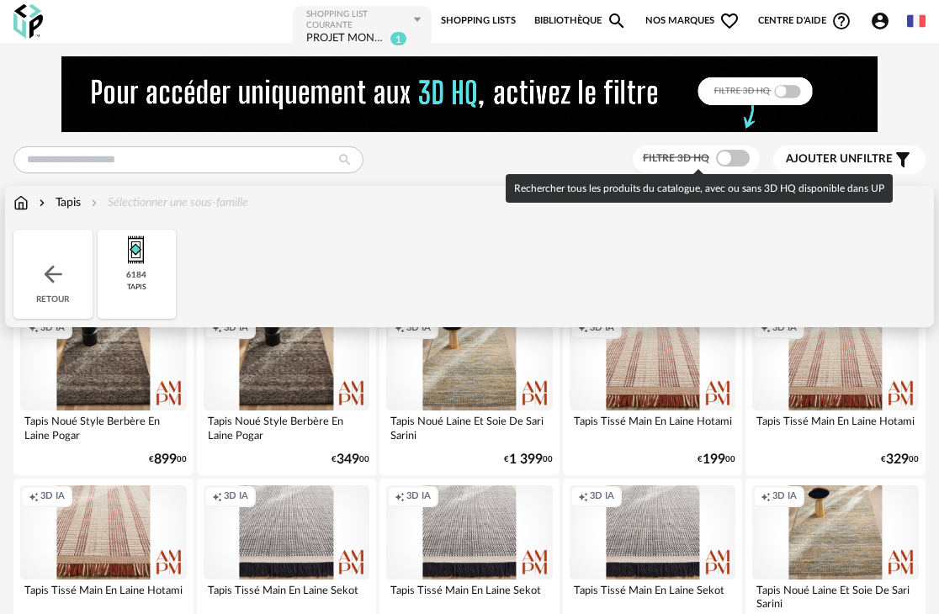
click at [745, 160] on span at bounding box center [733, 158] width 34 height 17
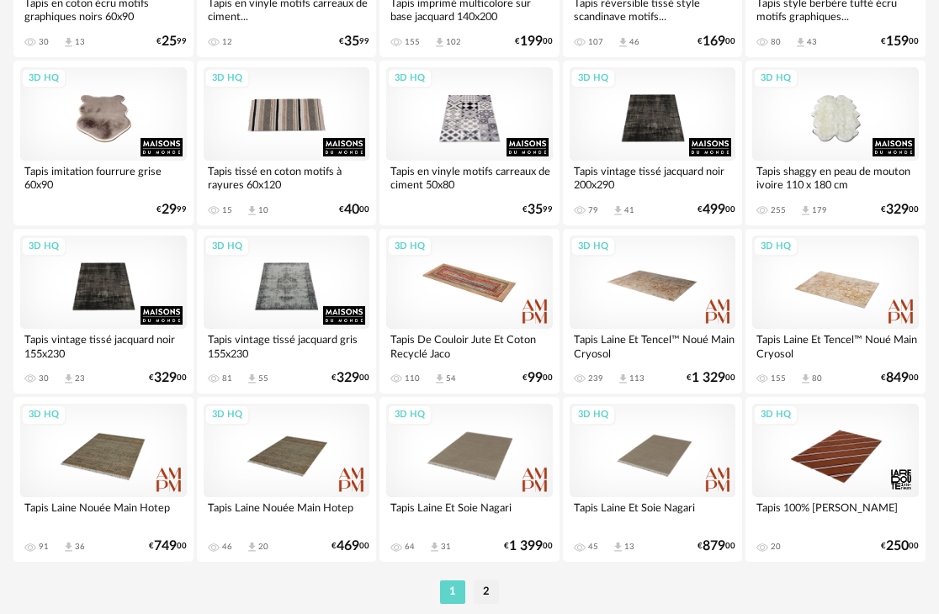
scroll to position [3167, 0]
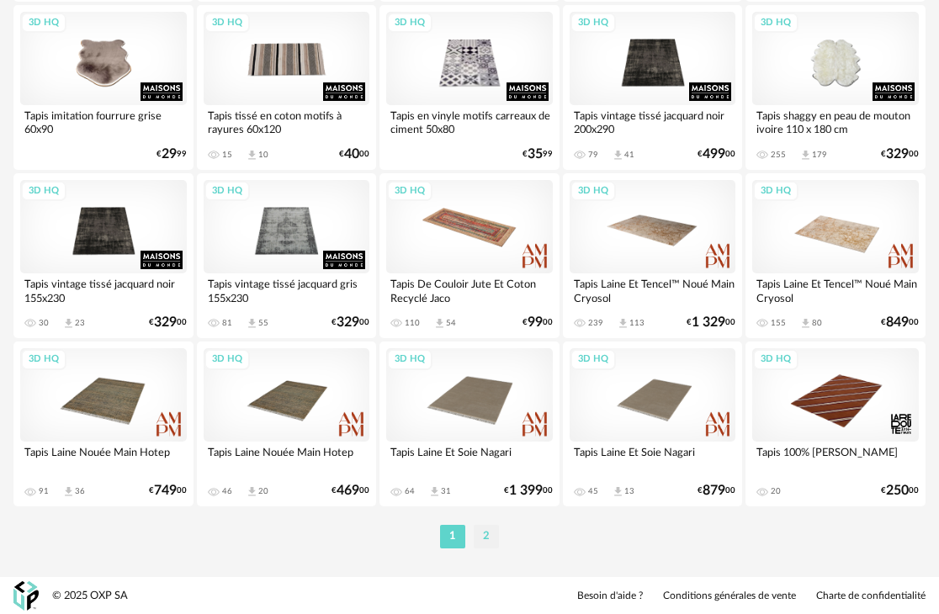
click at [490, 534] on li "2" at bounding box center [485, 537] width 25 height 24
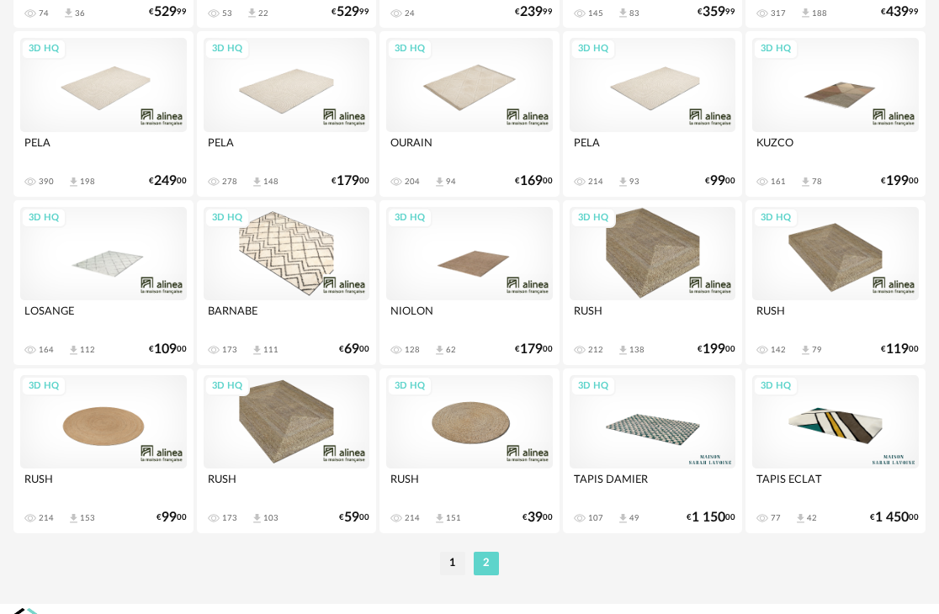
scroll to position [474, 0]
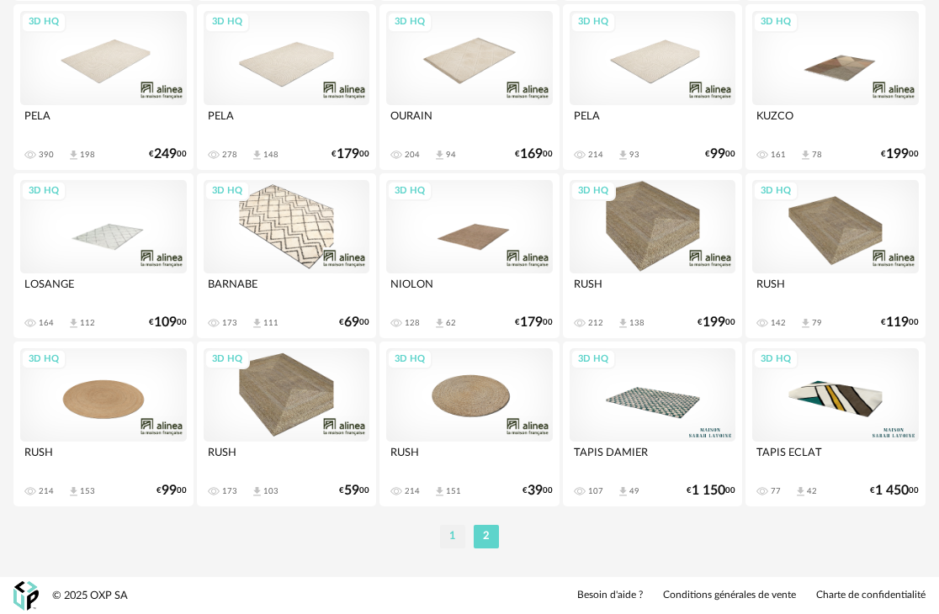
click at [446, 529] on li "1" at bounding box center [452, 537] width 25 height 24
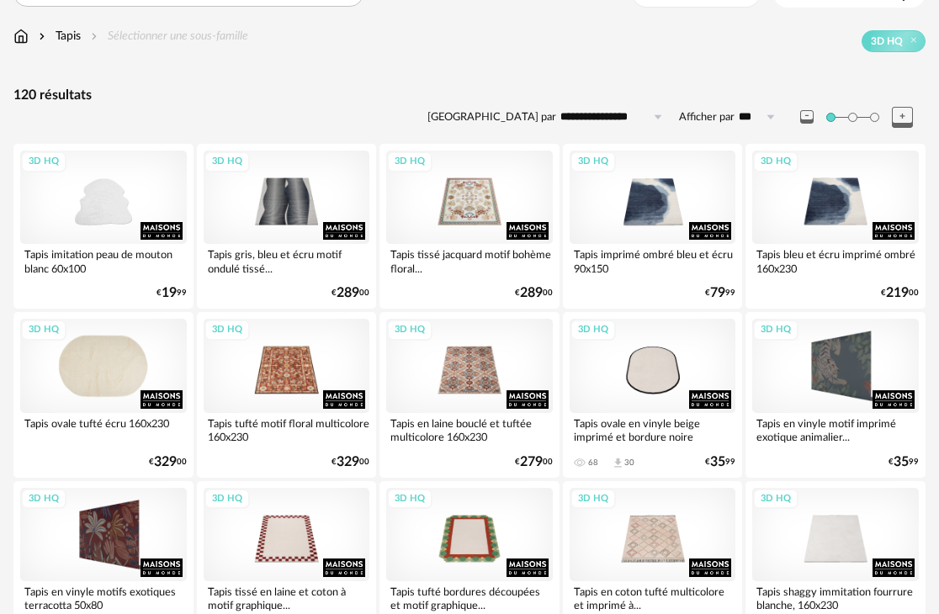
scroll to position [168, 0]
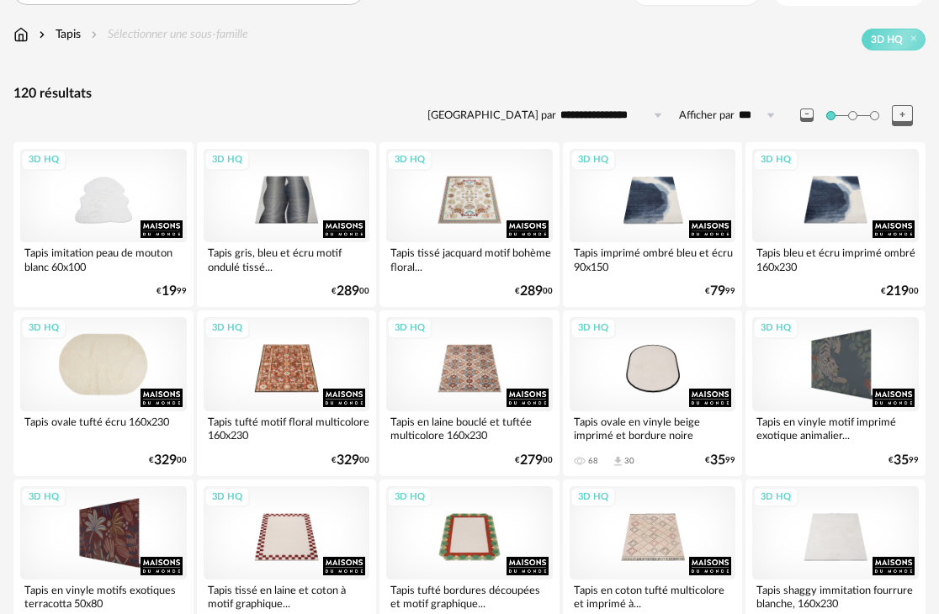
click at [119, 378] on div "3D HQ" at bounding box center [103, 363] width 167 height 93
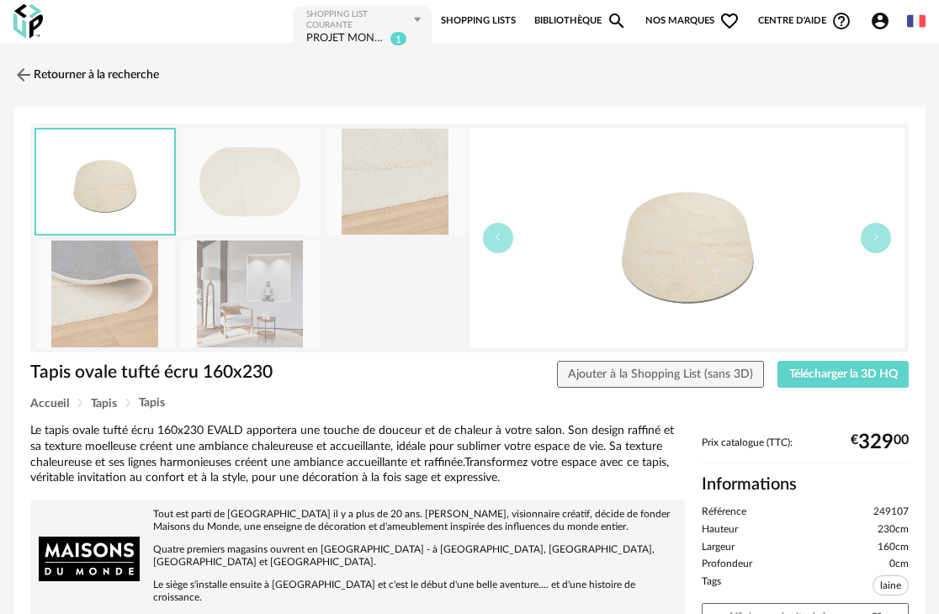
click at [258, 308] on img at bounding box center [250, 294] width 140 height 107
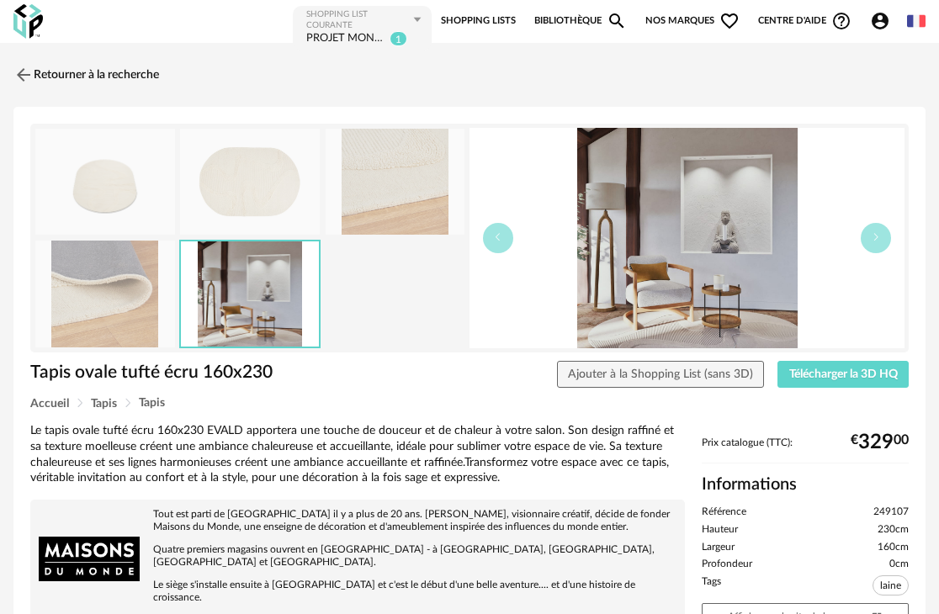
click at [431, 192] on img at bounding box center [395, 182] width 140 height 107
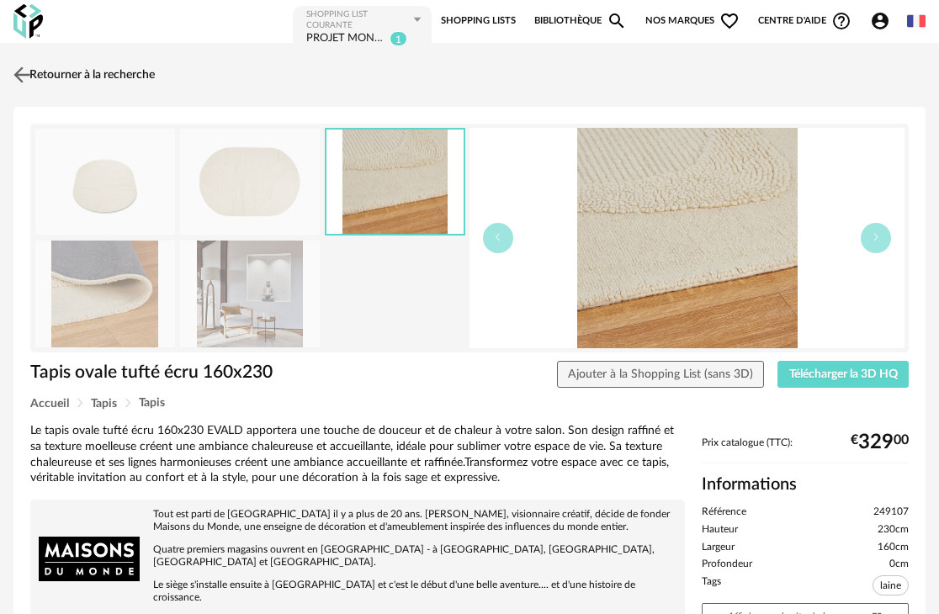
click at [20, 71] on img at bounding box center [22, 74] width 24 height 24
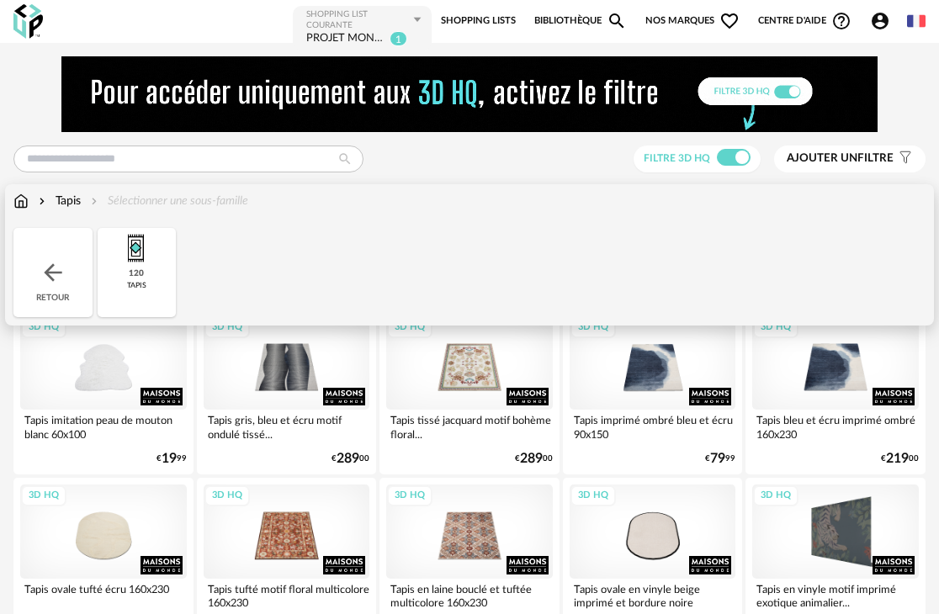
click at [17, 202] on img at bounding box center [20, 201] width 15 height 17
click at [51, 277] on img at bounding box center [53, 272] width 27 height 27
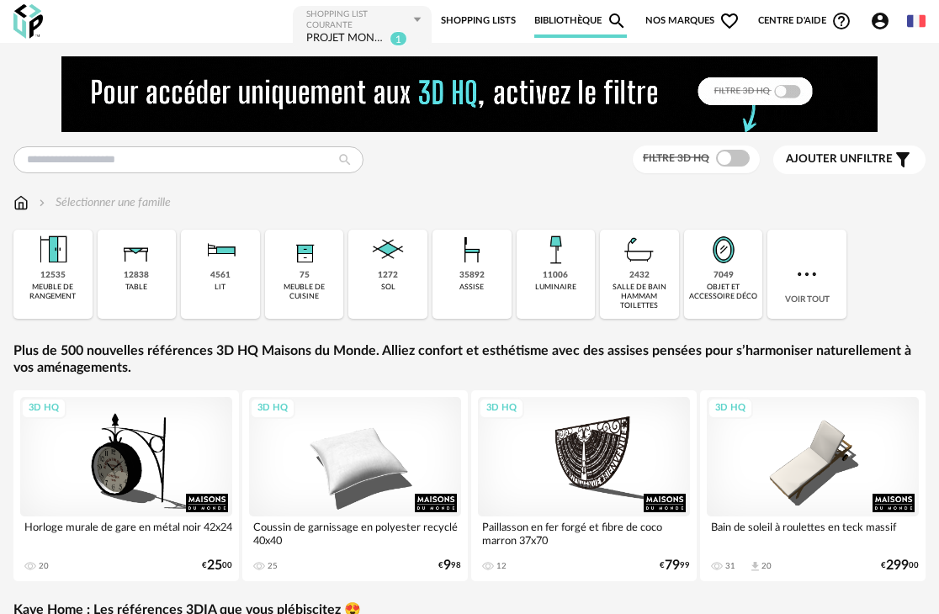
click at [728, 288] on div "objet et accessoire déco" at bounding box center [723, 292] width 69 height 19
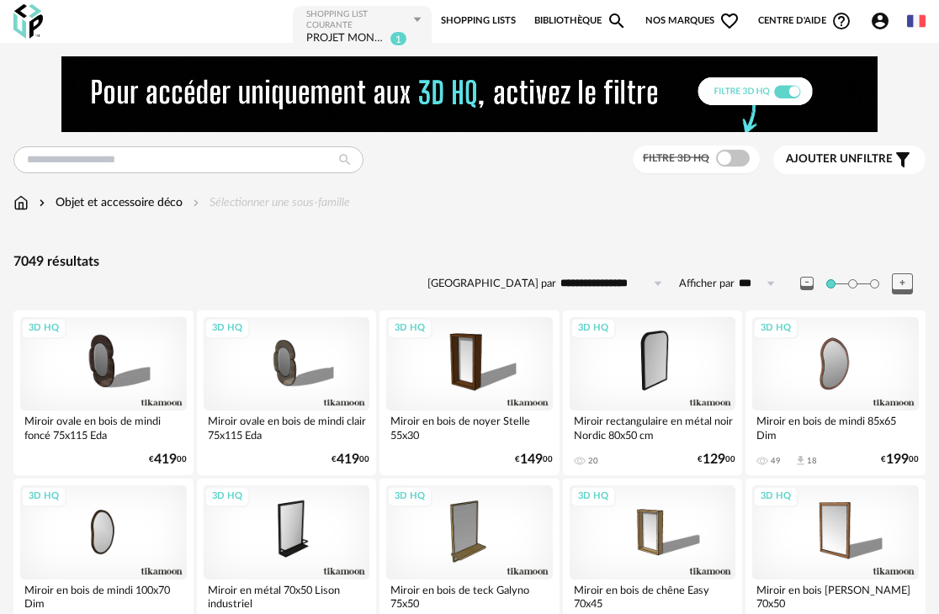
click at [730, 156] on span at bounding box center [733, 158] width 34 height 17
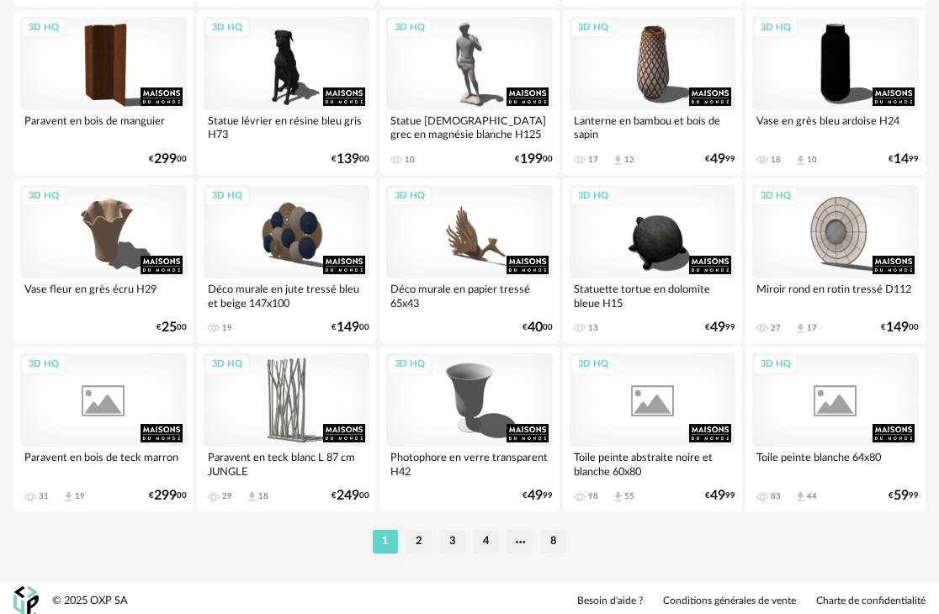
scroll to position [3167, 0]
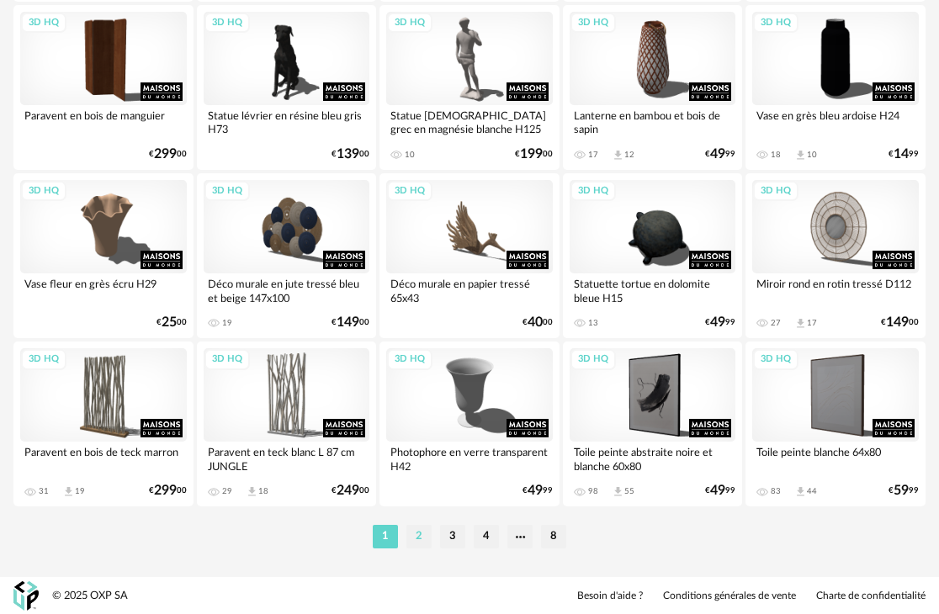
click at [422, 536] on li "2" at bounding box center [418, 537] width 25 height 24
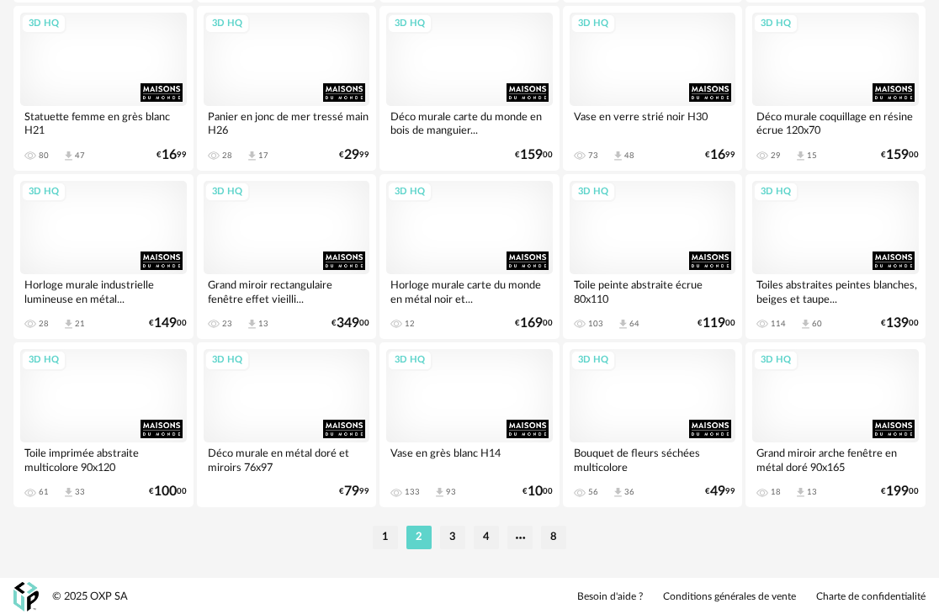
scroll to position [3167, 0]
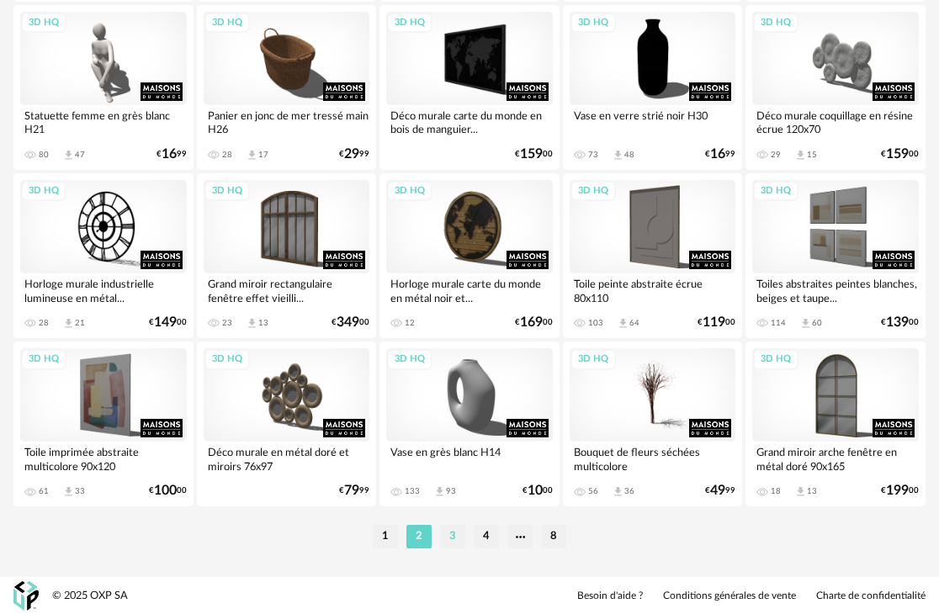
click at [447, 525] on li "3" at bounding box center [452, 537] width 25 height 24
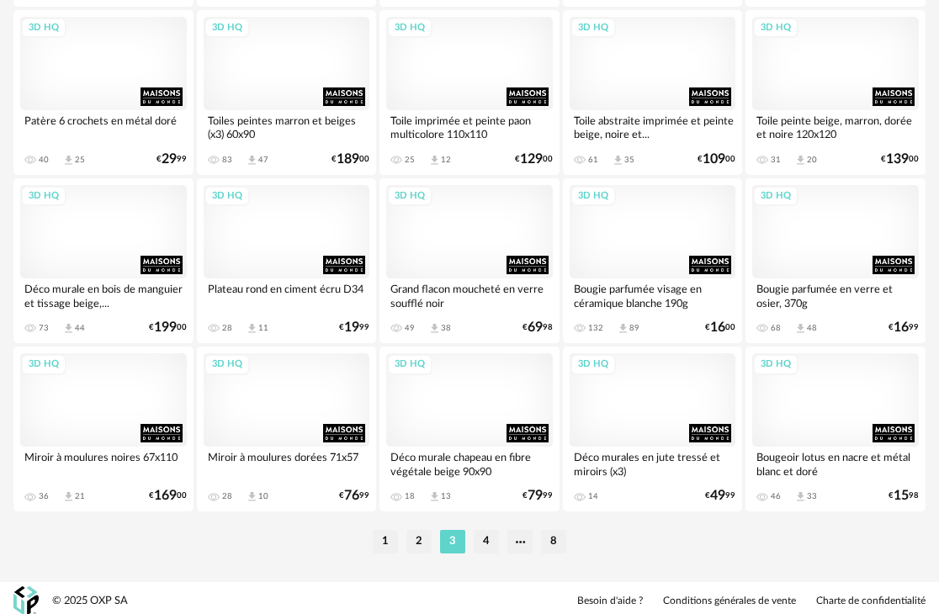
scroll to position [3167, 0]
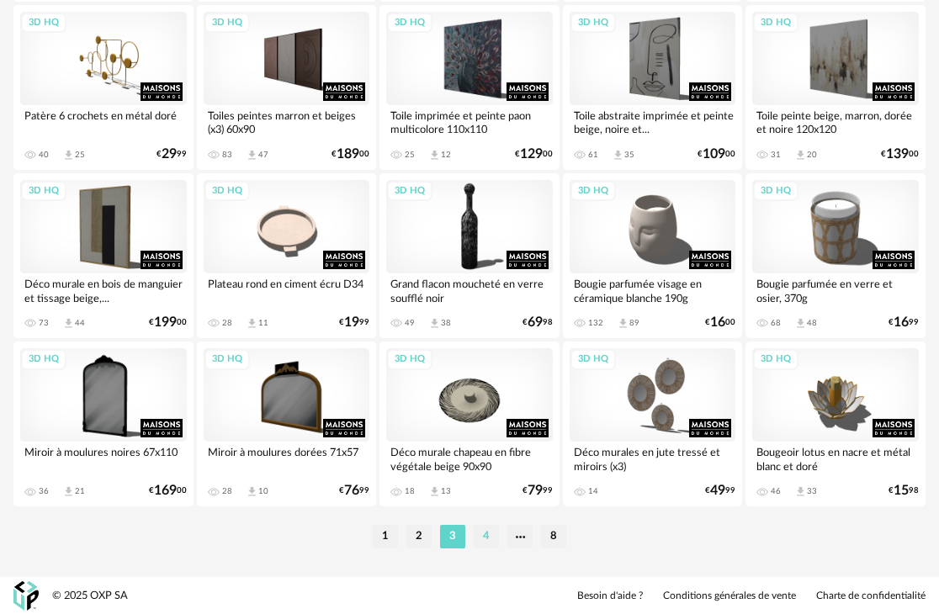
click at [484, 536] on li "4" at bounding box center [485, 537] width 25 height 24
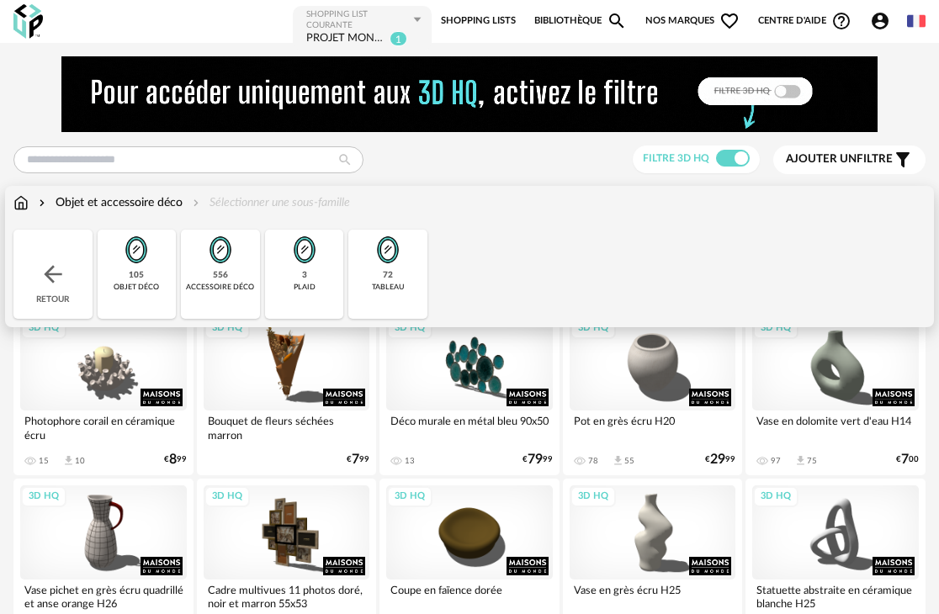
click at [24, 206] on img at bounding box center [20, 202] width 15 height 17
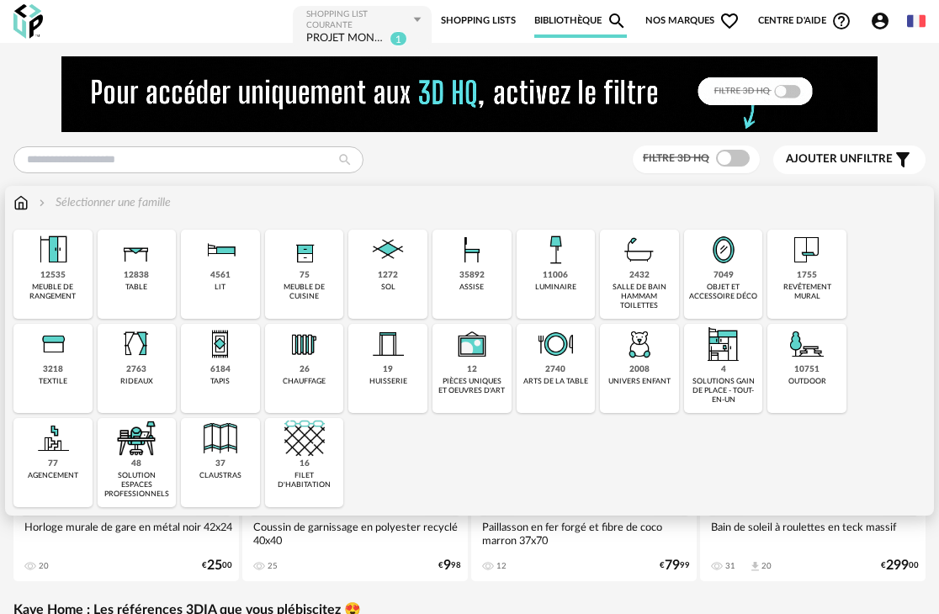
click at [142, 370] on div "2763" at bounding box center [136, 369] width 20 height 11
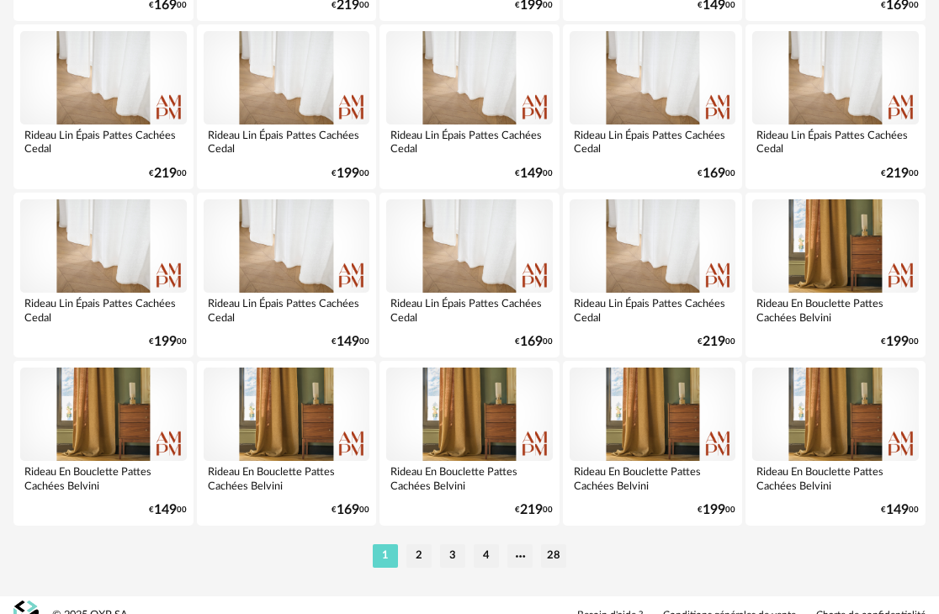
scroll to position [3168, 0]
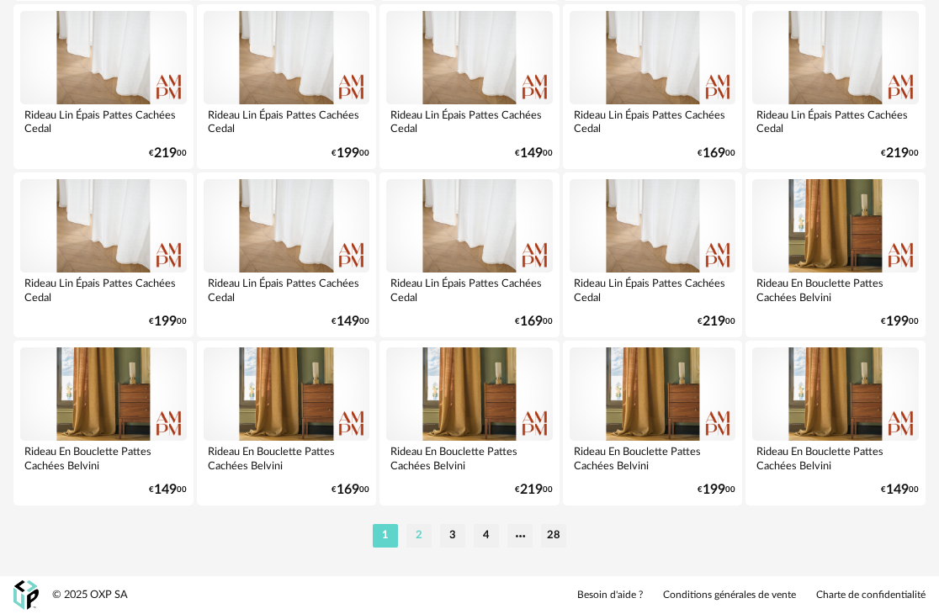
click at [426, 531] on li "2" at bounding box center [418, 536] width 25 height 24
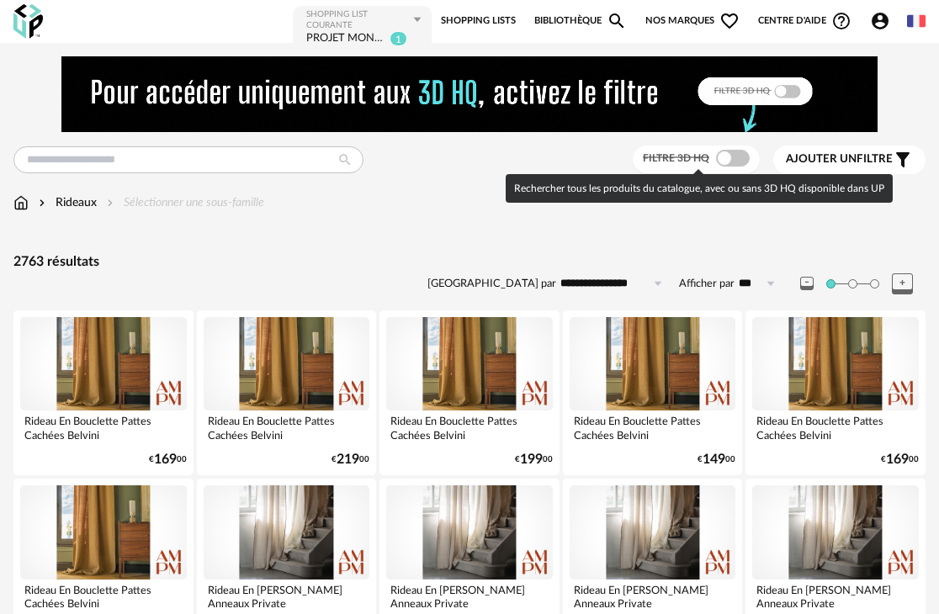
click at [738, 161] on span at bounding box center [733, 158] width 34 height 17
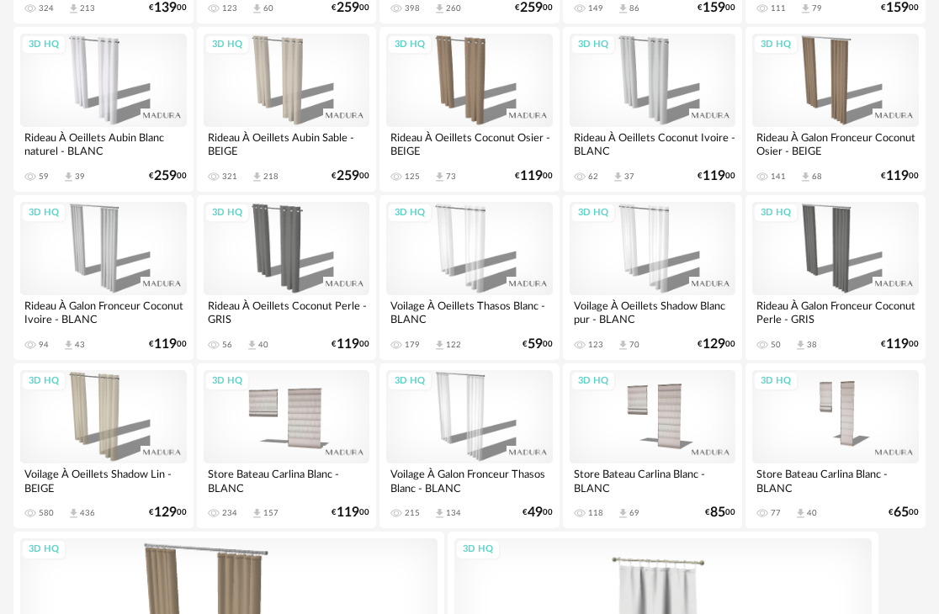
scroll to position [1934, 0]
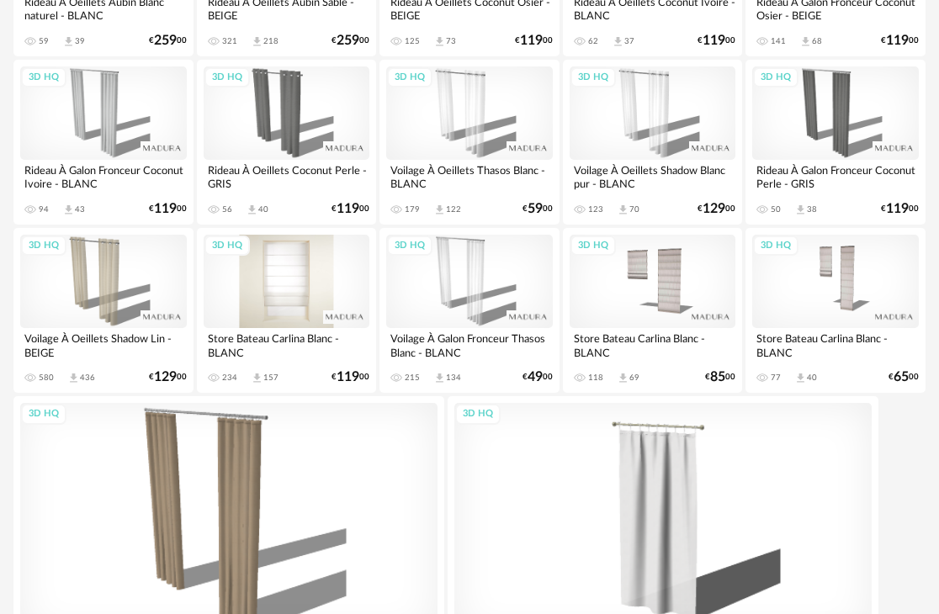
click at [290, 283] on div "3D HQ" at bounding box center [287, 281] width 167 height 93
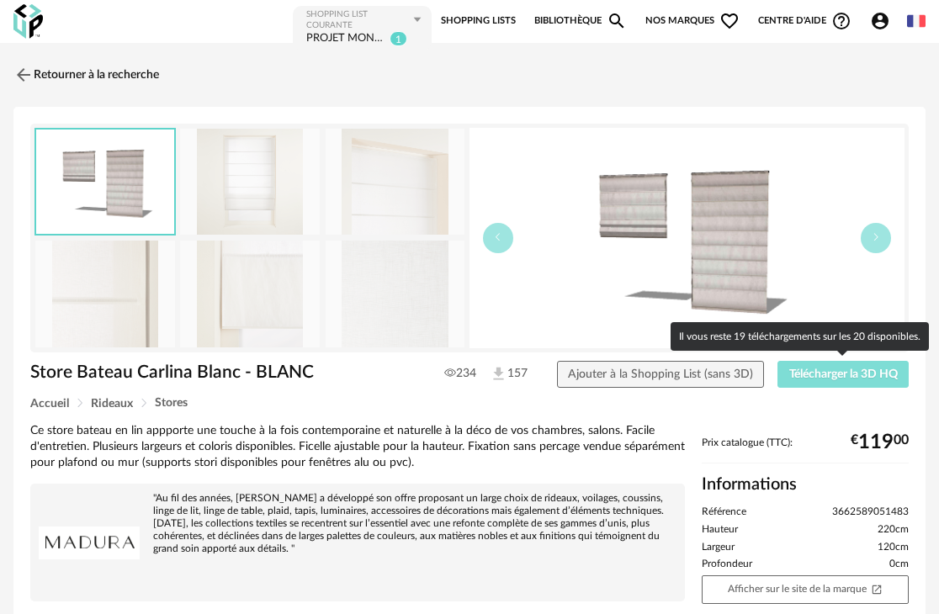
click at [812, 371] on span "Télécharger la 3D HQ" at bounding box center [843, 374] width 108 height 12
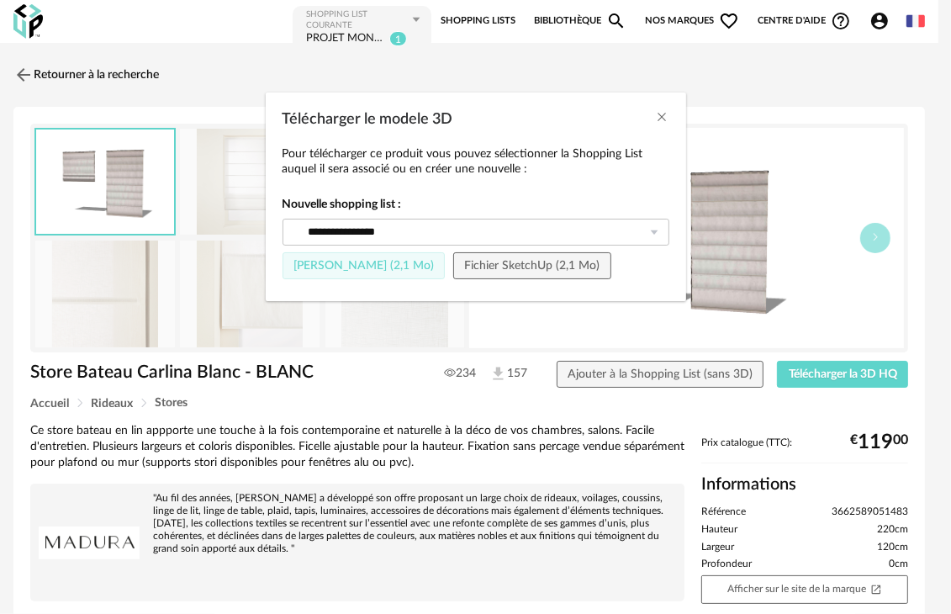
click at [397, 262] on span "[PERSON_NAME] (2,1 Mo)" at bounding box center [363, 266] width 140 height 12
